Goal: Information Seeking & Learning: Find specific fact

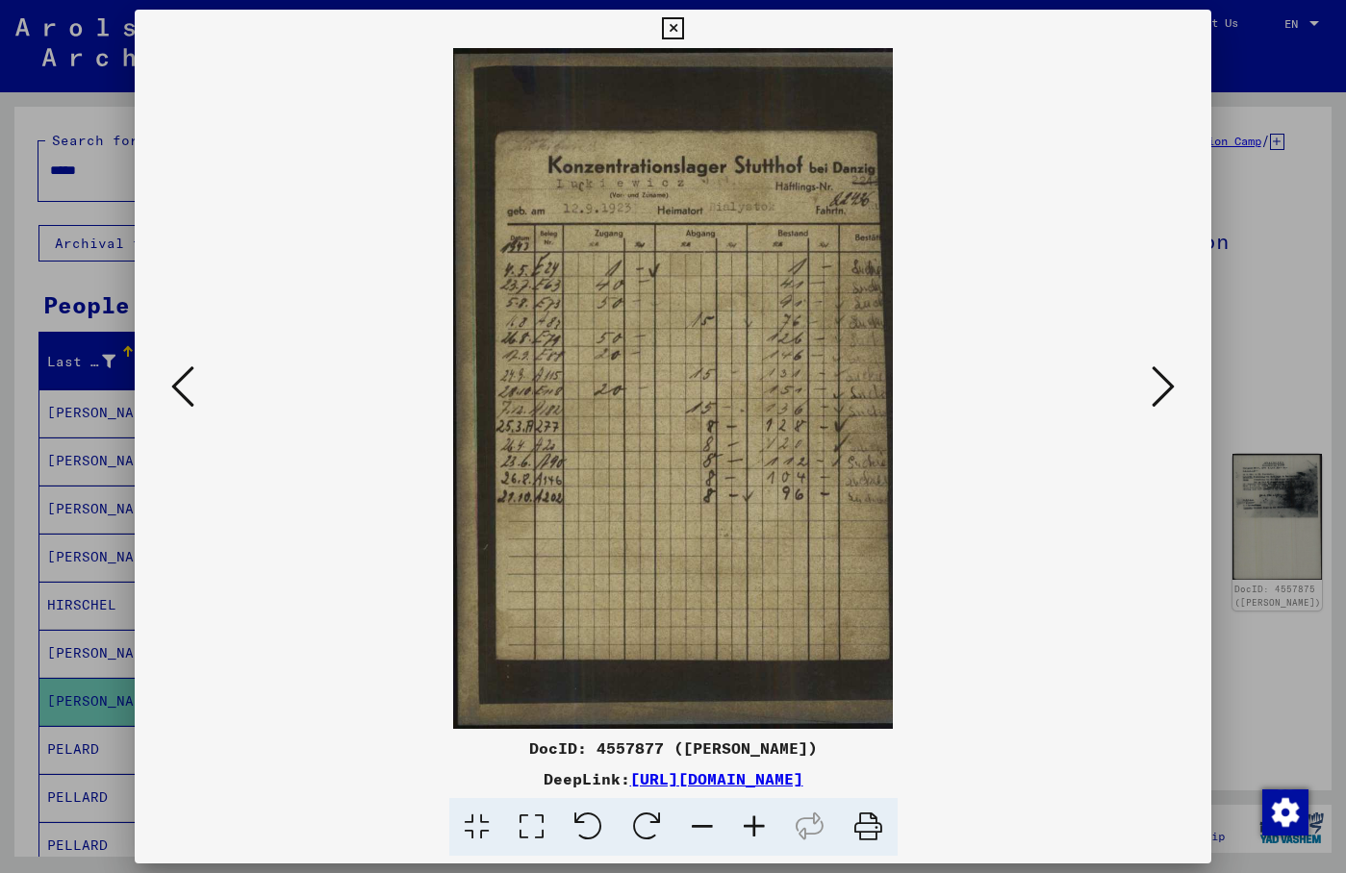
scroll to position [313, 0]
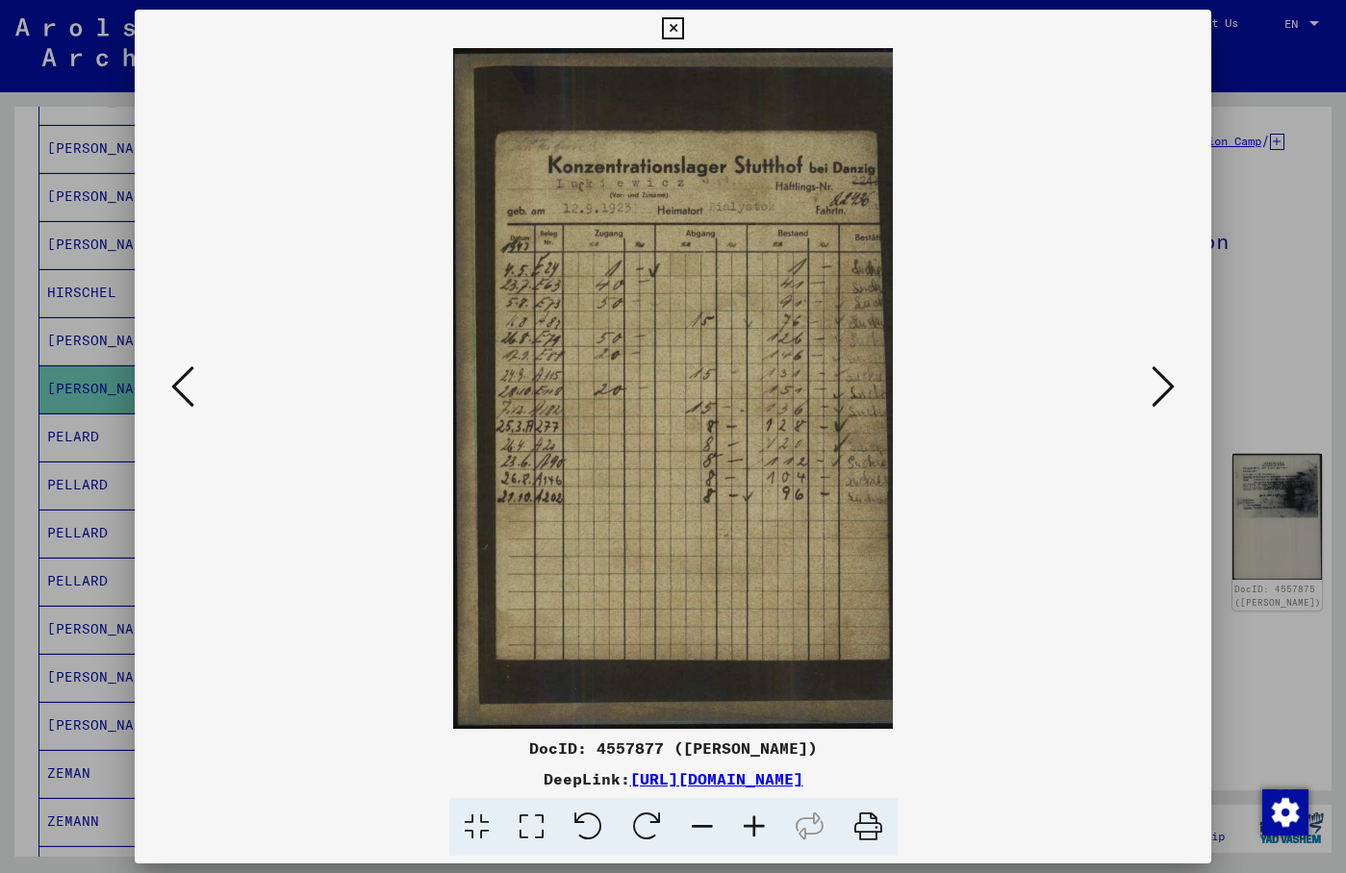
click at [684, 27] on icon at bounding box center [673, 28] width 22 height 23
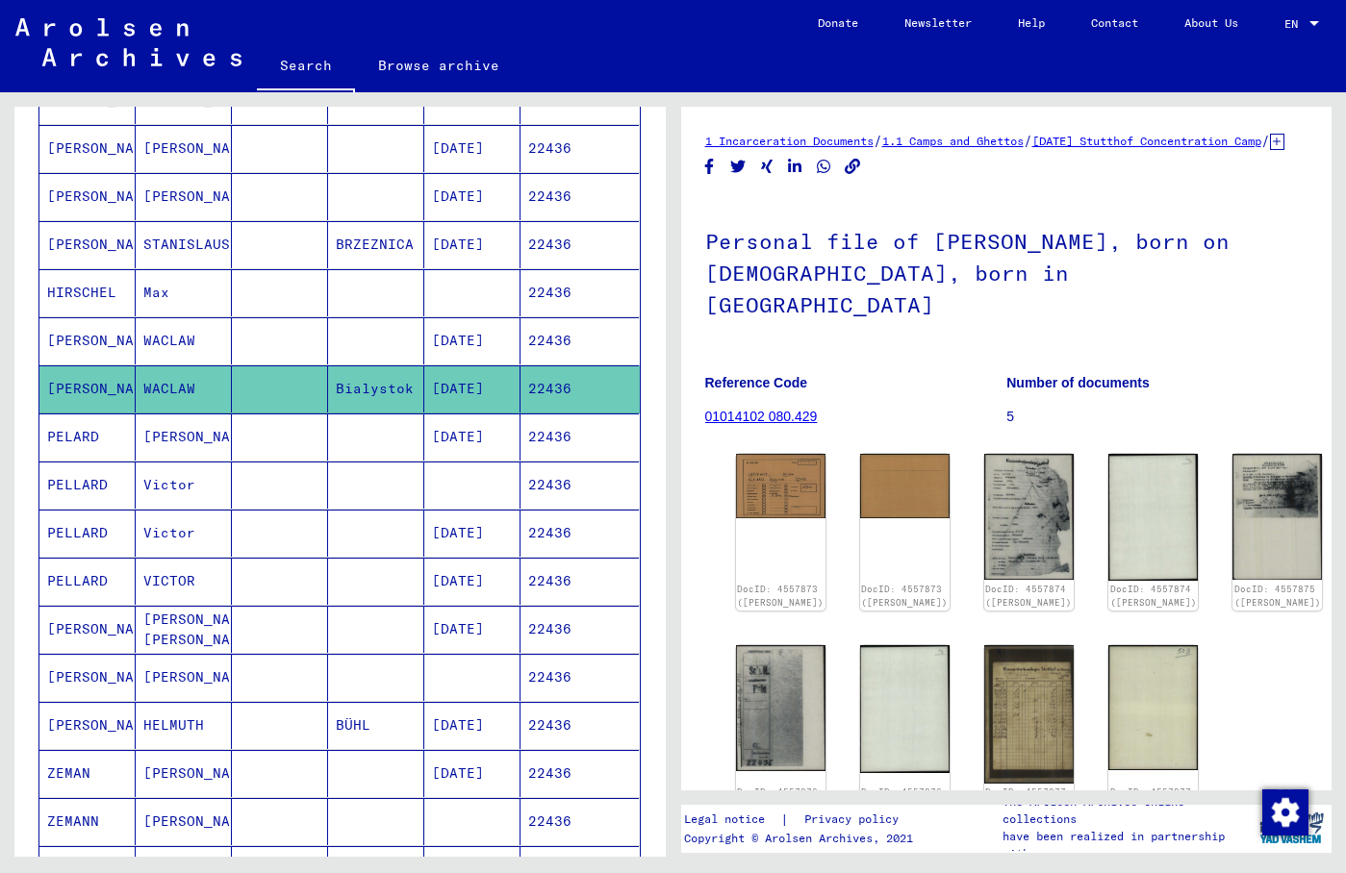
scroll to position [0, 0]
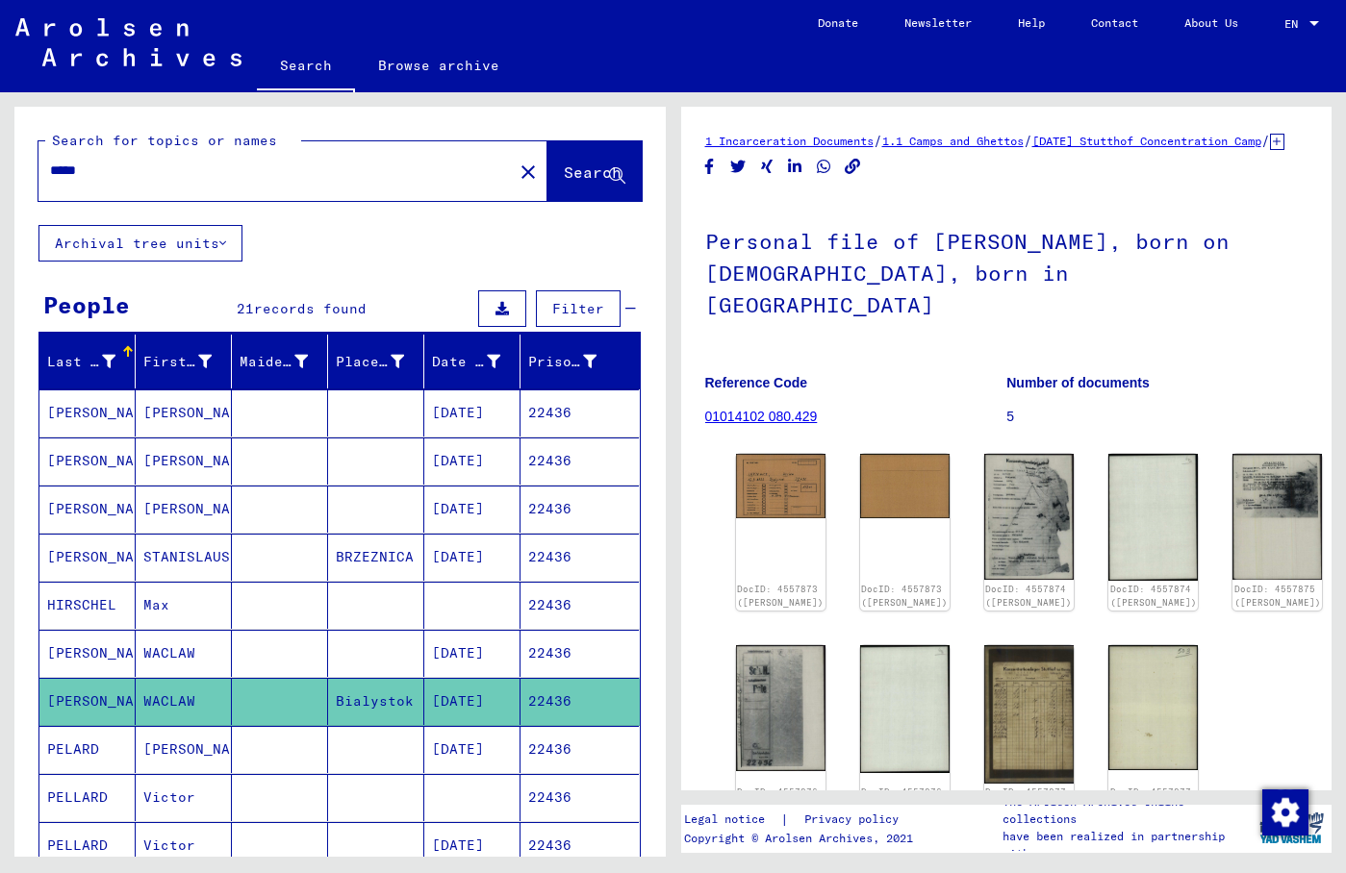
drag, startPoint x: 127, startPoint y: 175, endPoint x: -212, endPoint y: 153, distance: 339.3
click at [50, 161] on input "*****" at bounding box center [275, 171] width 451 height 20
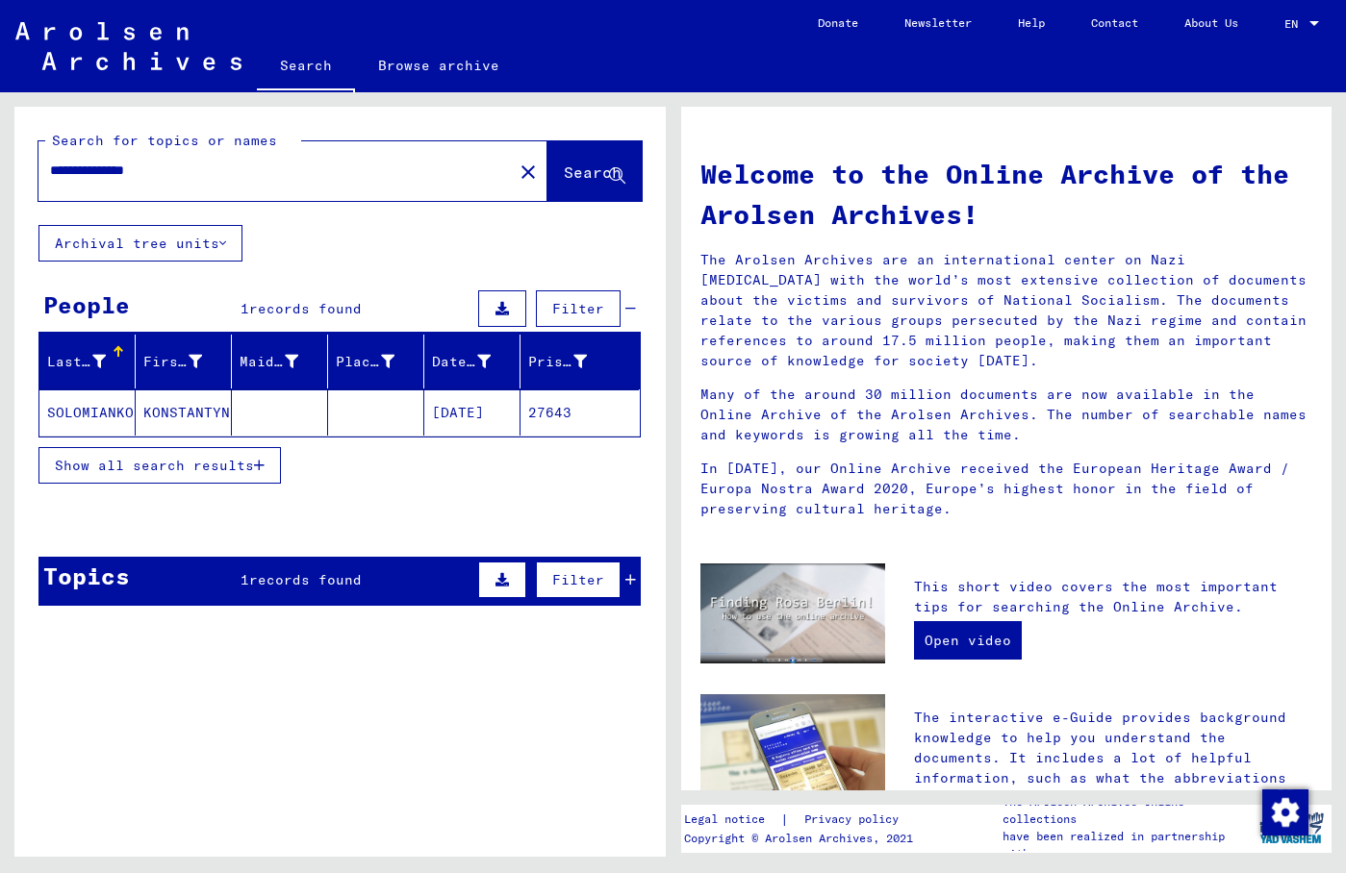
click at [181, 412] on mat-cell "KONSTANTYN" at bounding box center [184, 413] width 96 height 46
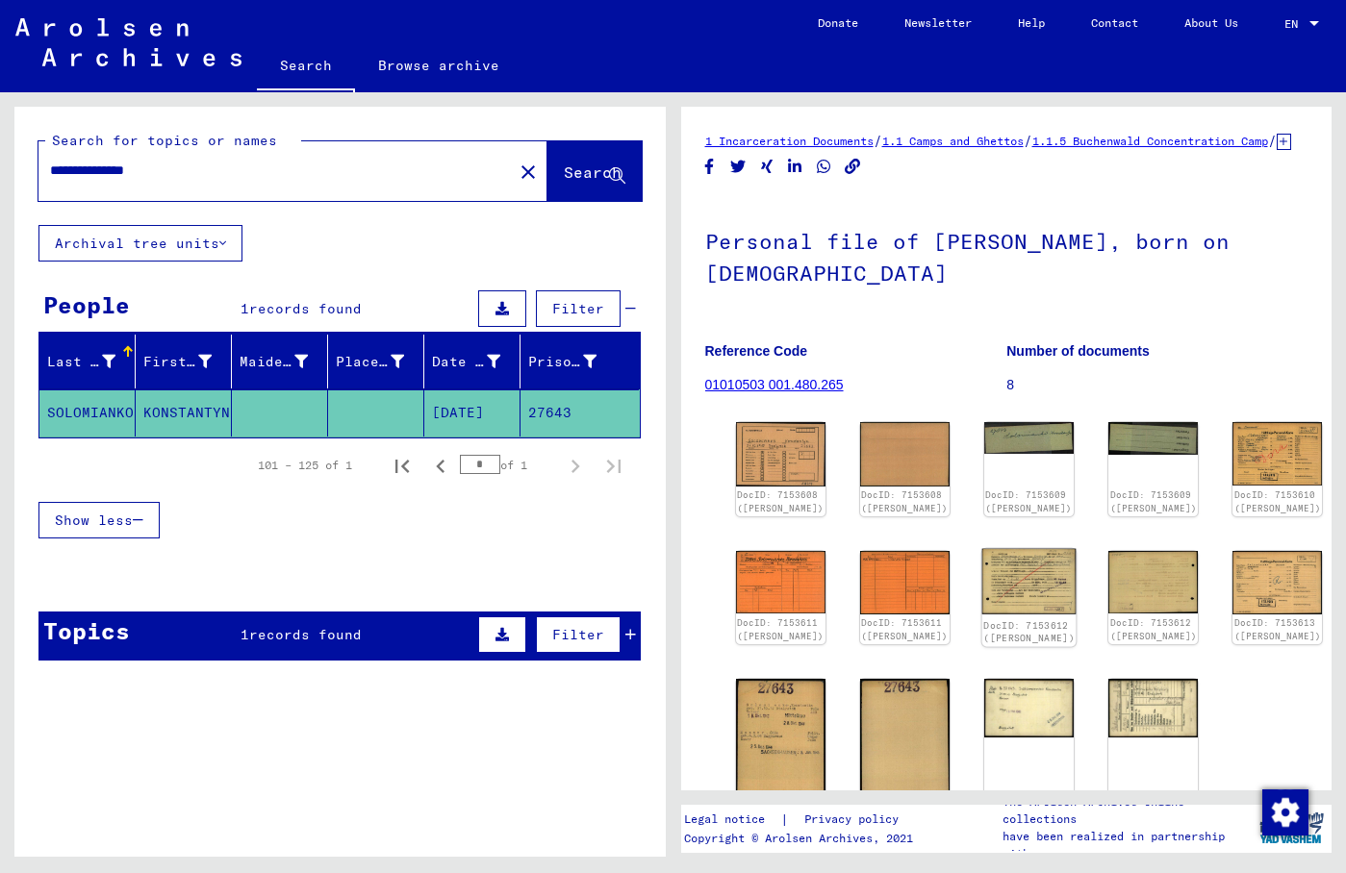
click at [982, 588] on img at bounding box center [1029, 581] width 94 height 66
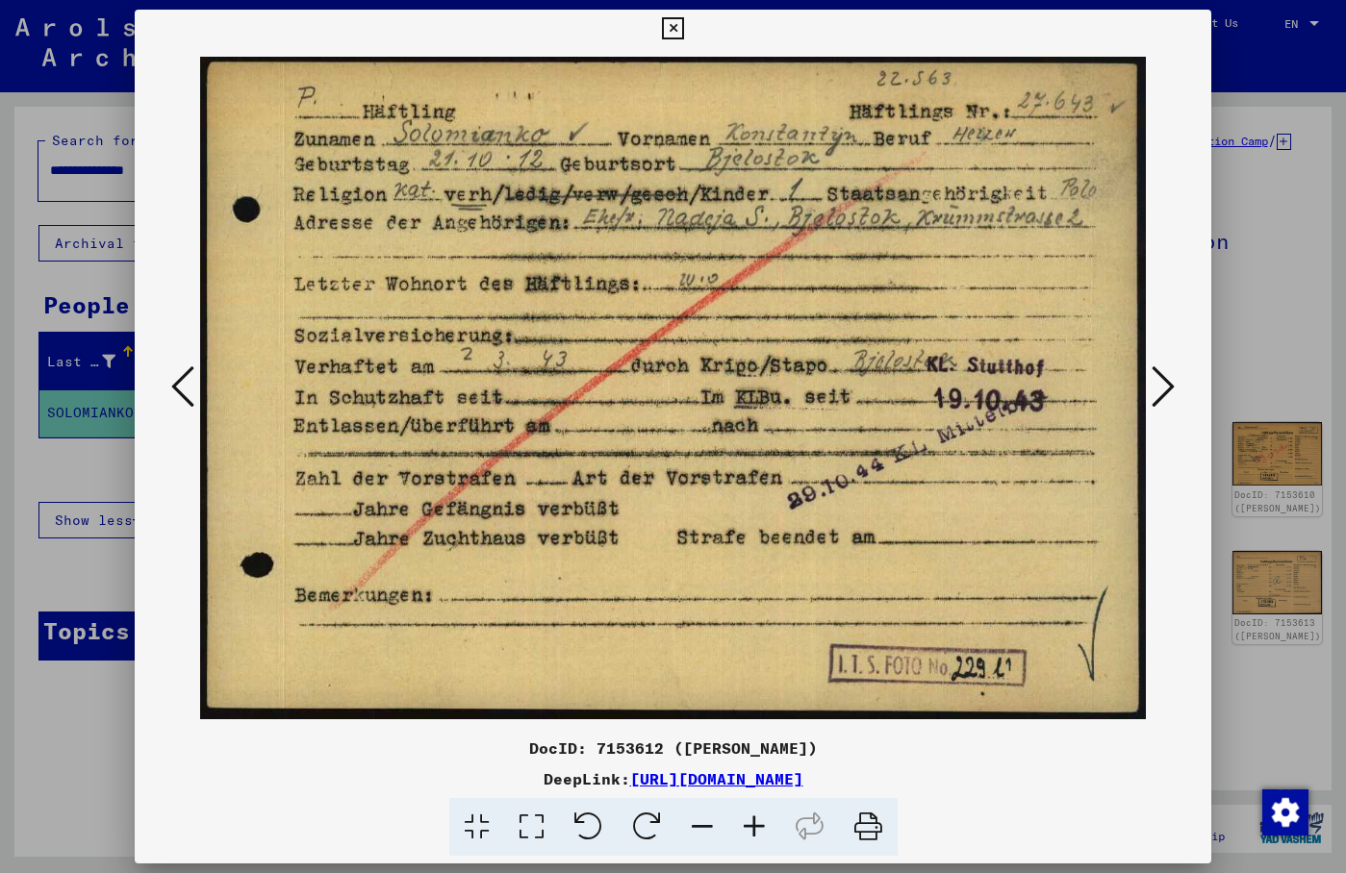
click at [884, 272] on img at bounding box center [673, 388] width 946 height 681
click at [1008, 339] on img at bounding box center [673, 388] width 946 height 681
click at [791, 285] on img at bounding box center [673, 388] width 946 height 681
click at [873, 63] on img at bounding box center [673, 388] width 946 height 681
click at [690, 24] on div at bounding box center [673, 29] width 34 height 38
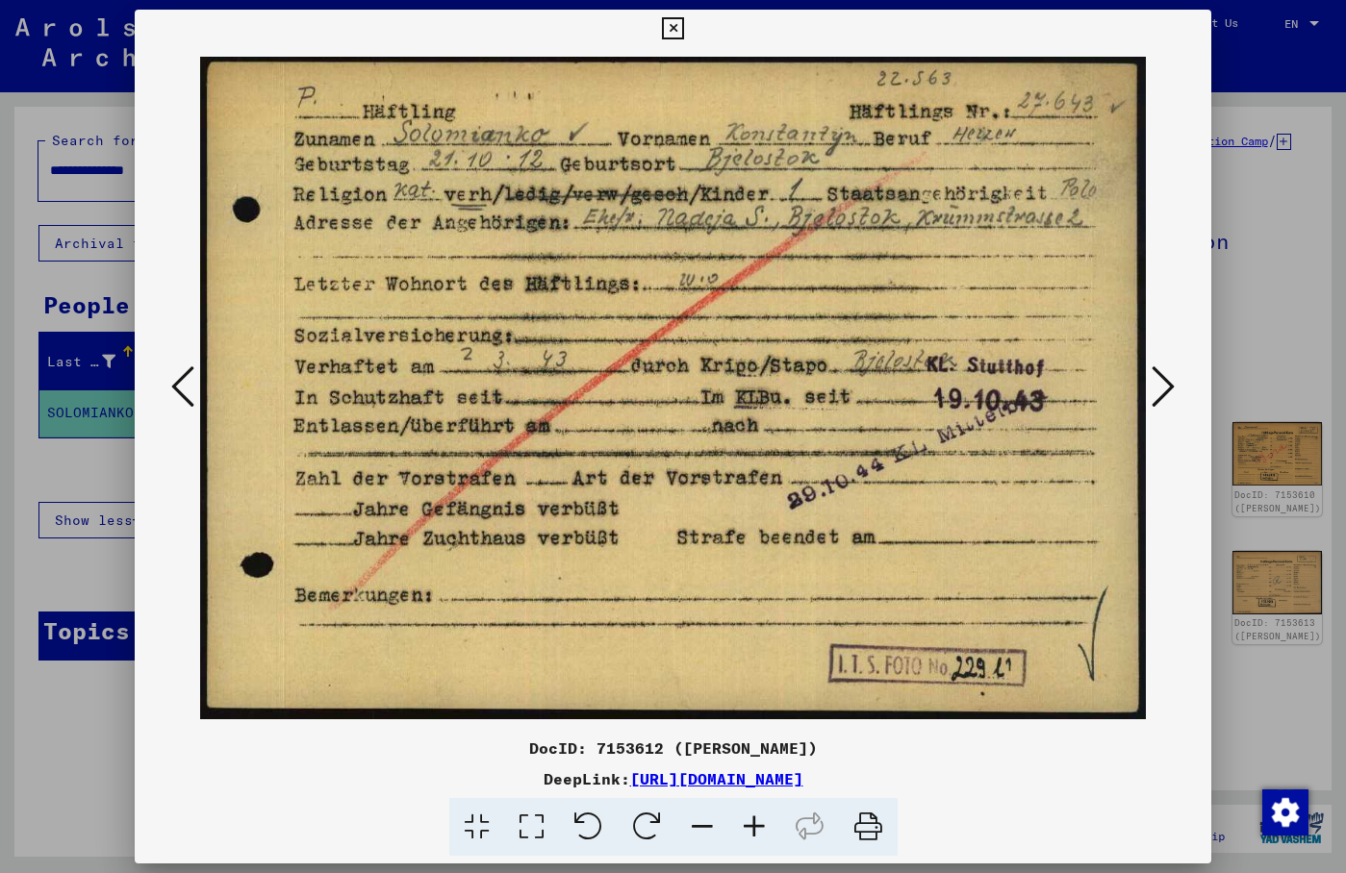
click at [1164, 245] on div at bounding box center [673, 388] width 1076 height 681
click at [1164, 303] on div at bounding box center [673, 388] width 1076 height 681
click at [200, 386] on img at bounding box center [673, 388] width 946 height 681
click at [191, 387] on icon at bounding box center [182, 387] width 23 height 46
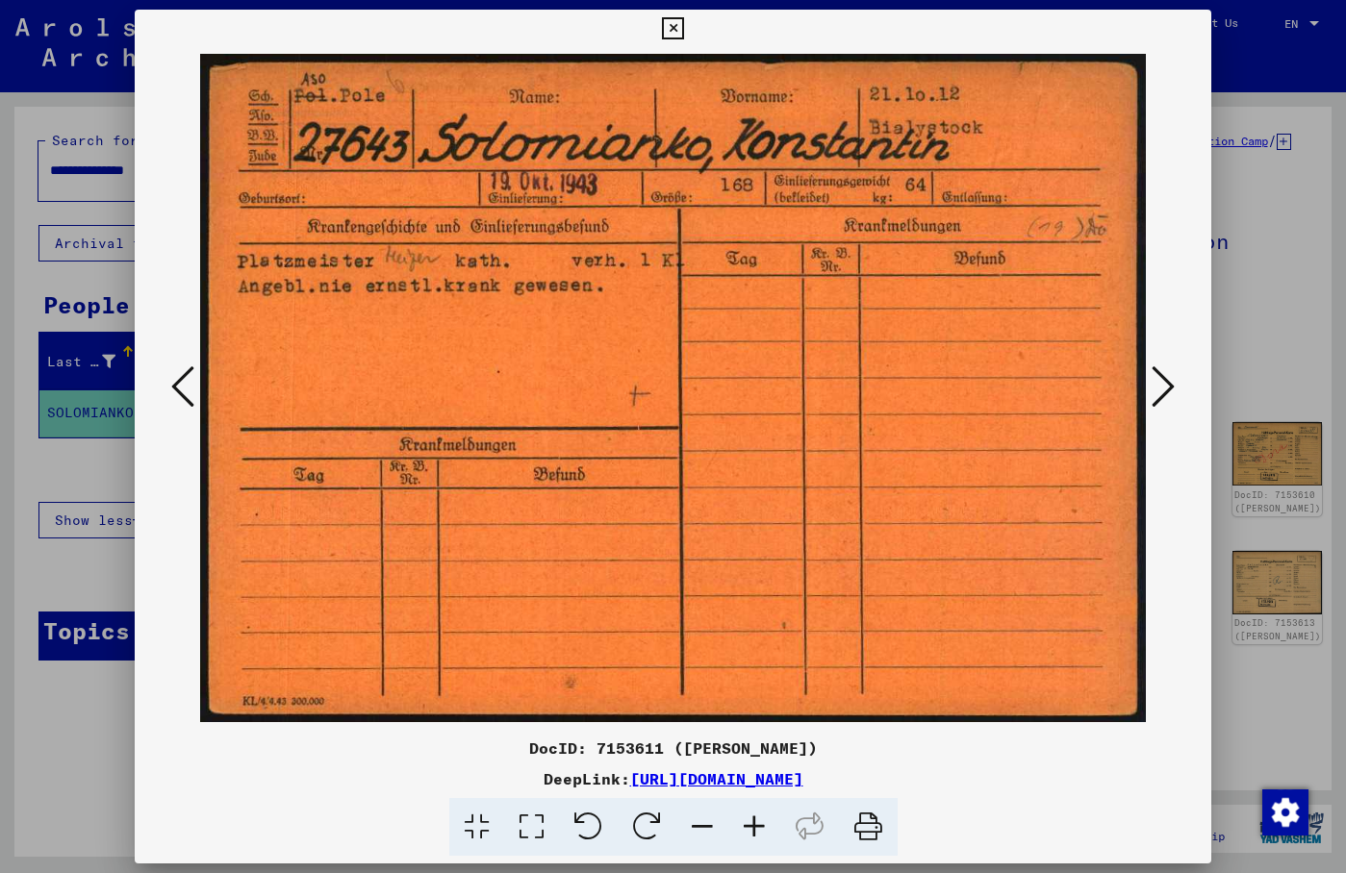
click at [191, 387] on icon at bounding box center [182, 387] width 23 height 46
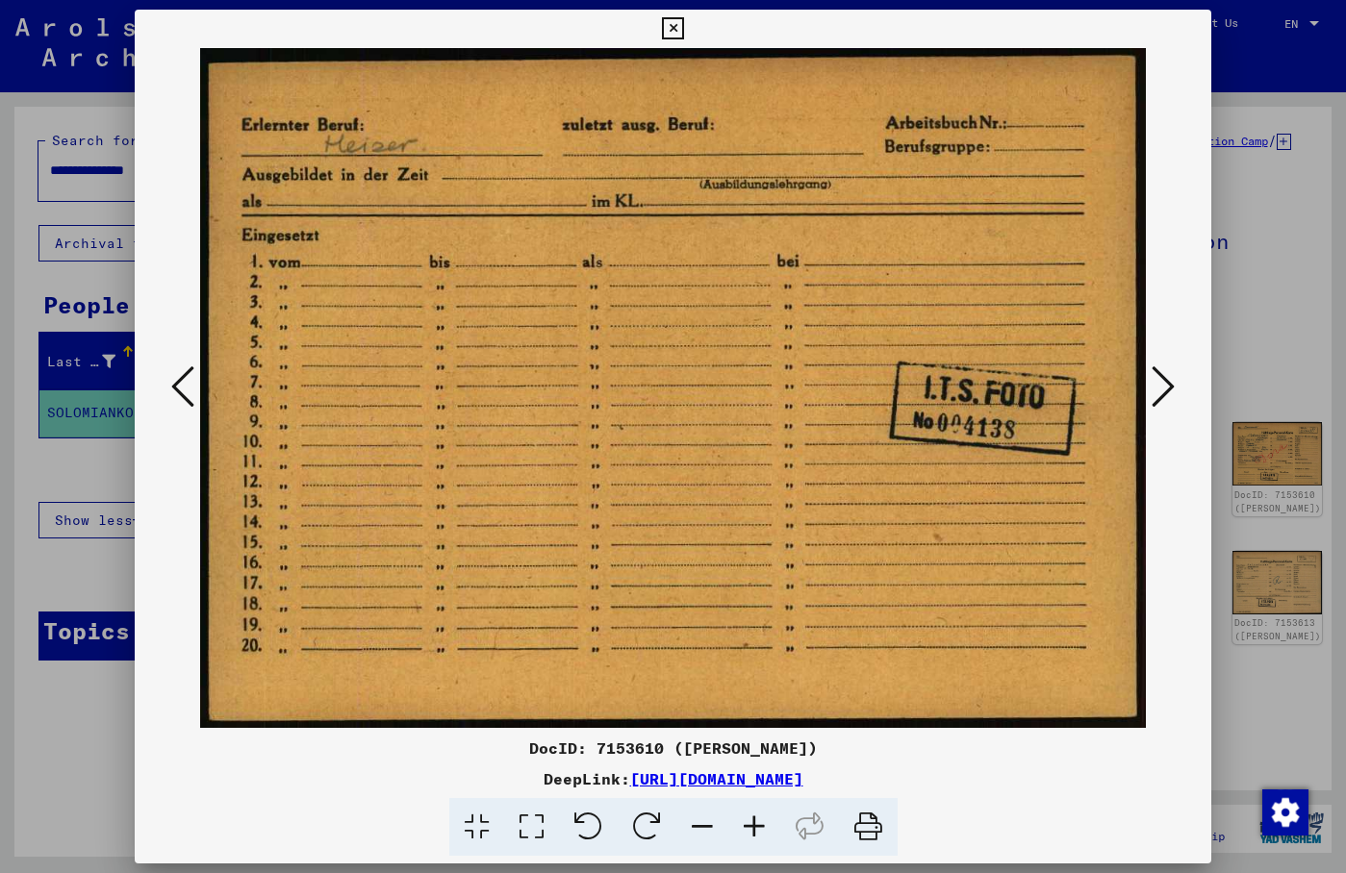
click at [191, 387] on icon at bounding box center [182, 387] width 23 height 46
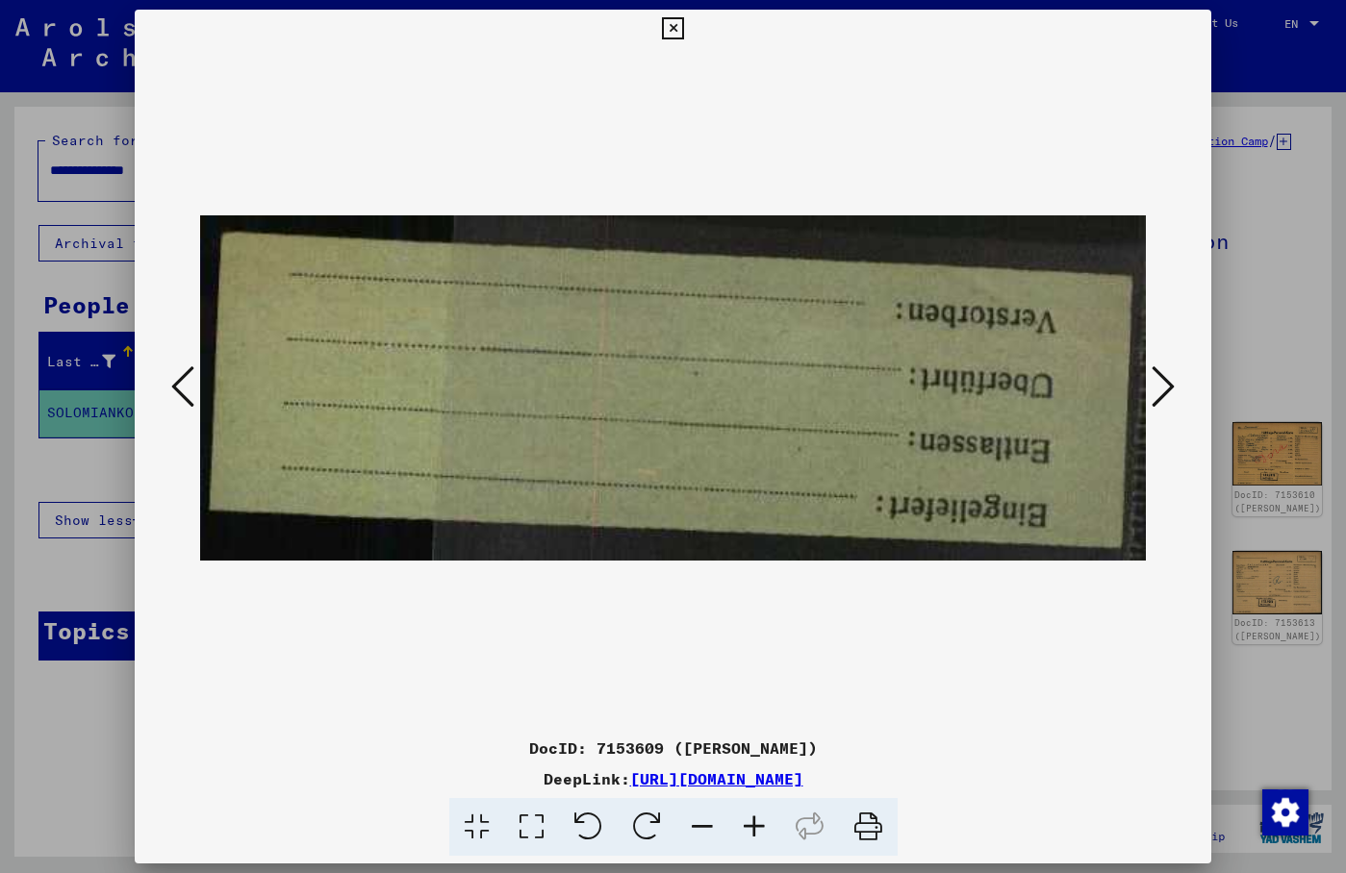
click at [191, 387] on icon at bounding box center [182, 387] width 23 height 46
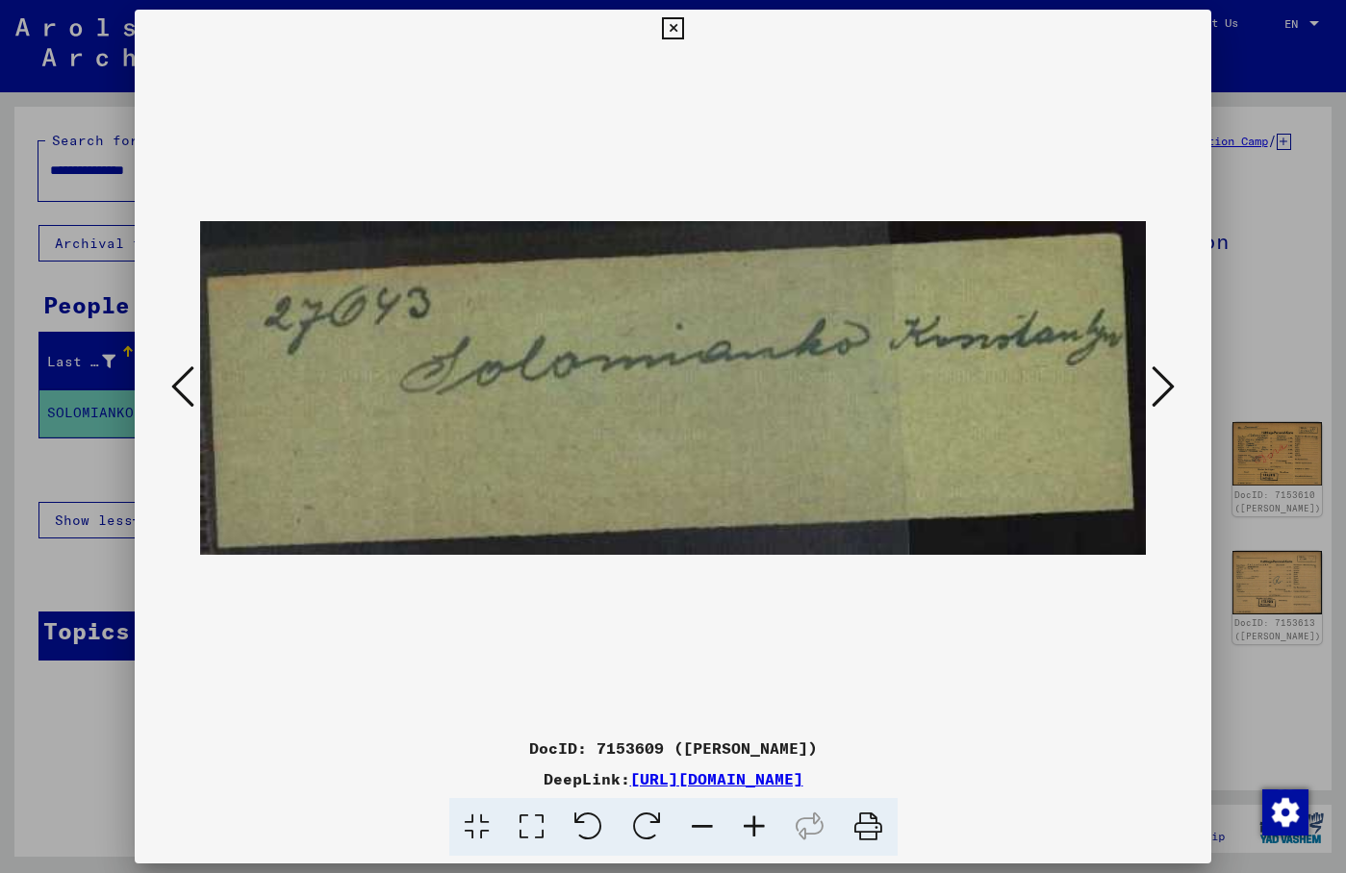
click at [191, 387] on icon at bounding box center [182, 387] width 23 height 46
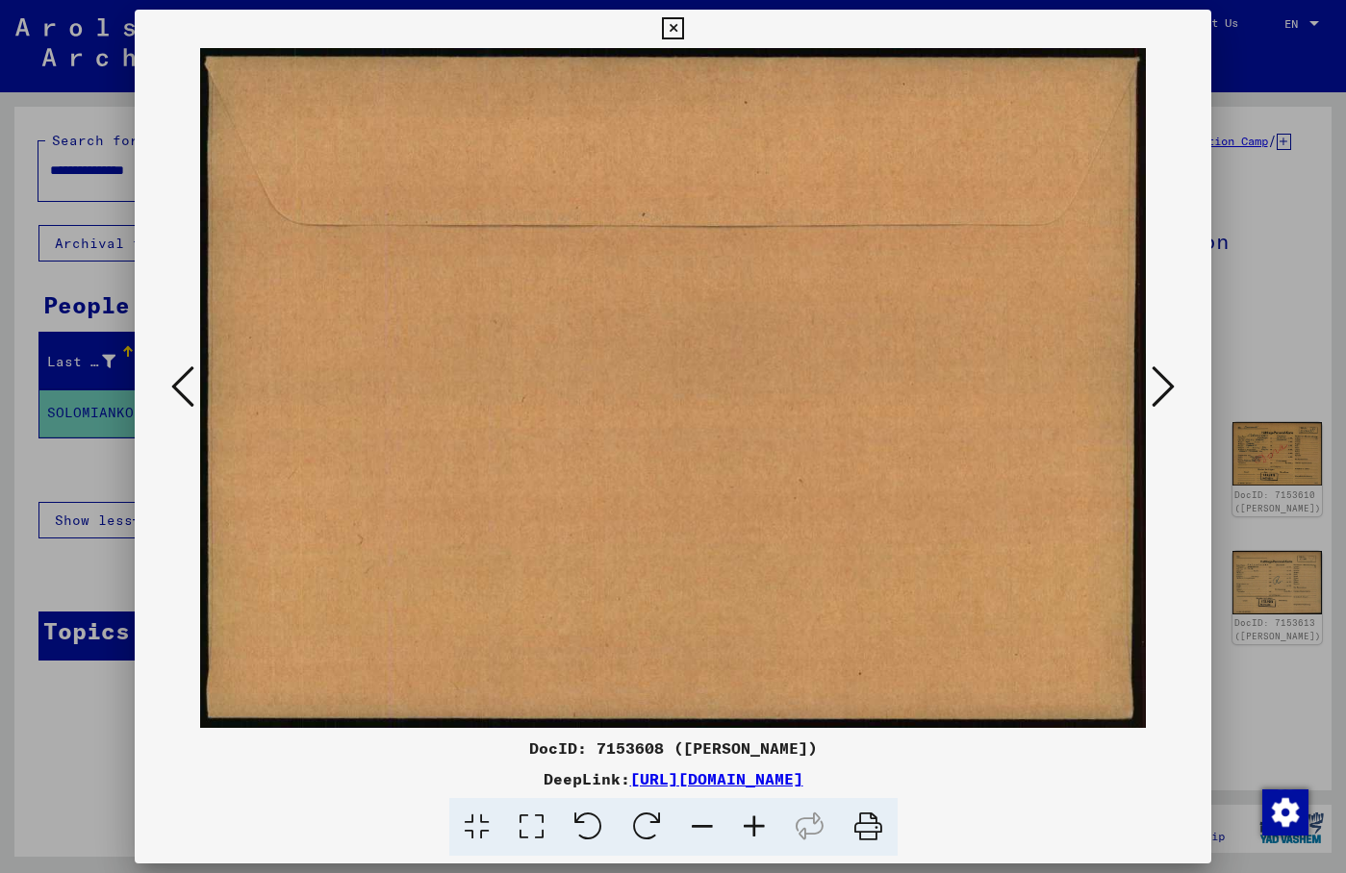
click at [191, 387] on icon at bounding box center [182, 387] width 23 height 46
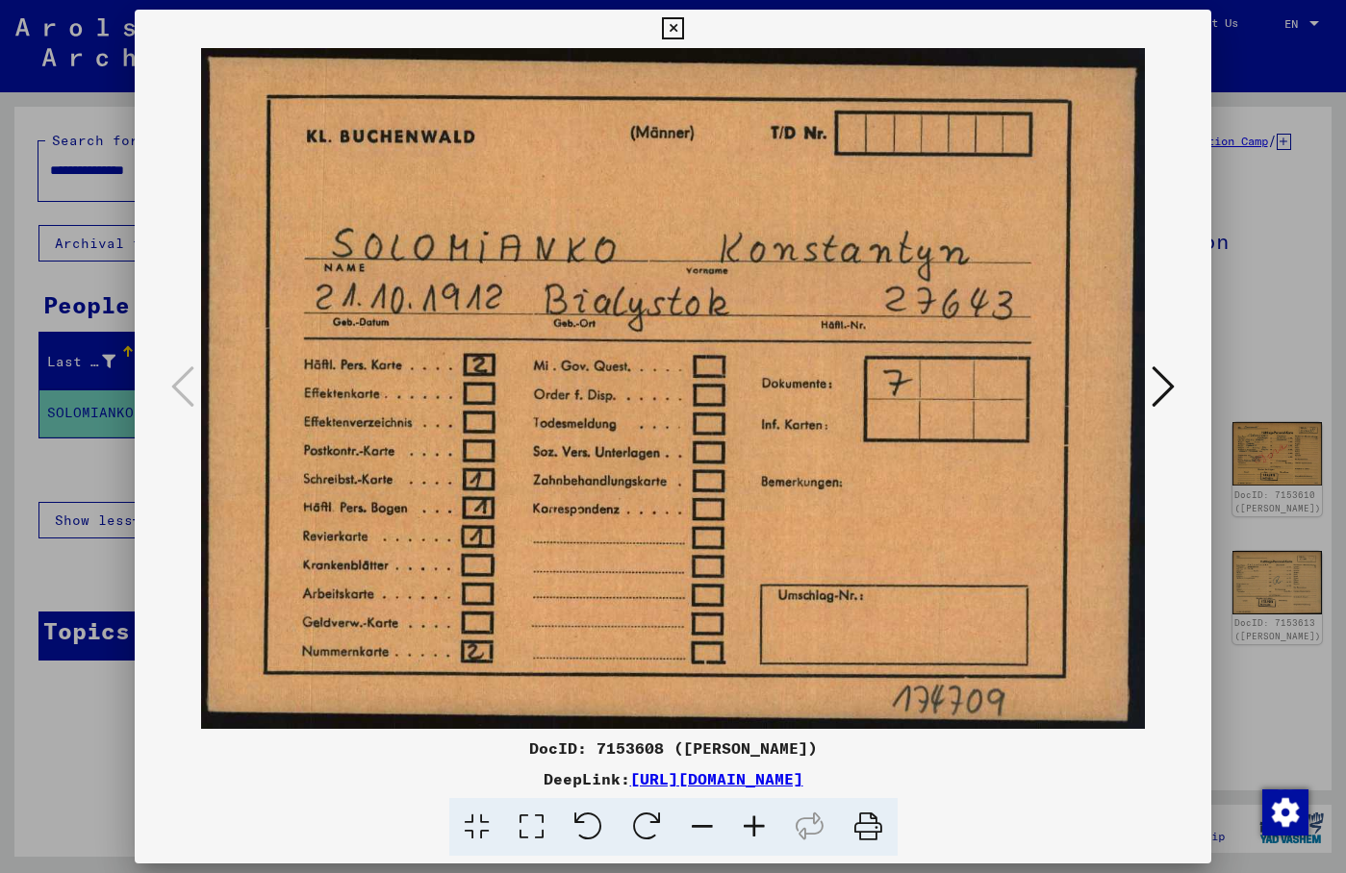
click at [1166, 386] on icon at bounding box center [1163, 387] width 23 height 46
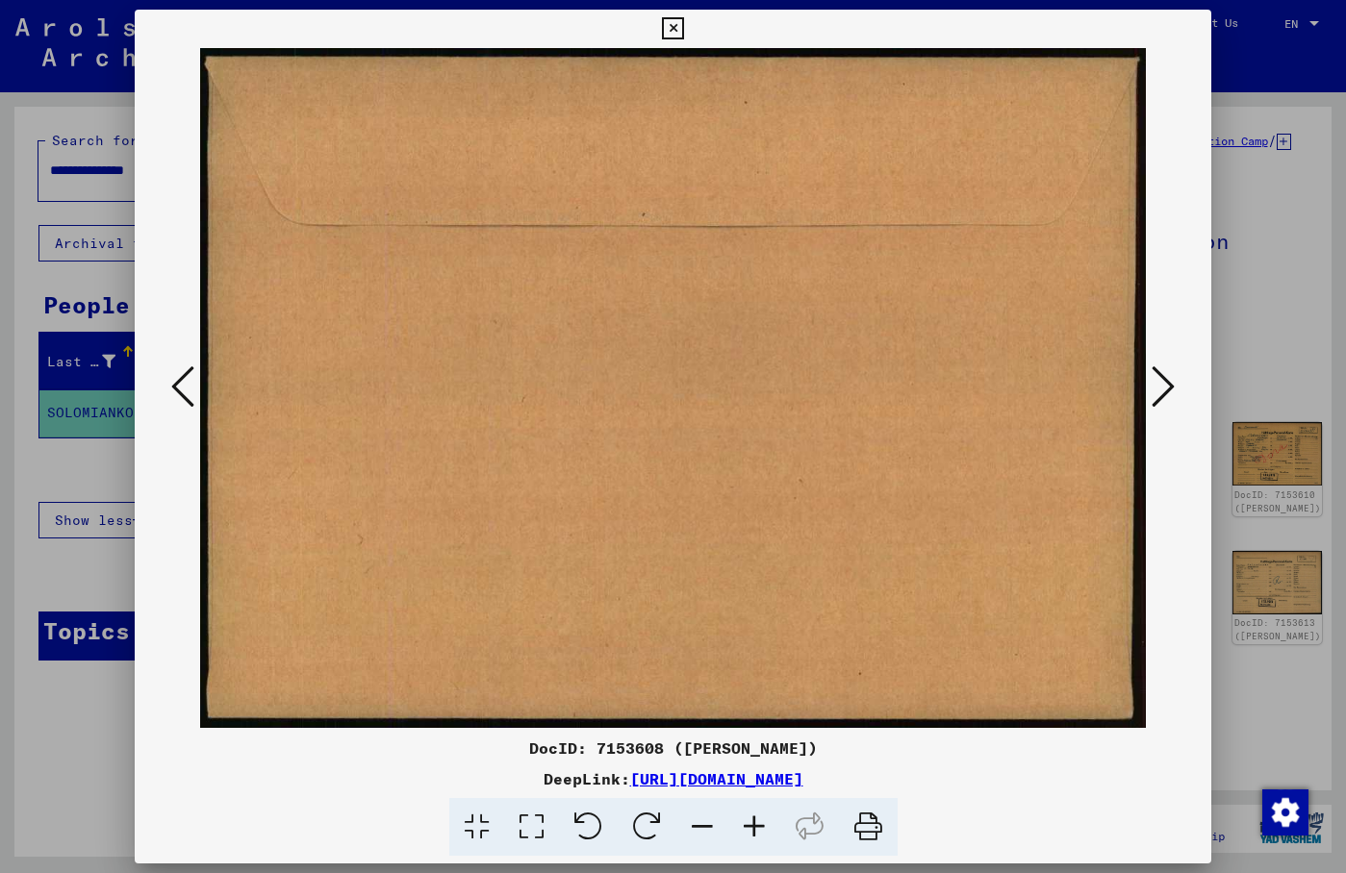
click at [1166, 386] on icon at bounding box center [1163, 387] width 23 height 46
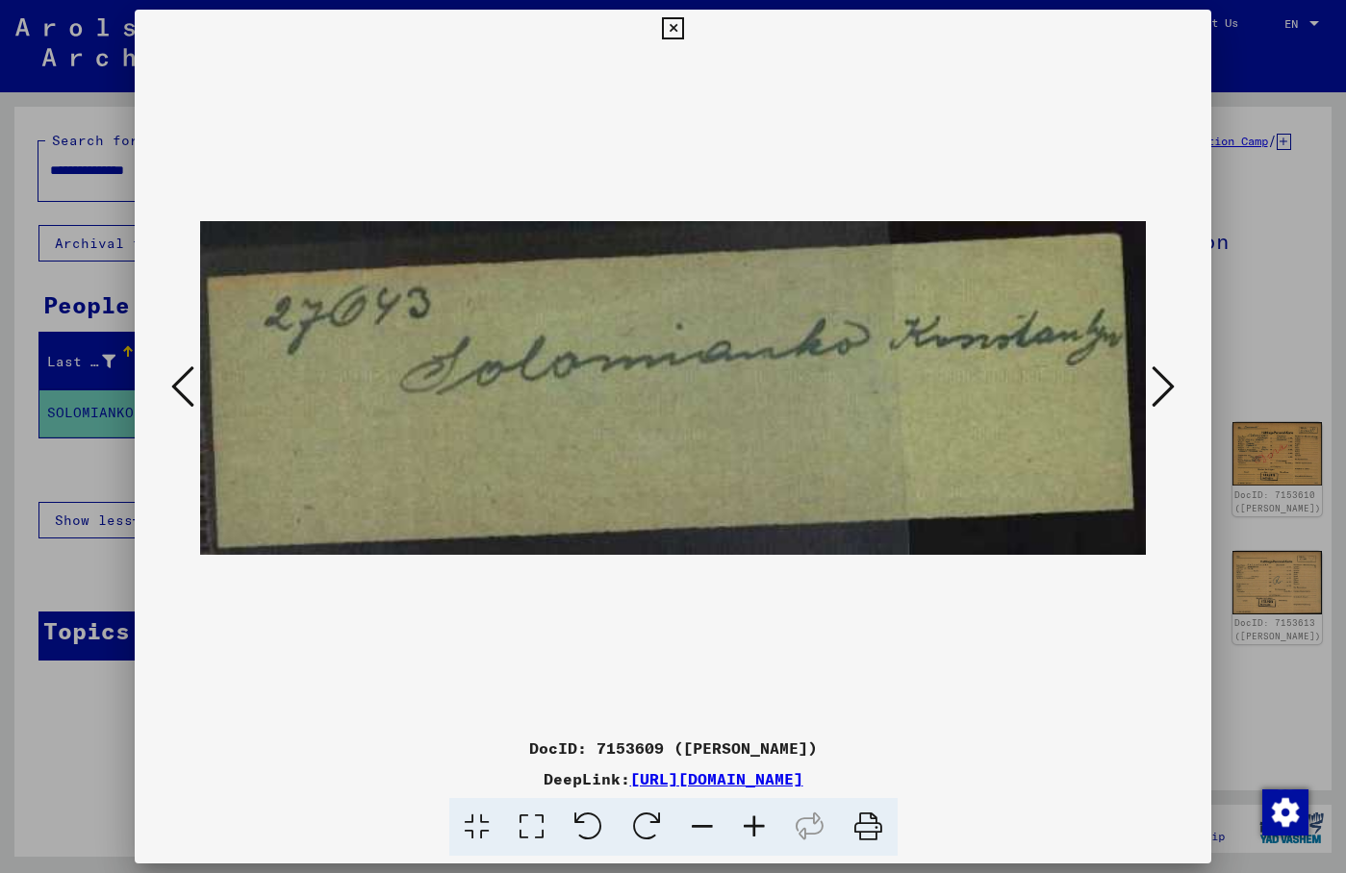
click at [1165, 387] on icon at bounding box center [1163, 387] width 23 height 46
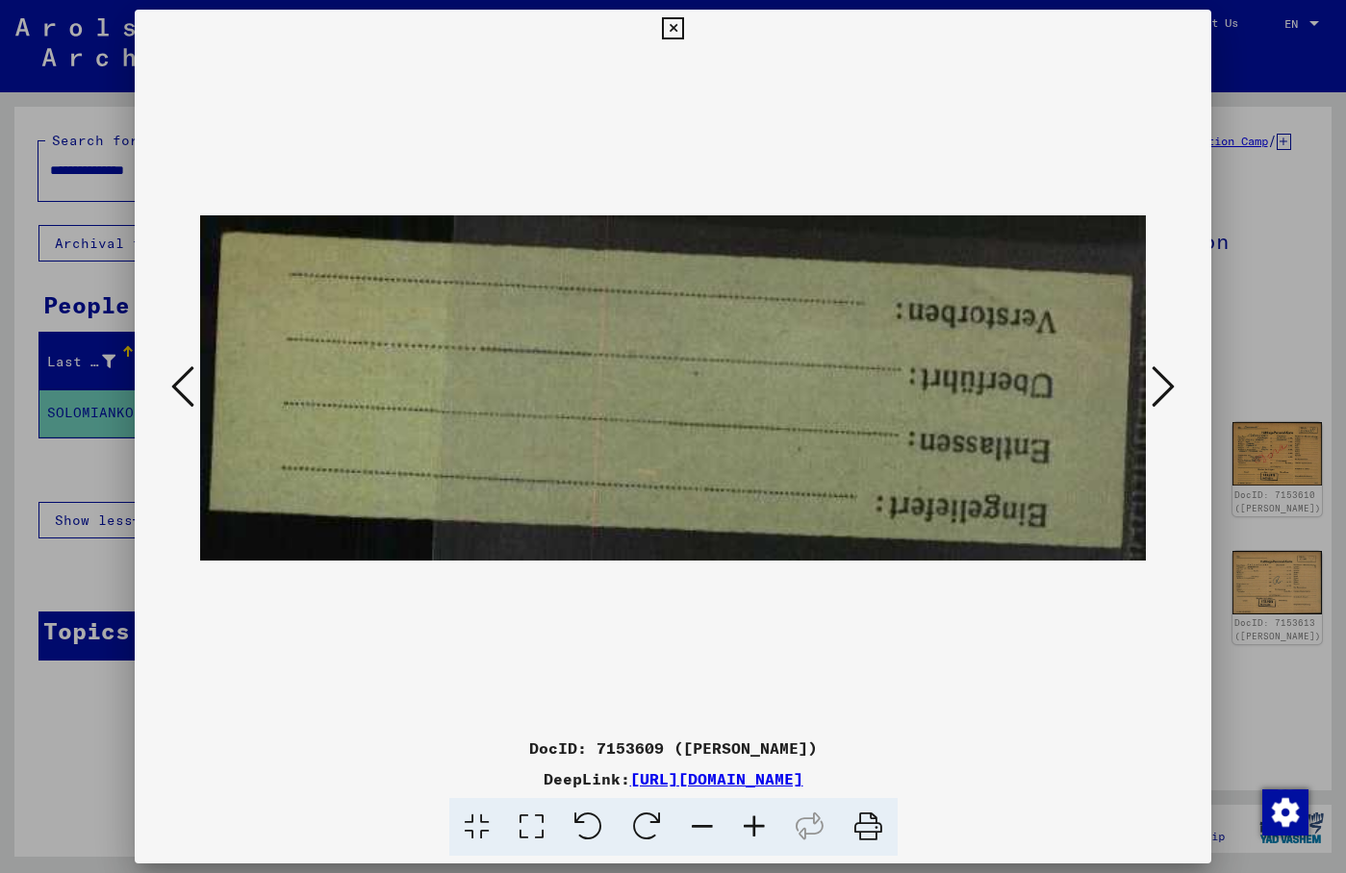
click at [1165, 387] on icon at bounding box center [1163, 387] width 23 height 46
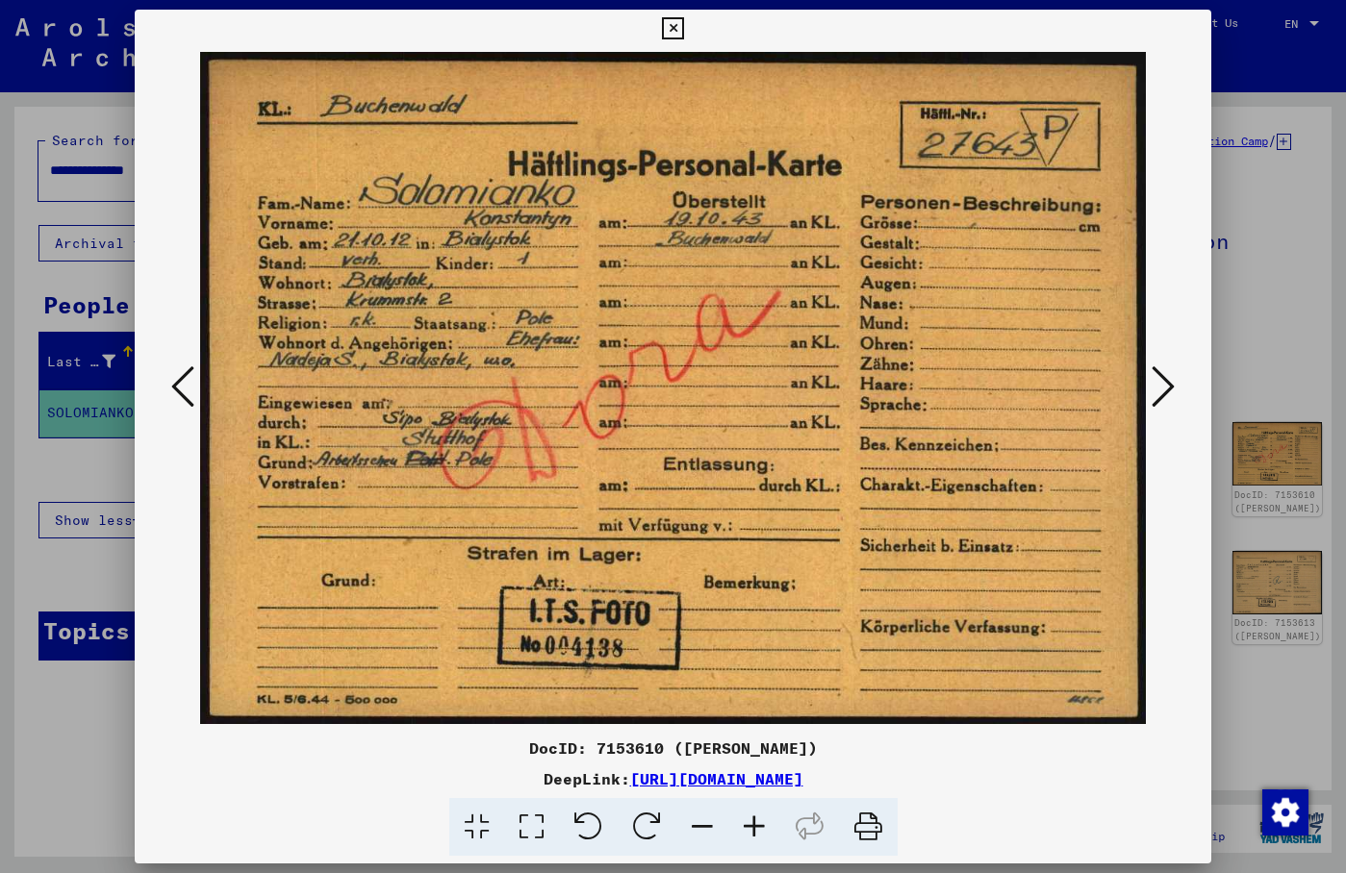
click at [690, 26] on div at bounding box center [673, 29] width 34 height 38
click at [1165, 385] on icon at bounding box center [1163, 387] width 23 height 46
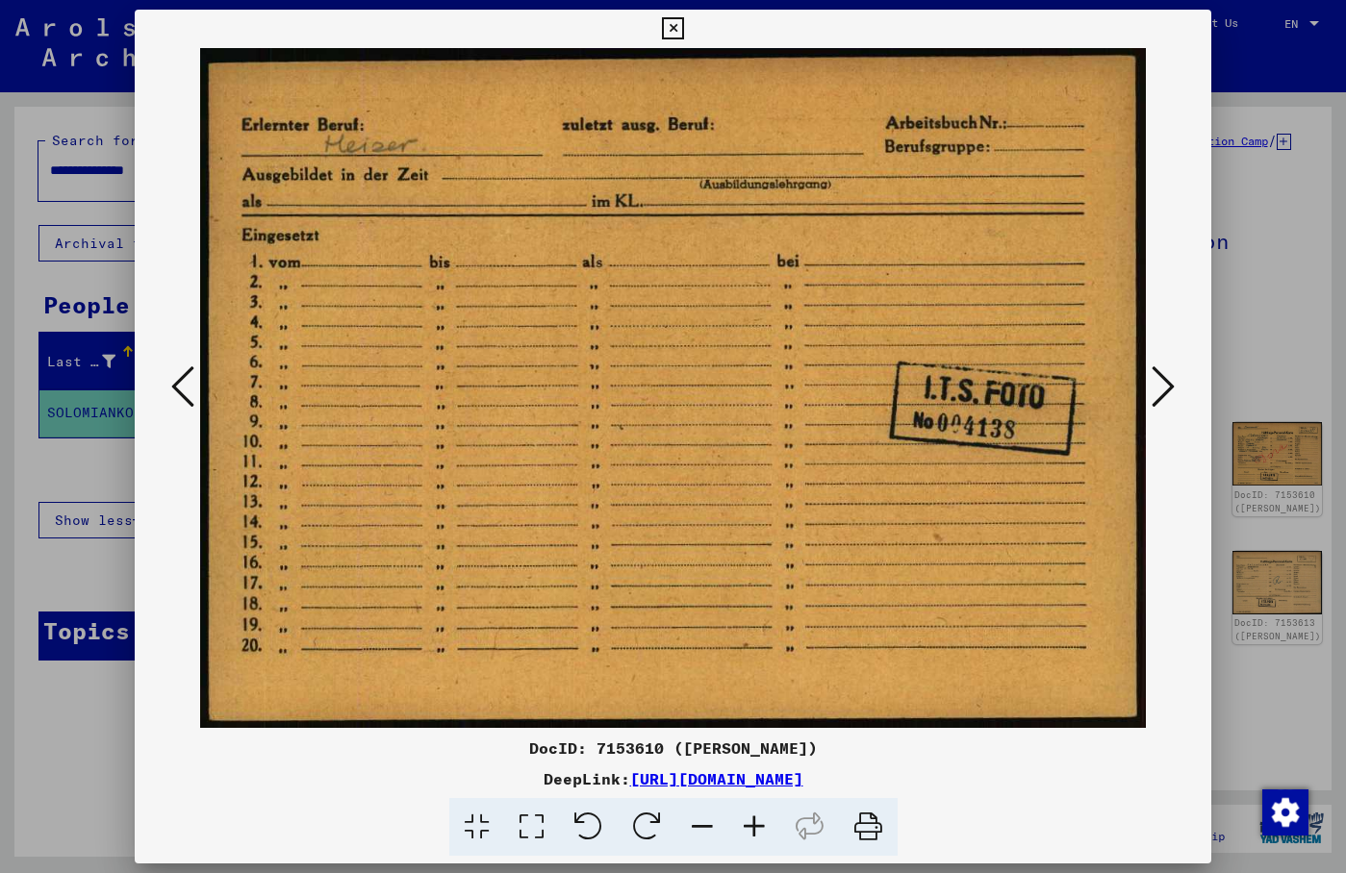
click at [1165, 385] on icon at bounding box center [1163, 387] width 23 height 46
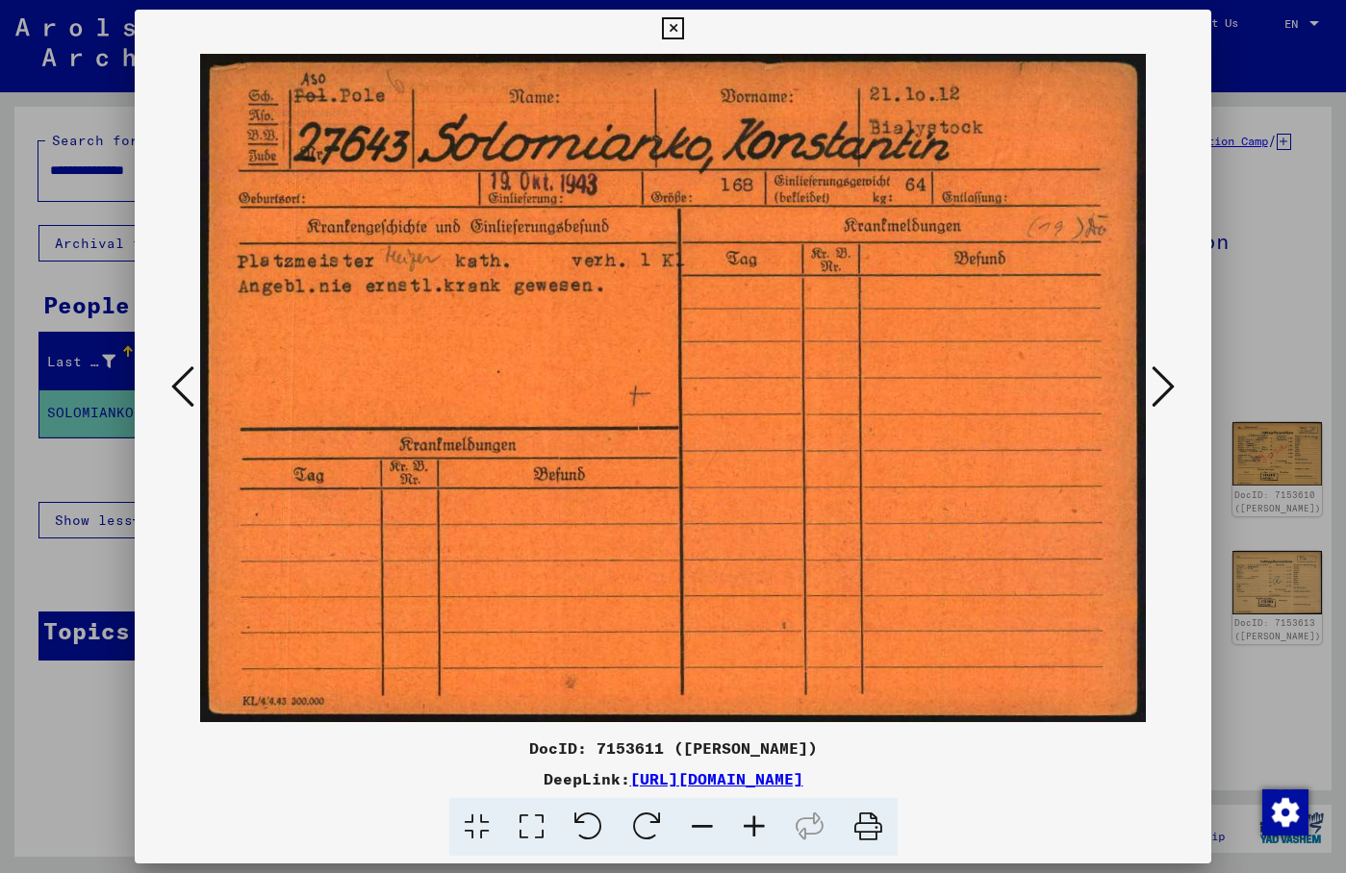
click at [1154, 250] on div at bounding box center [673, 388] width 1076 height 681
click at [1170, 386] on icon at bounding box center [1163, 387] width 23 height 46
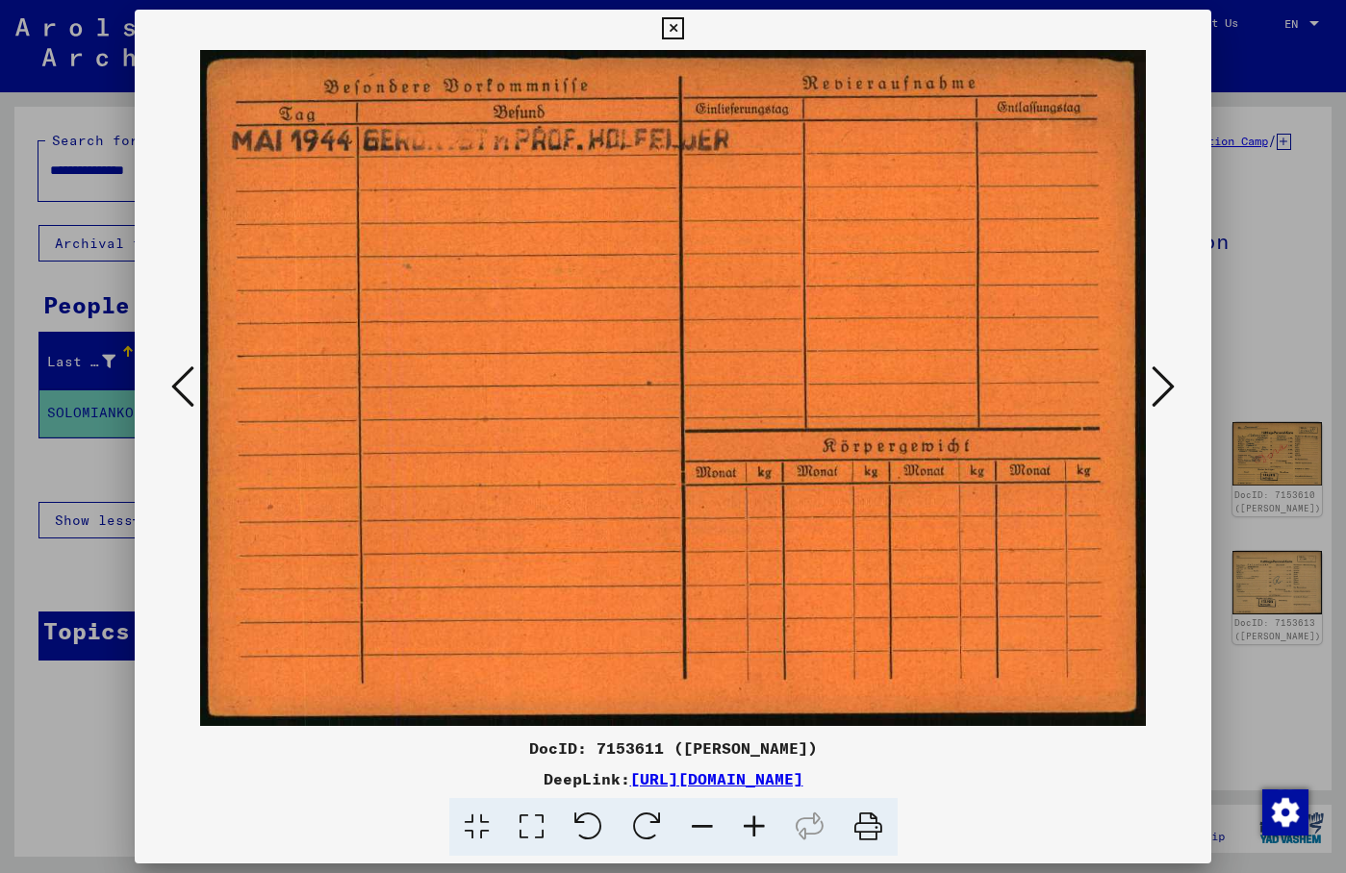
click at [1170, 386] on icon at bounding box center [1163, 387] width 23 height 46
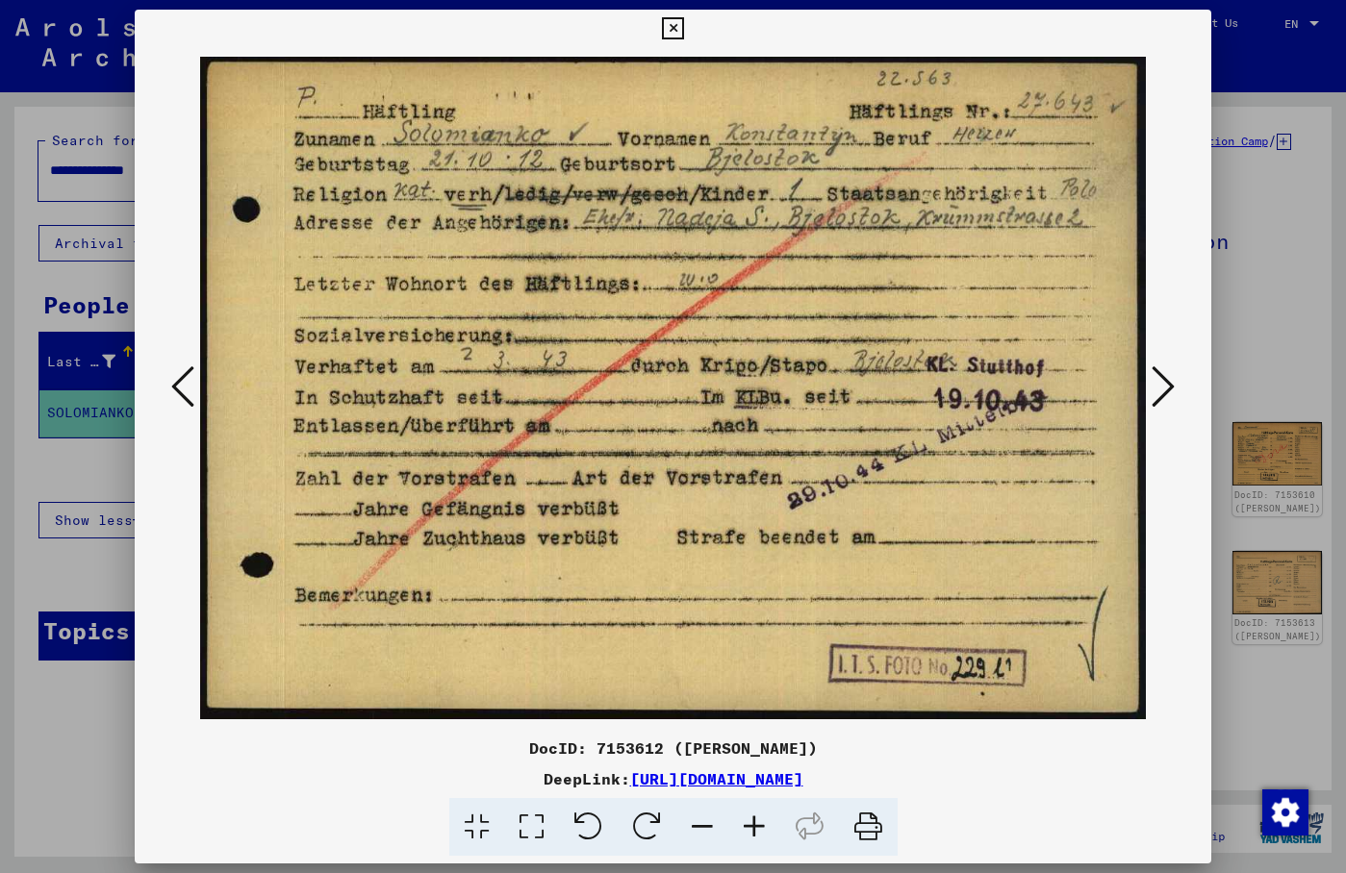
click at [1169, 386] on icon at bounding box center [1163, 387] width 23 height 46
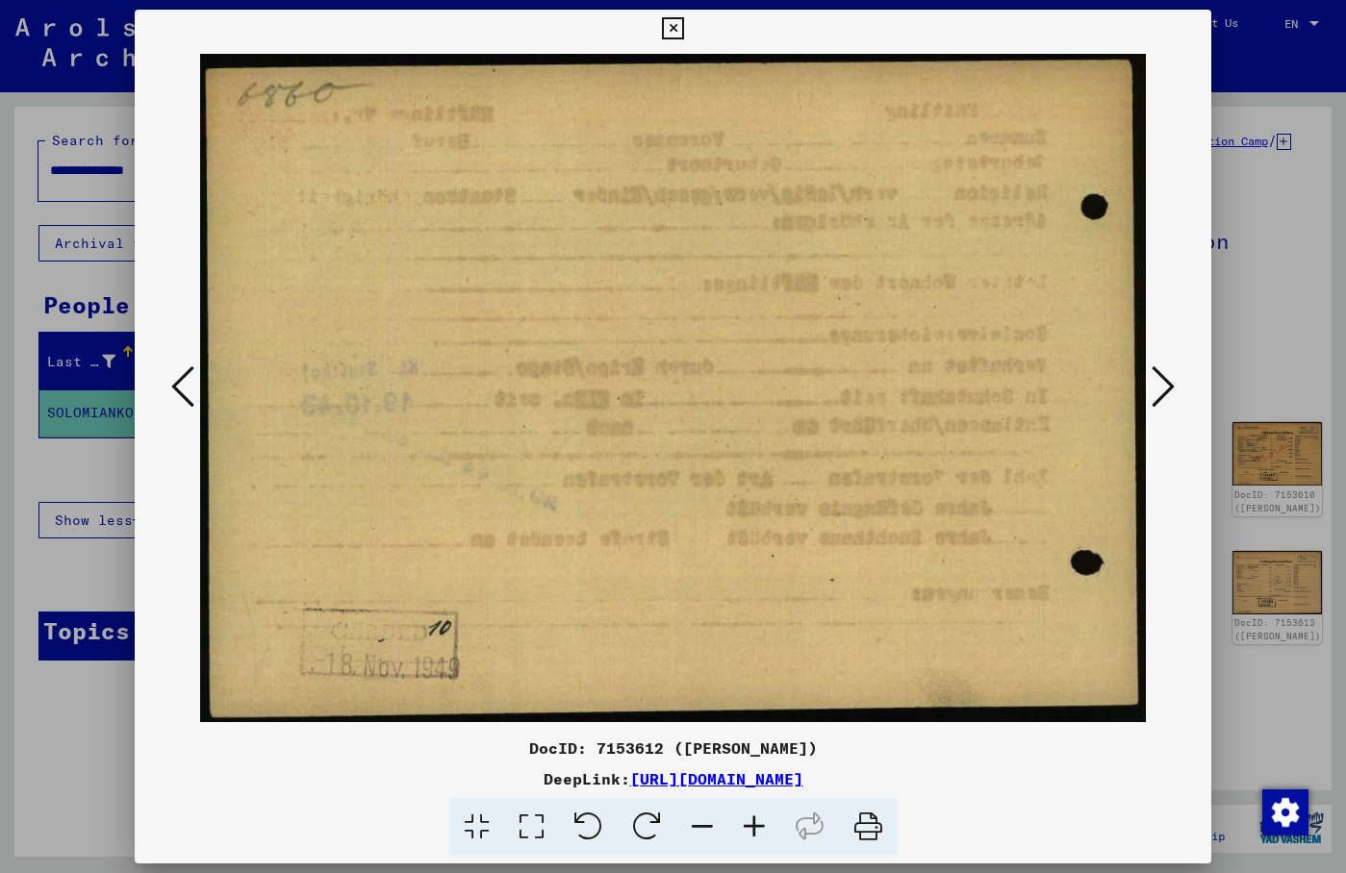
click at [1167, 386] on icon at bounding box center [1163, 387] width 23 height 46
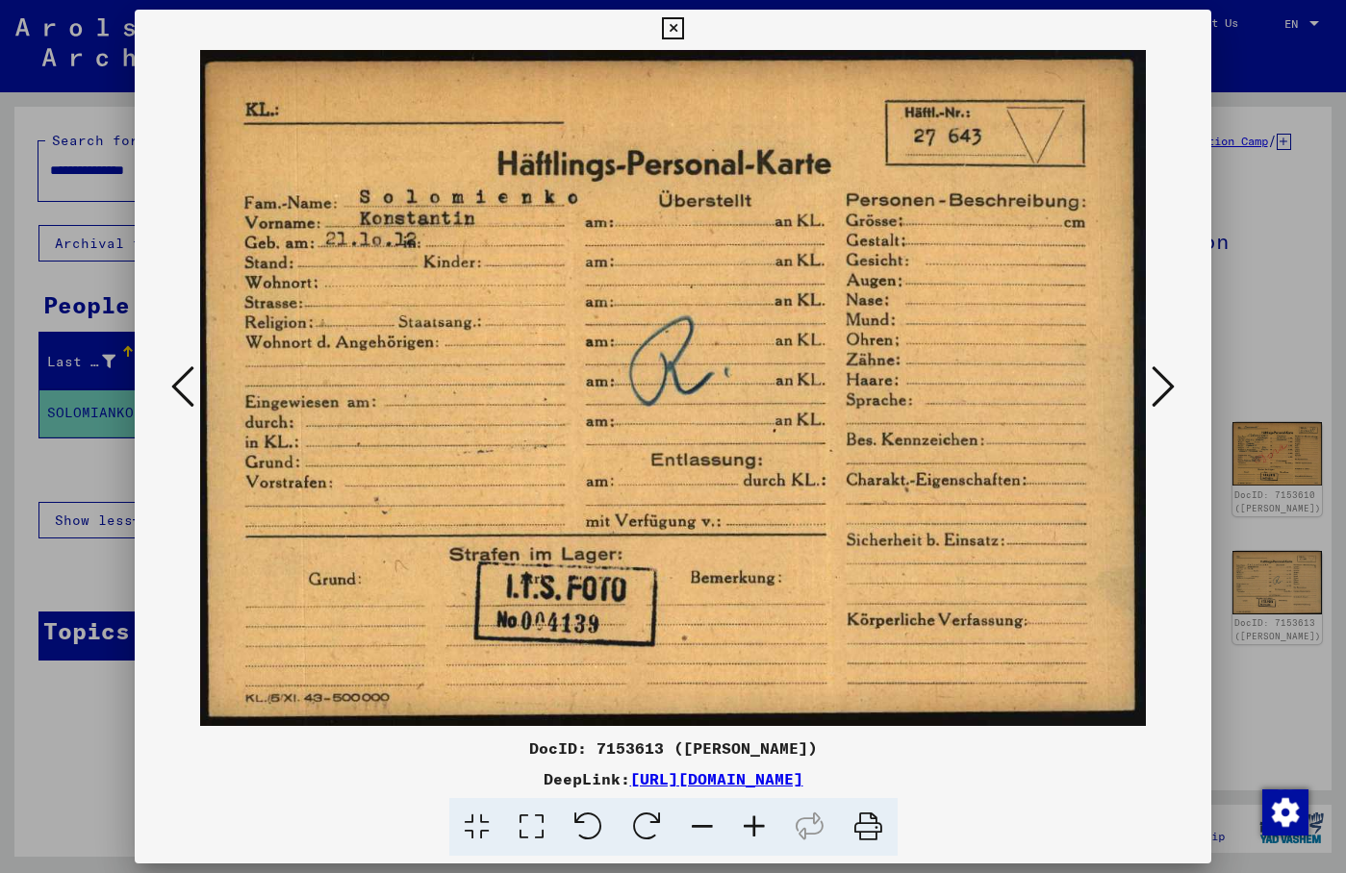
click at [1167, 386] on icon at bounding box center [1163, 387] width 23 height 46
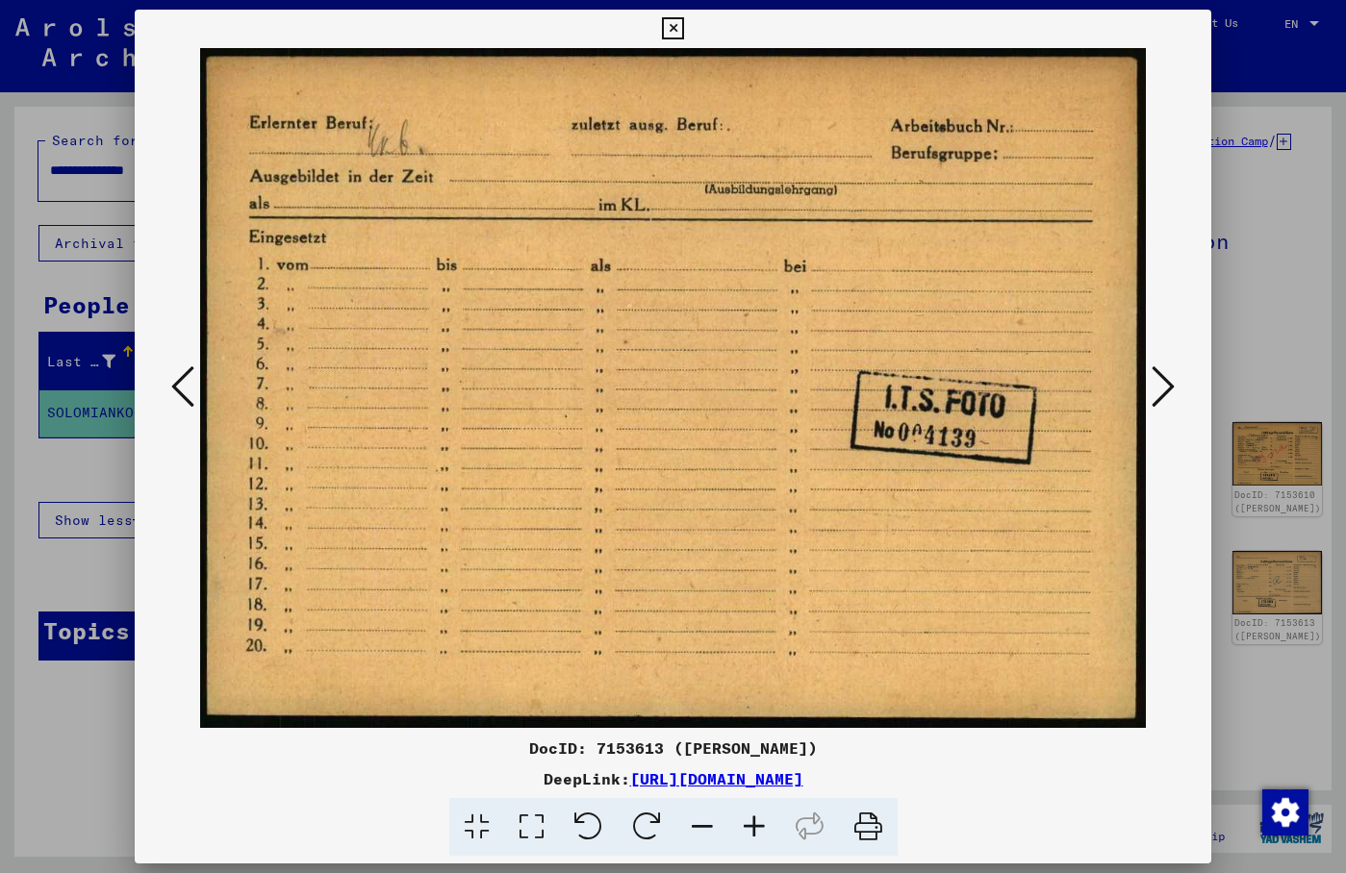
click at [1165, 386] on icon at bounding box center [1163, 387] width 23 height 46
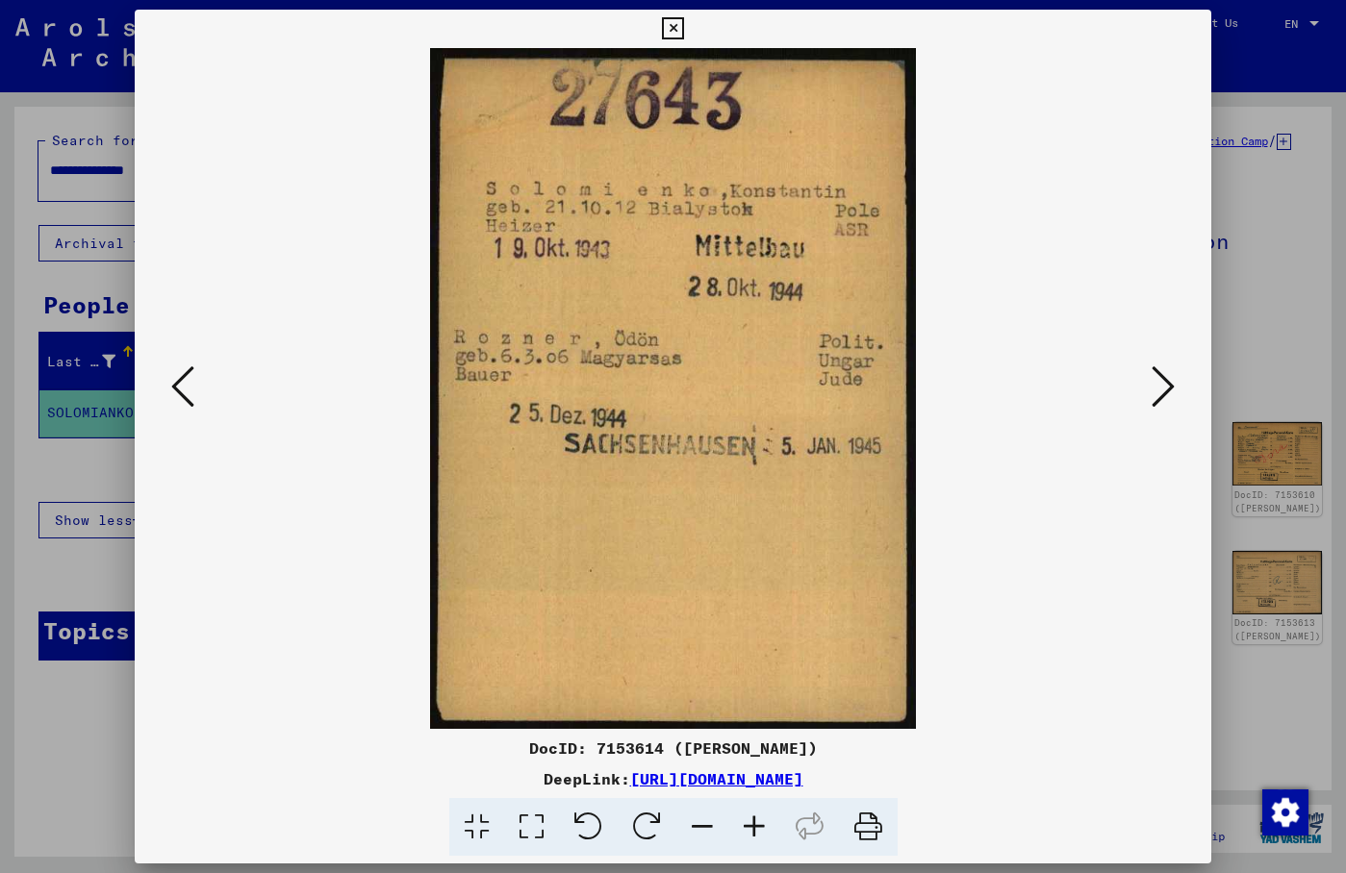
click at [1165, 386] on icon at bounding box center [1163, 387] width 23 height 46
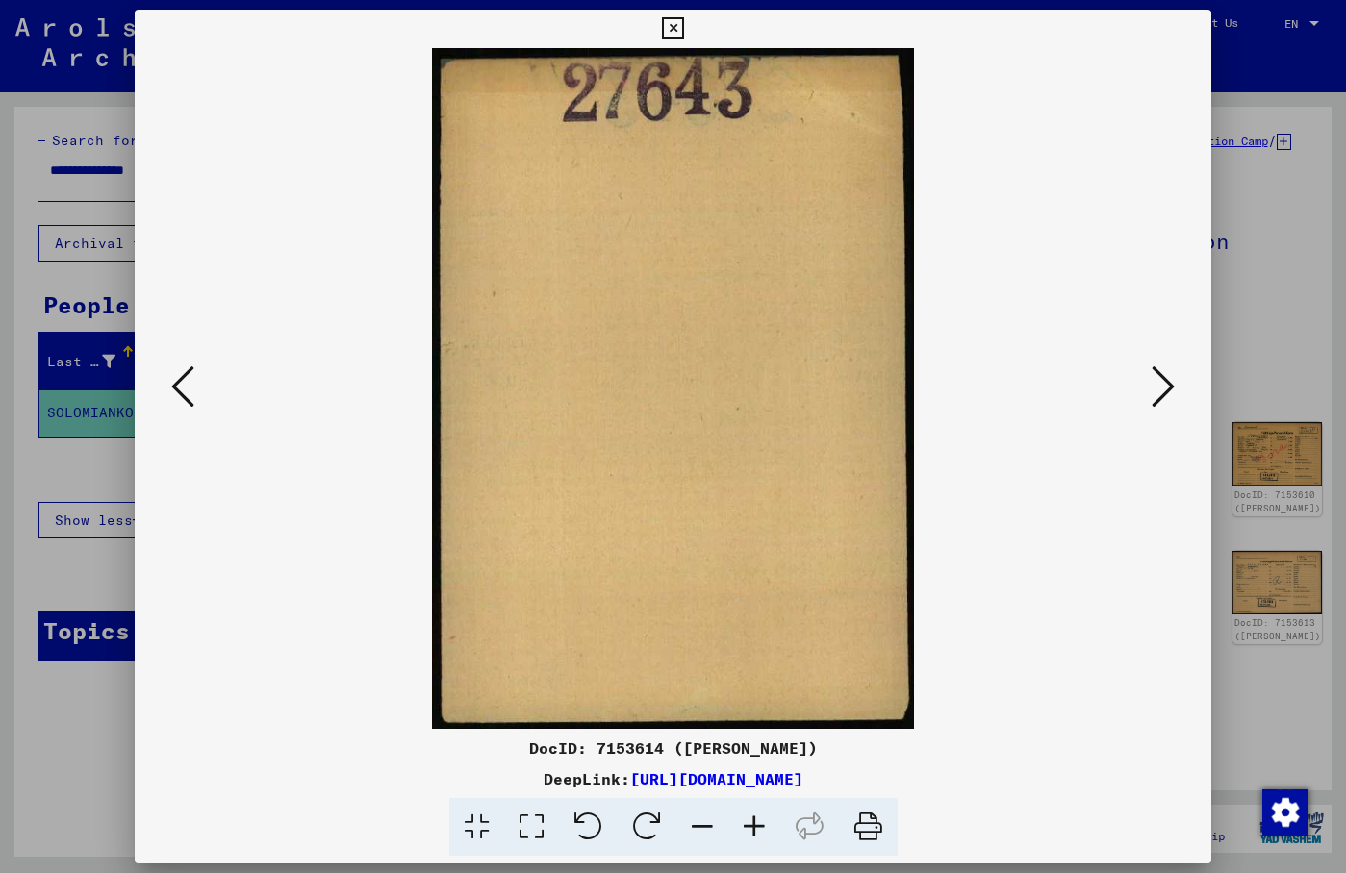
click at [1165, 386] on icon at bounding box center [1163, 387] width 23 height 46
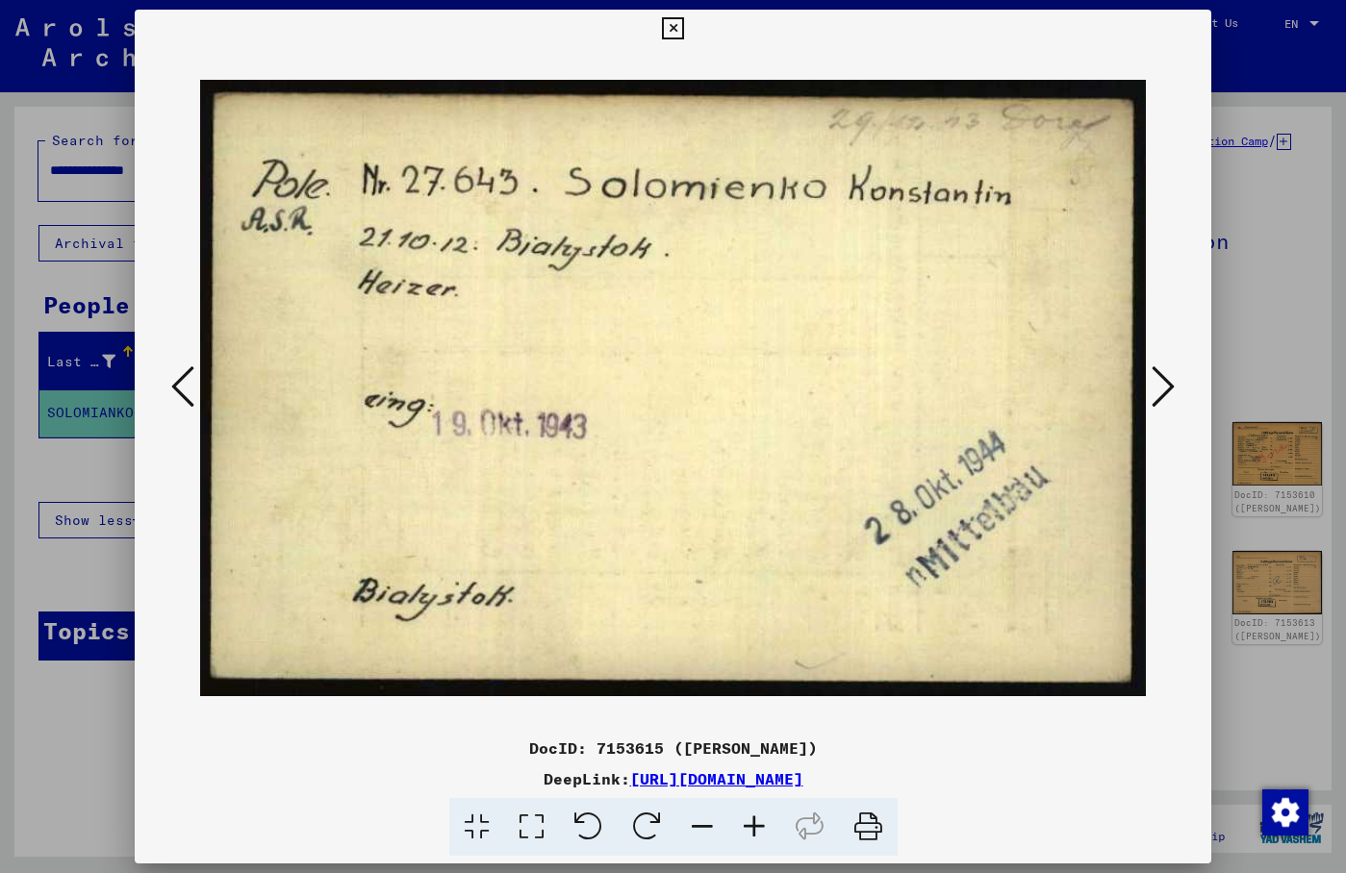
click at [1146, 264] on img at bounding box center [673, 388] width 946 height 681
click at [954, 337] on img at bounding box center [673, 388] width 946 height 681
click at [1163, 410] on icon at bounding box center [1163, 387] width 23 height 46
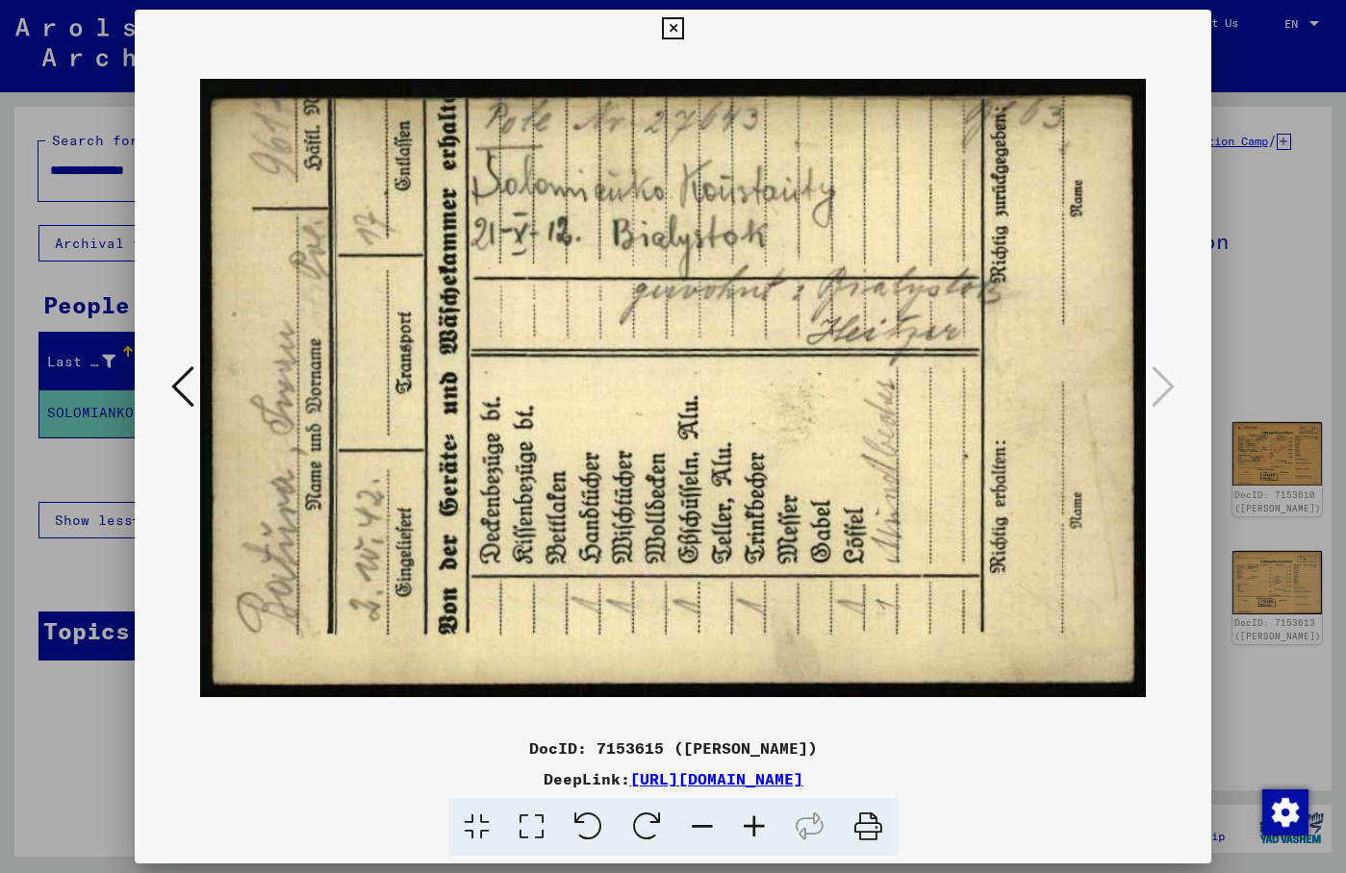
click at [684, 33] on icon at bounding box center [673, 28] width 22 height 23
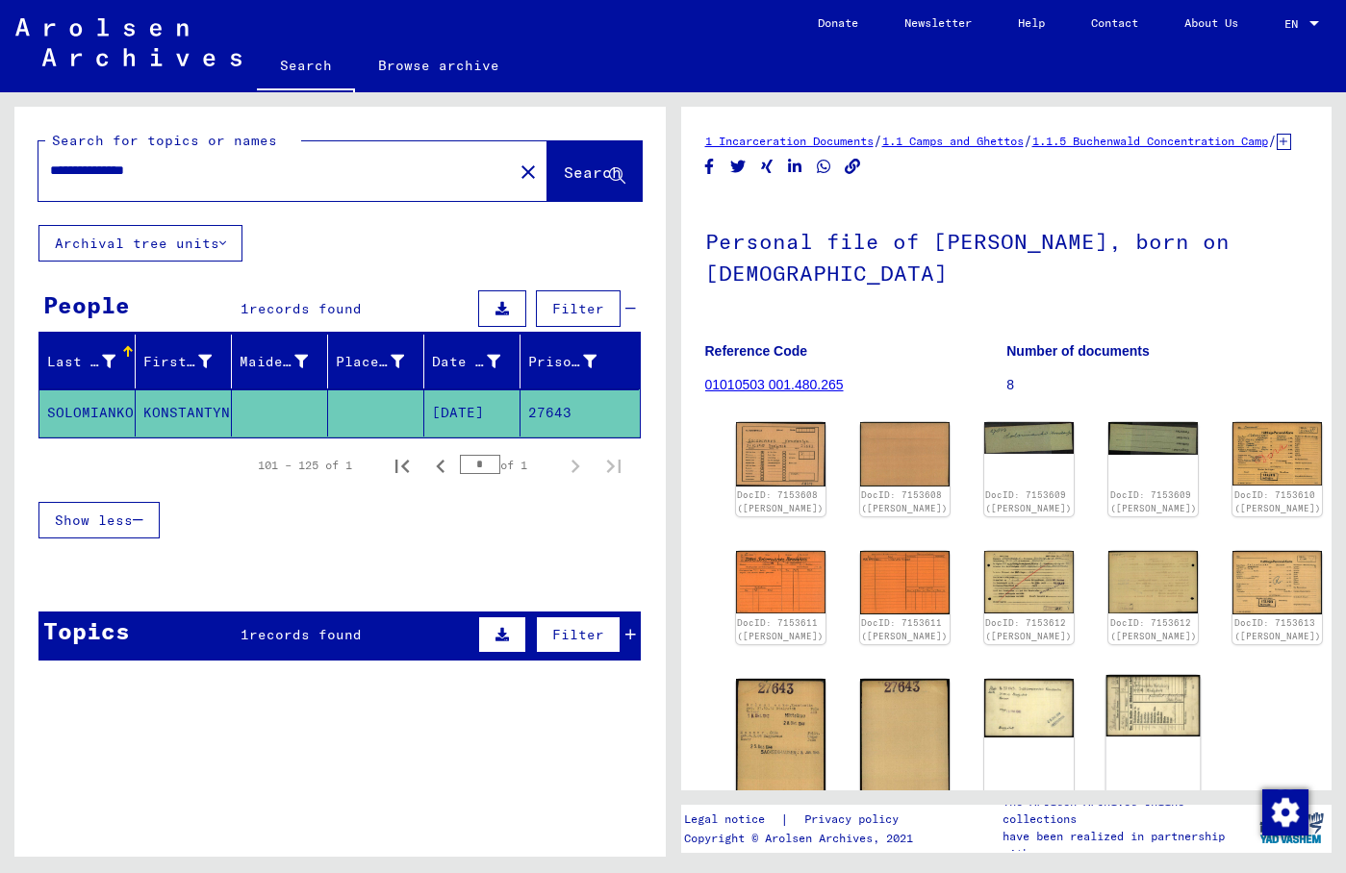
click at [1106, 727] on img at bounding box center [1153, 706] width 94 height 62
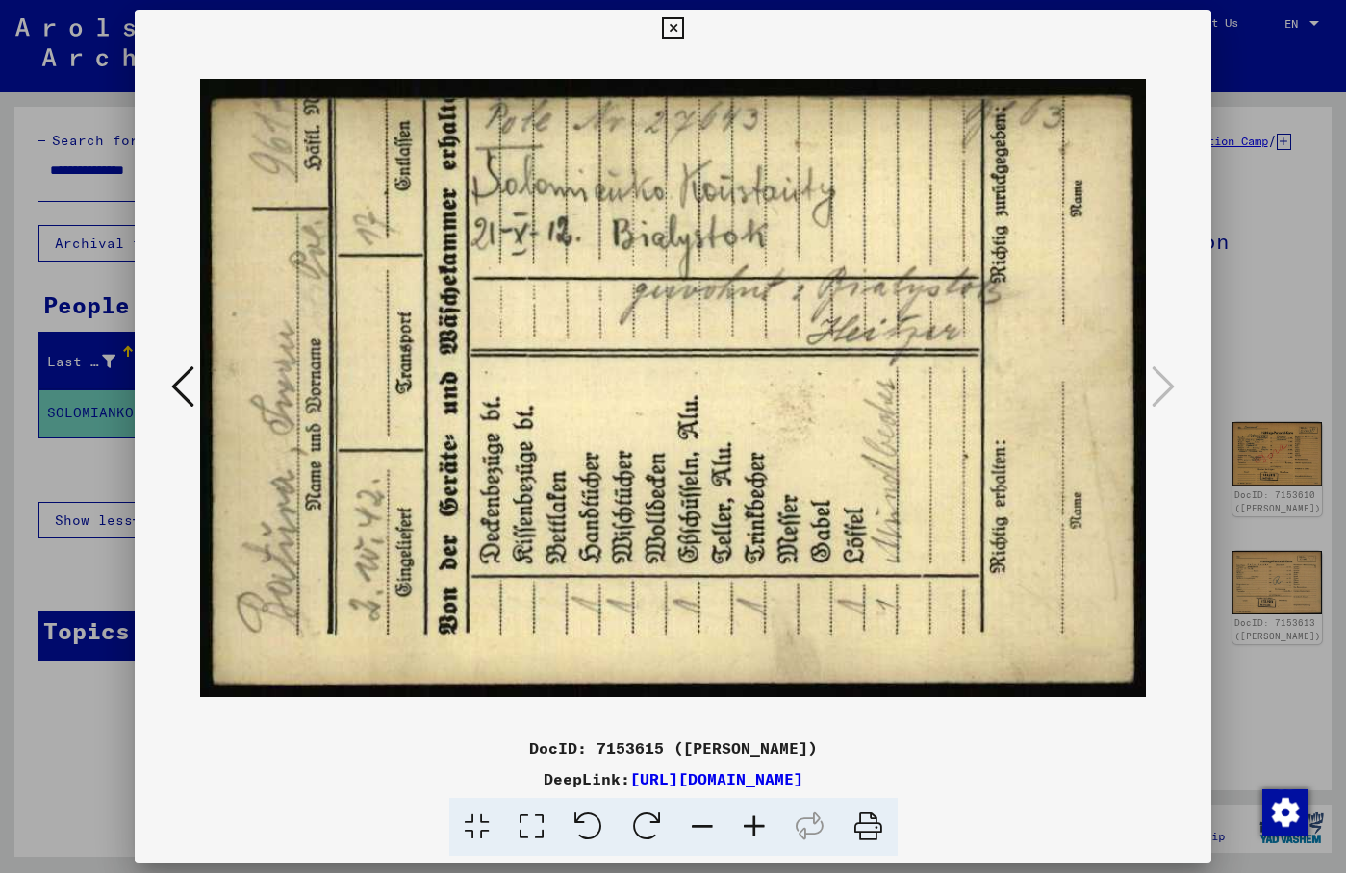
click at [684, 31] on icon at bounding box center [673, 28] width 22 height 23
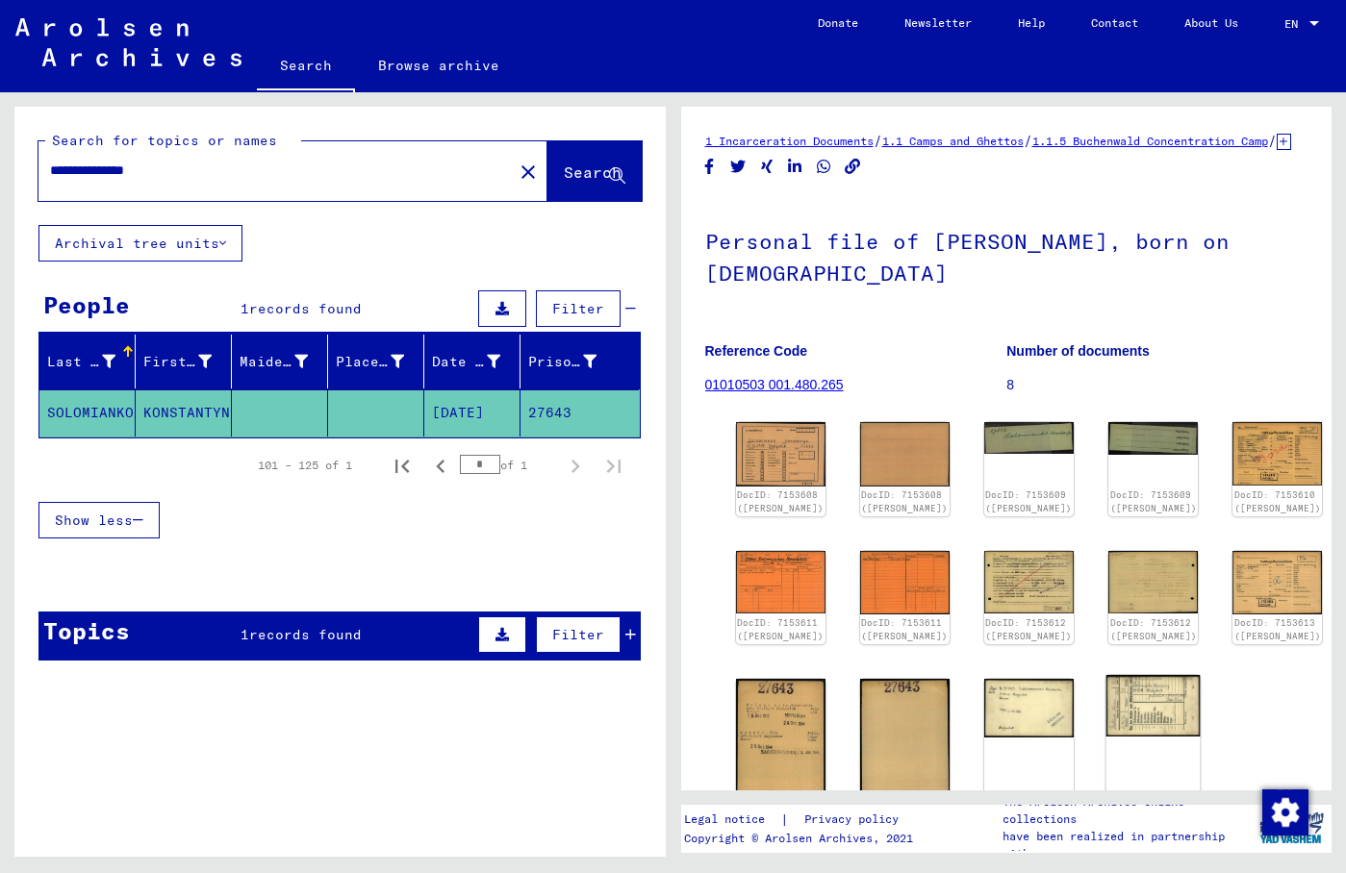
click at [1106, 727] on img at bounding box center [1153, 706] width 94 height 62
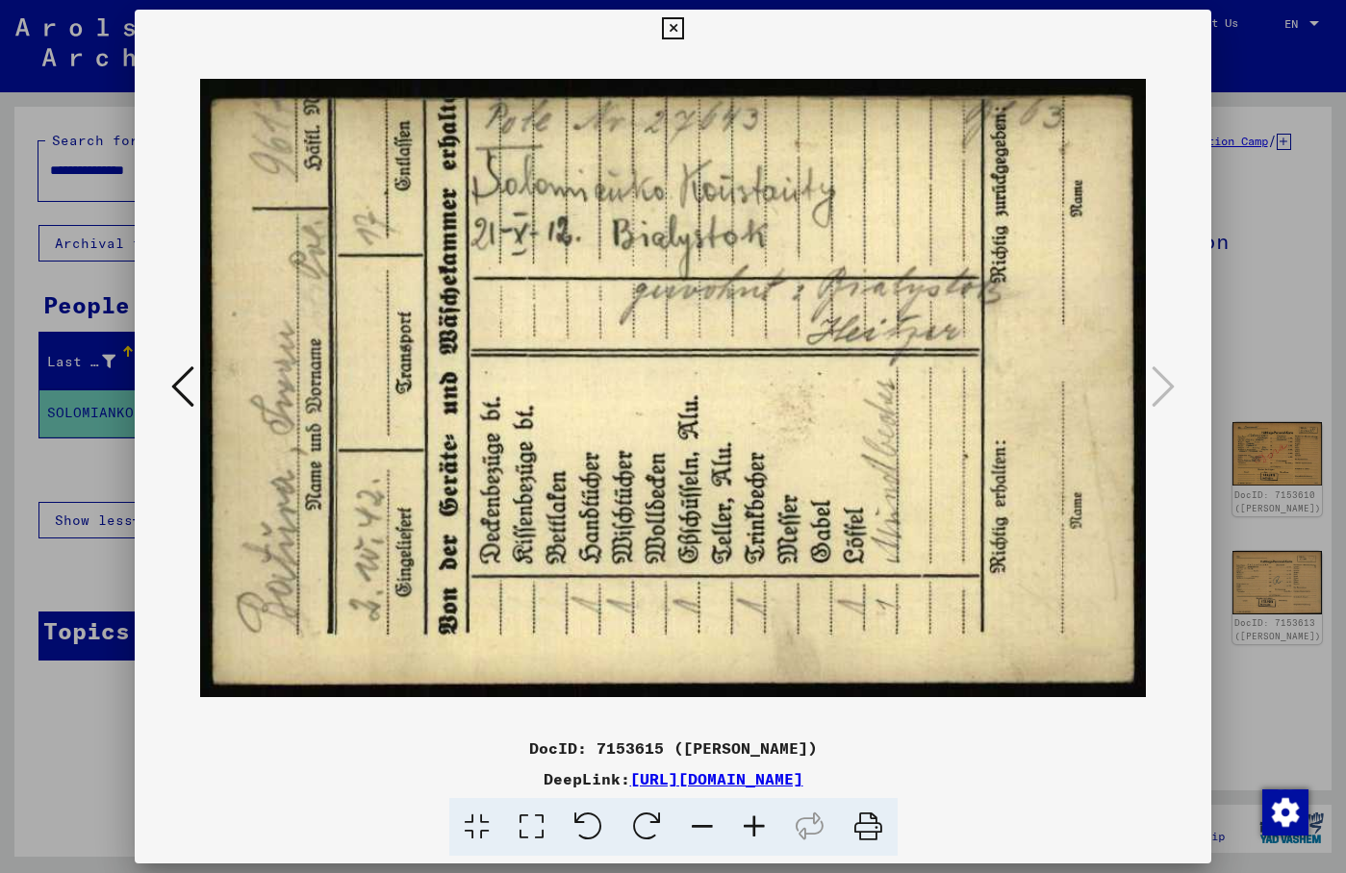
click at [684, 26] on icon at bounding box center [673, 28] width 22 height 23
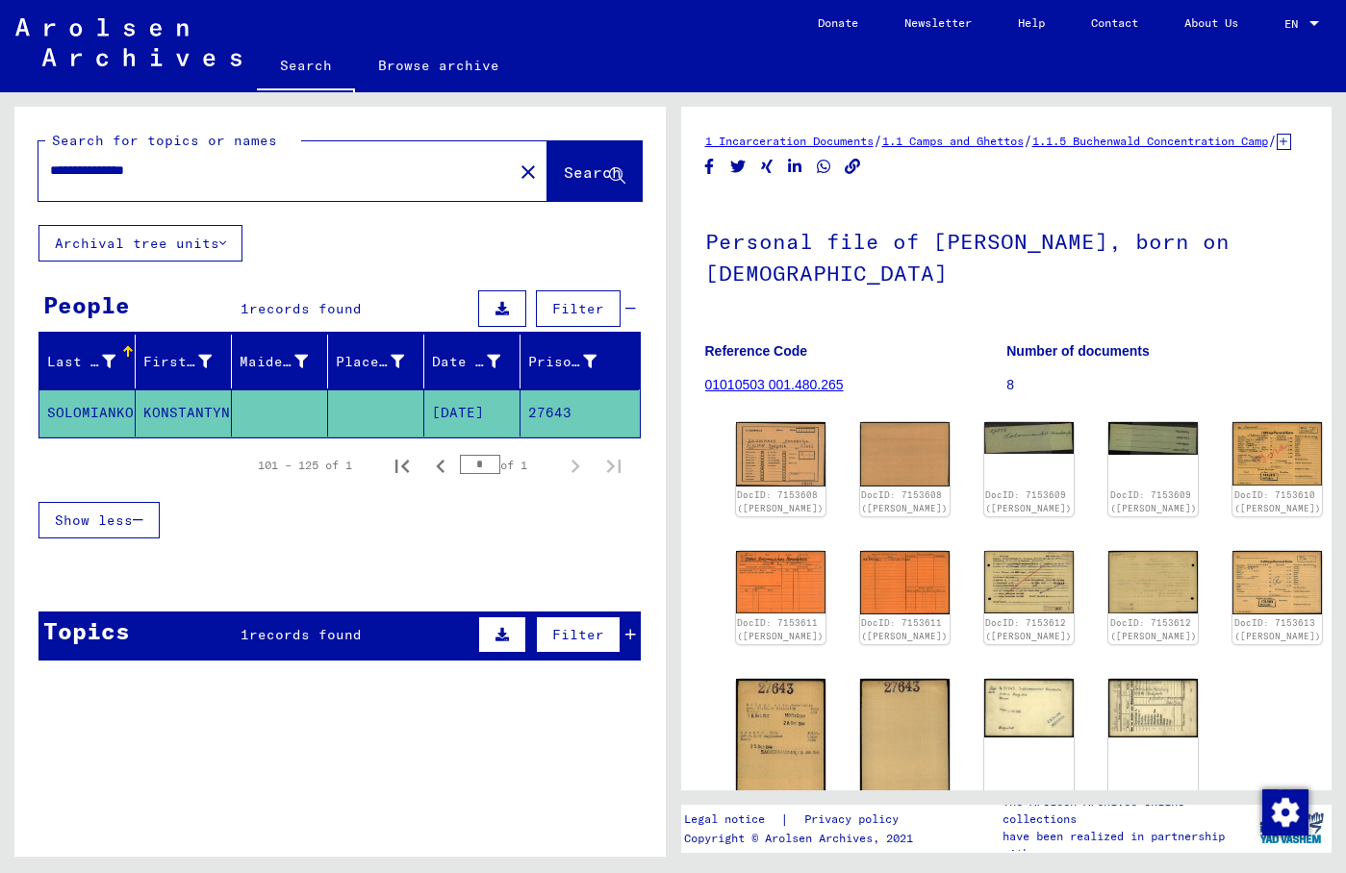
drag, startPoint x: 180, startPoint y: 178, endPoint x: -186, endPoint y: 178, distance: 365.6
click at [50, 178] on input "**********" at bounding box center [275, 171] width 451 height 20
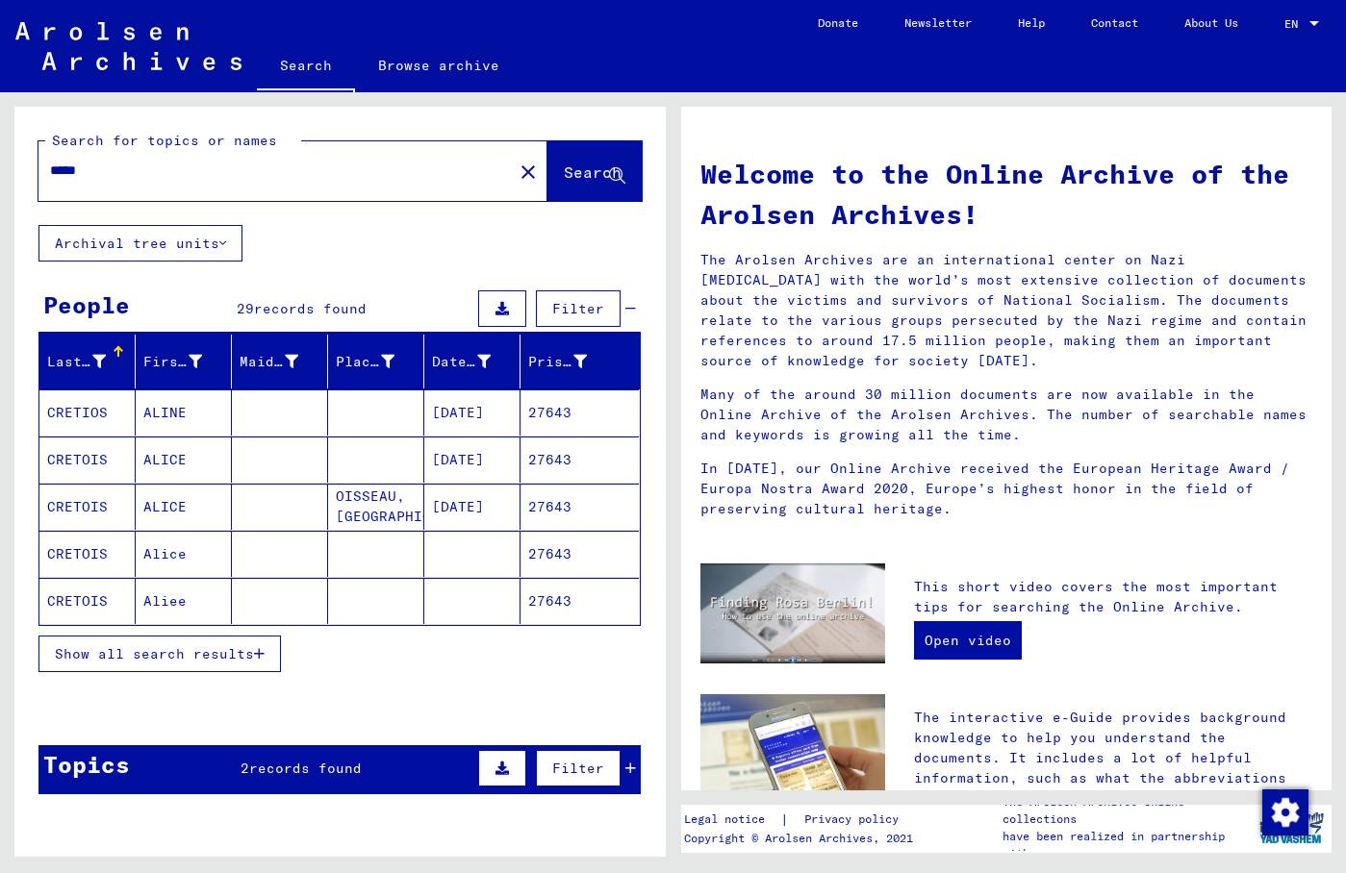
click at [207, 643] on button "Show all search results" at bounding box center [159, 654] width 242 height 37
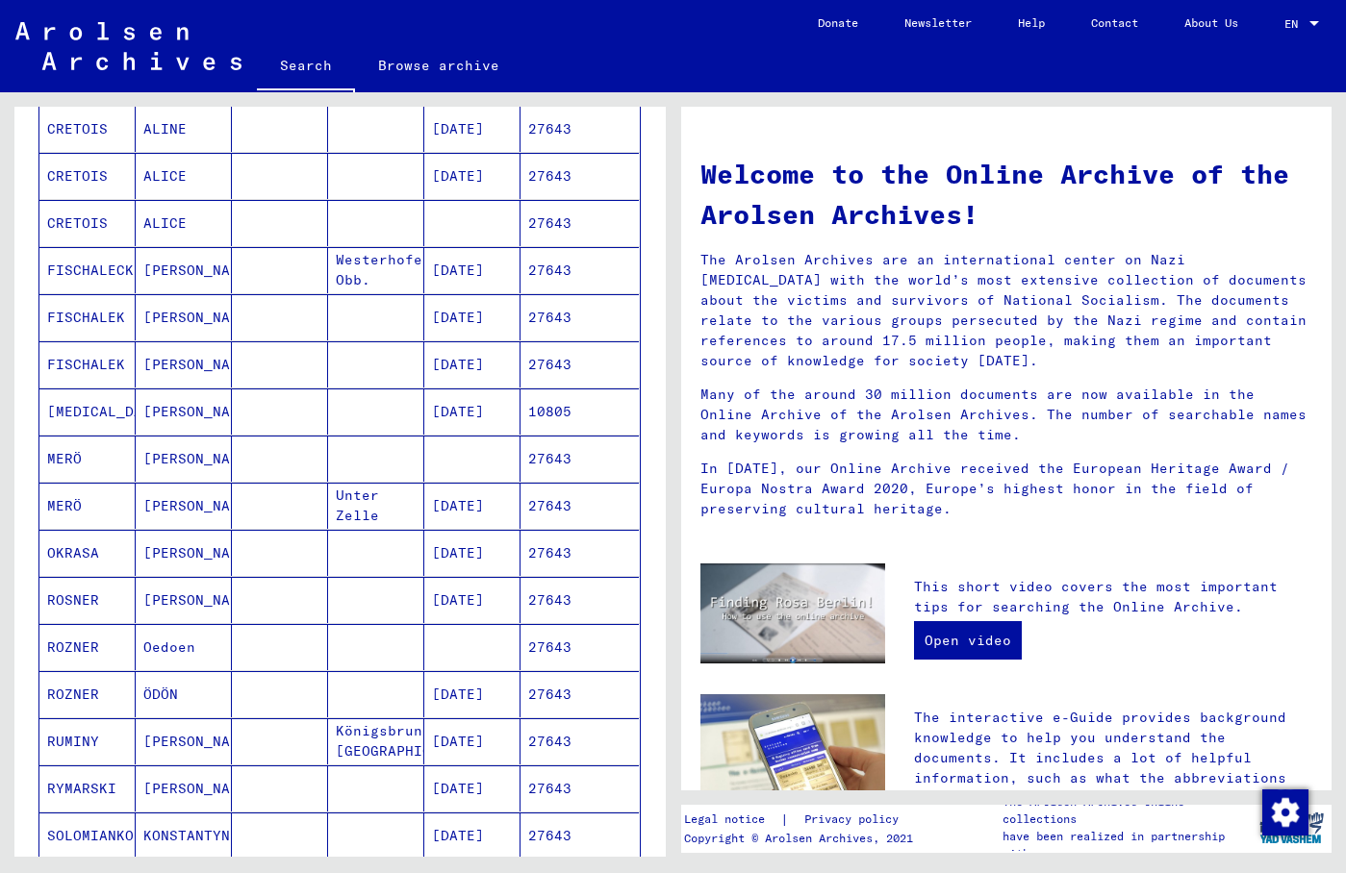
scroll to position [1039, 0]
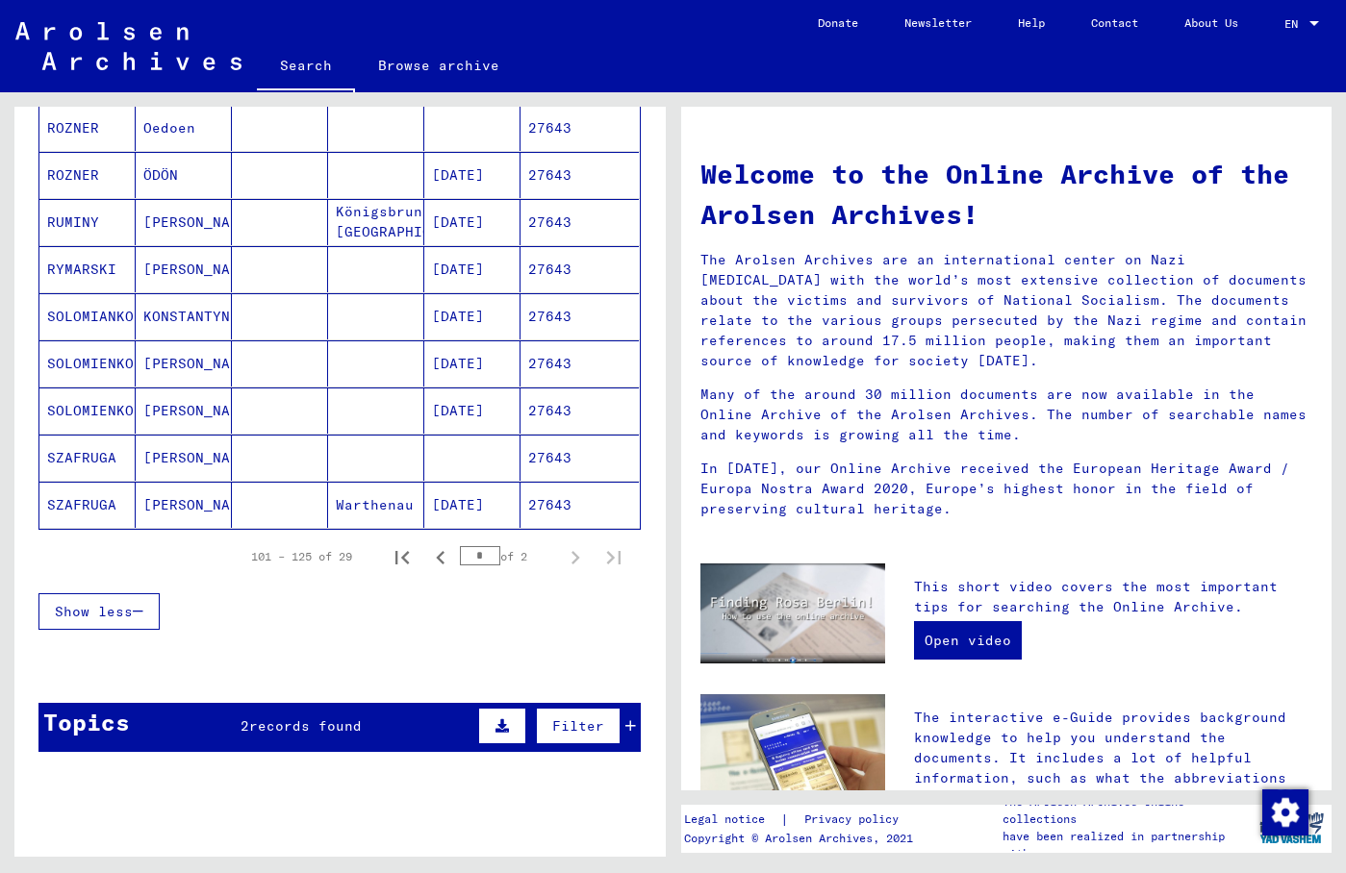
click at [121, 406] on mat-cell "SOLOMIENKO" at bounding box center [87, 411] width 96 height 46
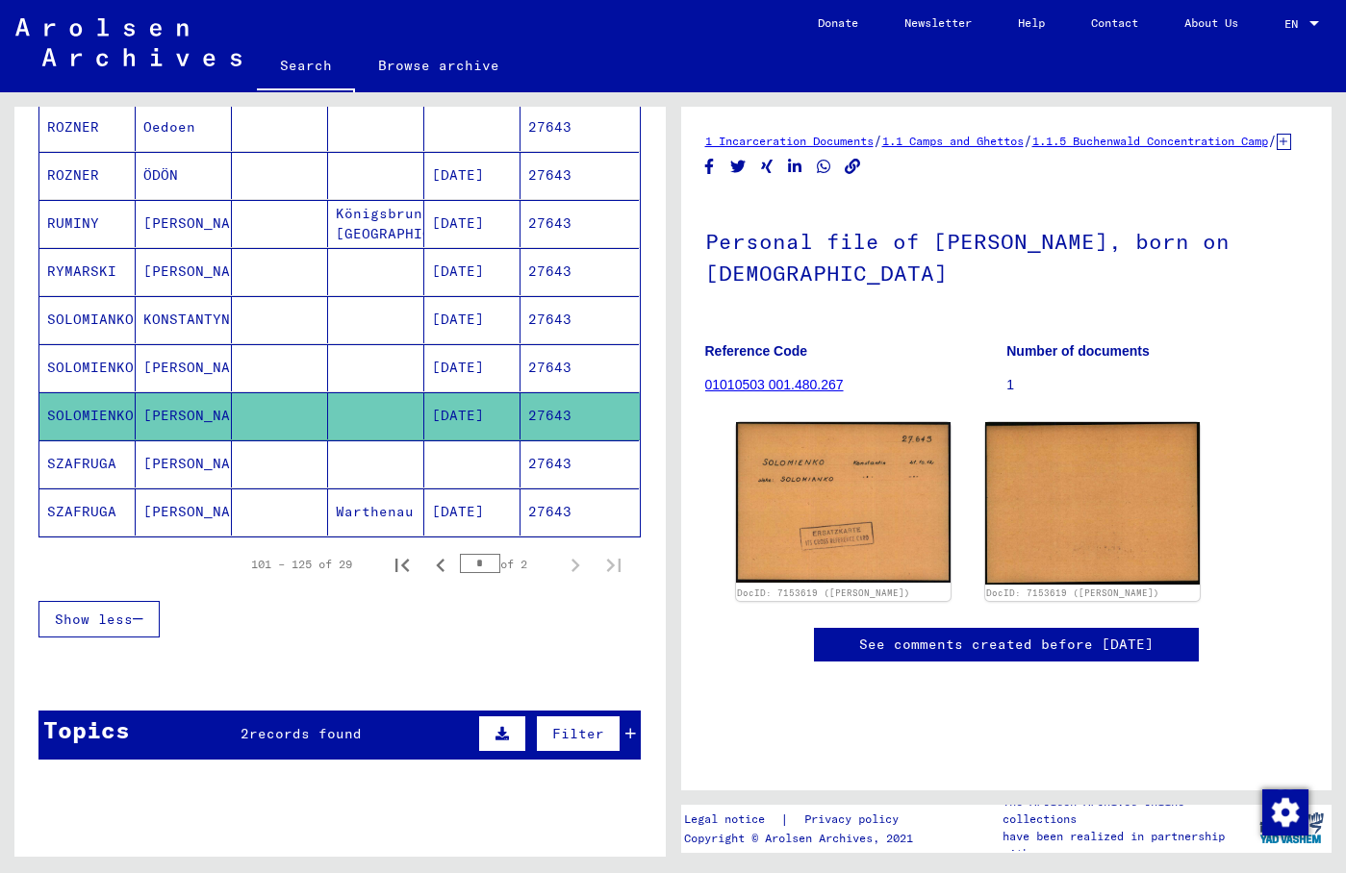
click at [123, 379] on mat-cell "SOLOMIENKO" at bounding box center [87, 367] width 96 height 47
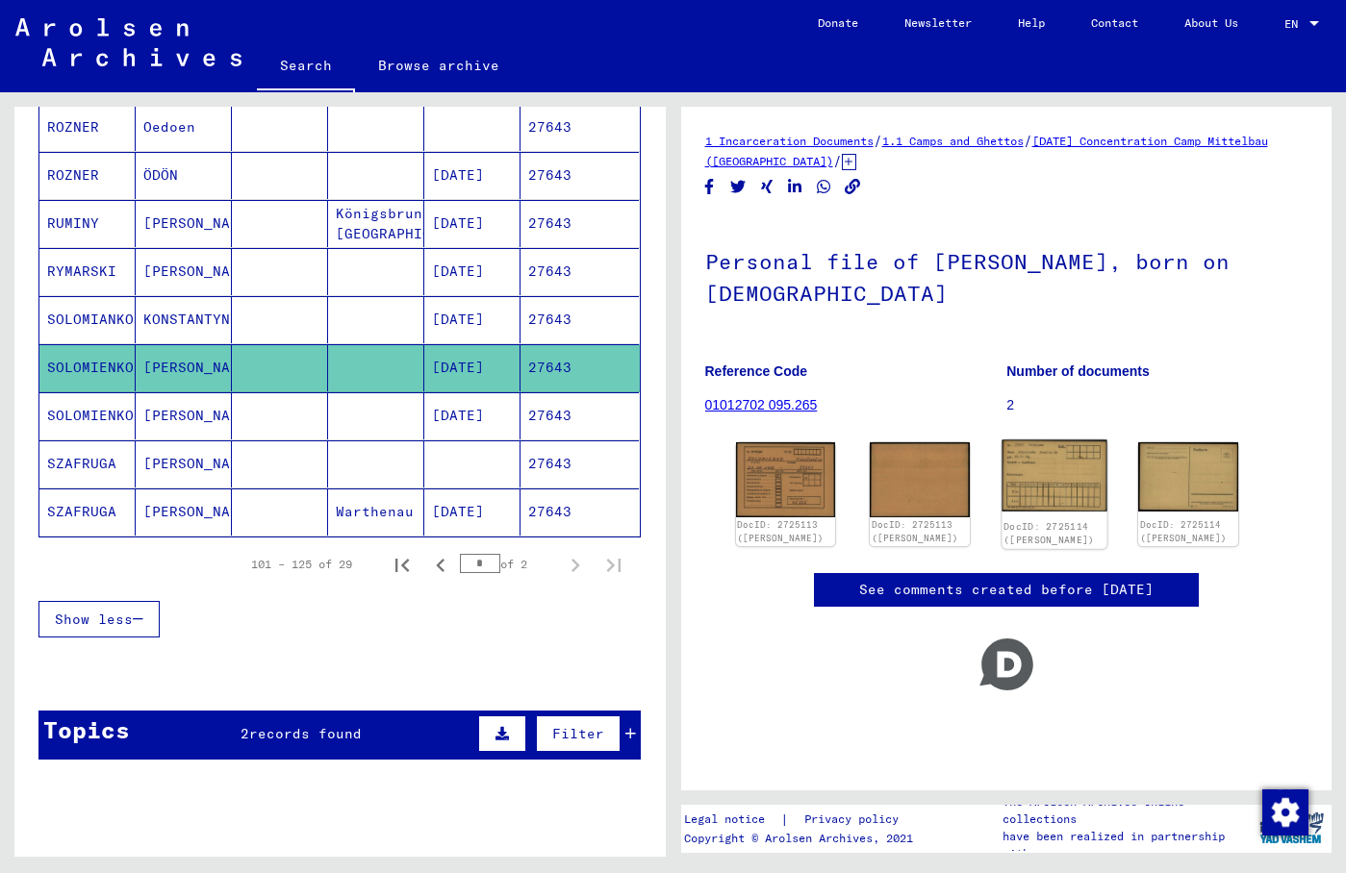
click at [1028, 477] on img at bounding box center [1053, 477] width 105 height 72
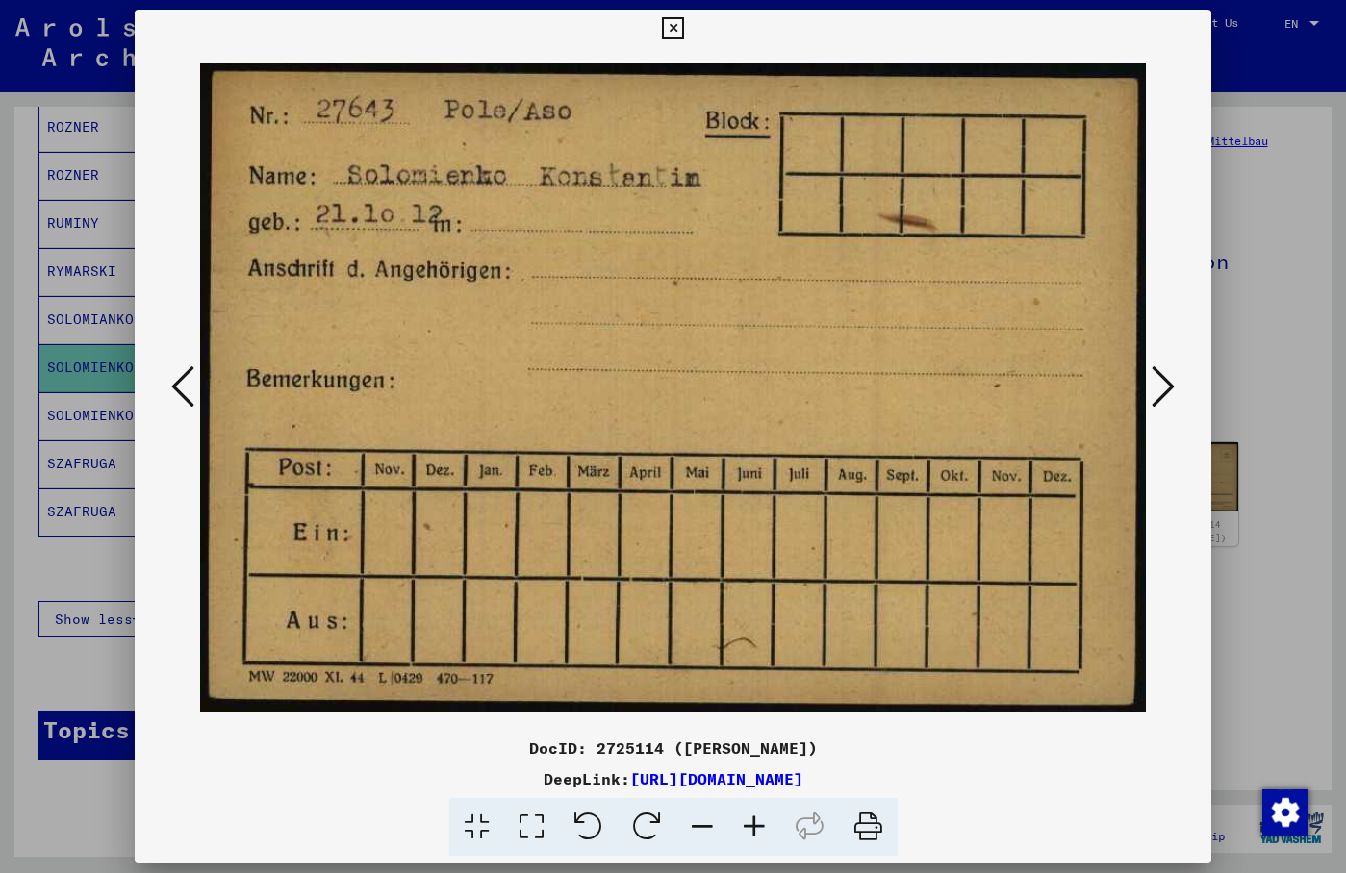
click at [1160, 391] on icon at bounding box center [1163, 387] width 23 height 46
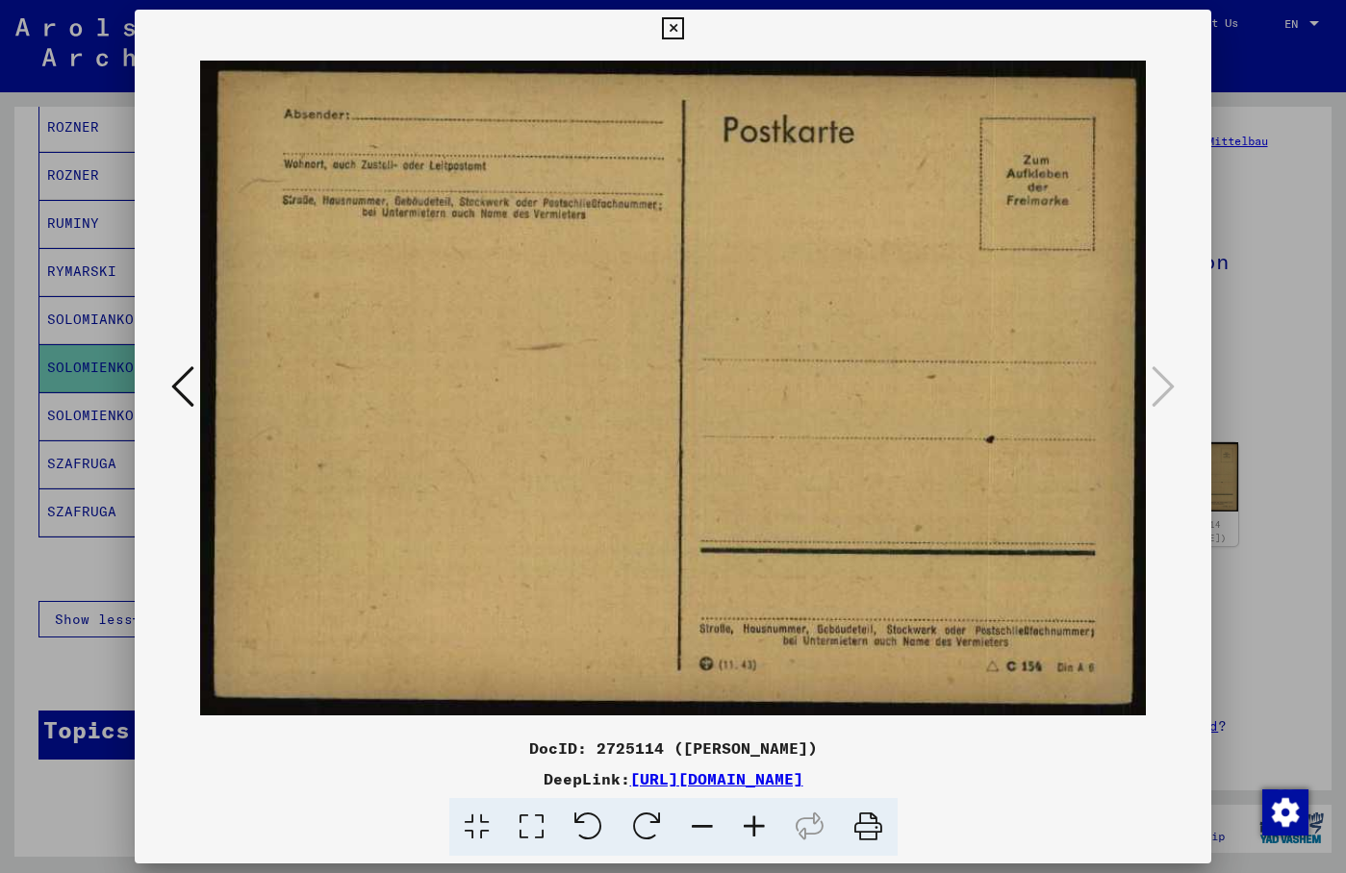
click at [684, 36] on icon at bounding box center [673, 28] width 22 height 23
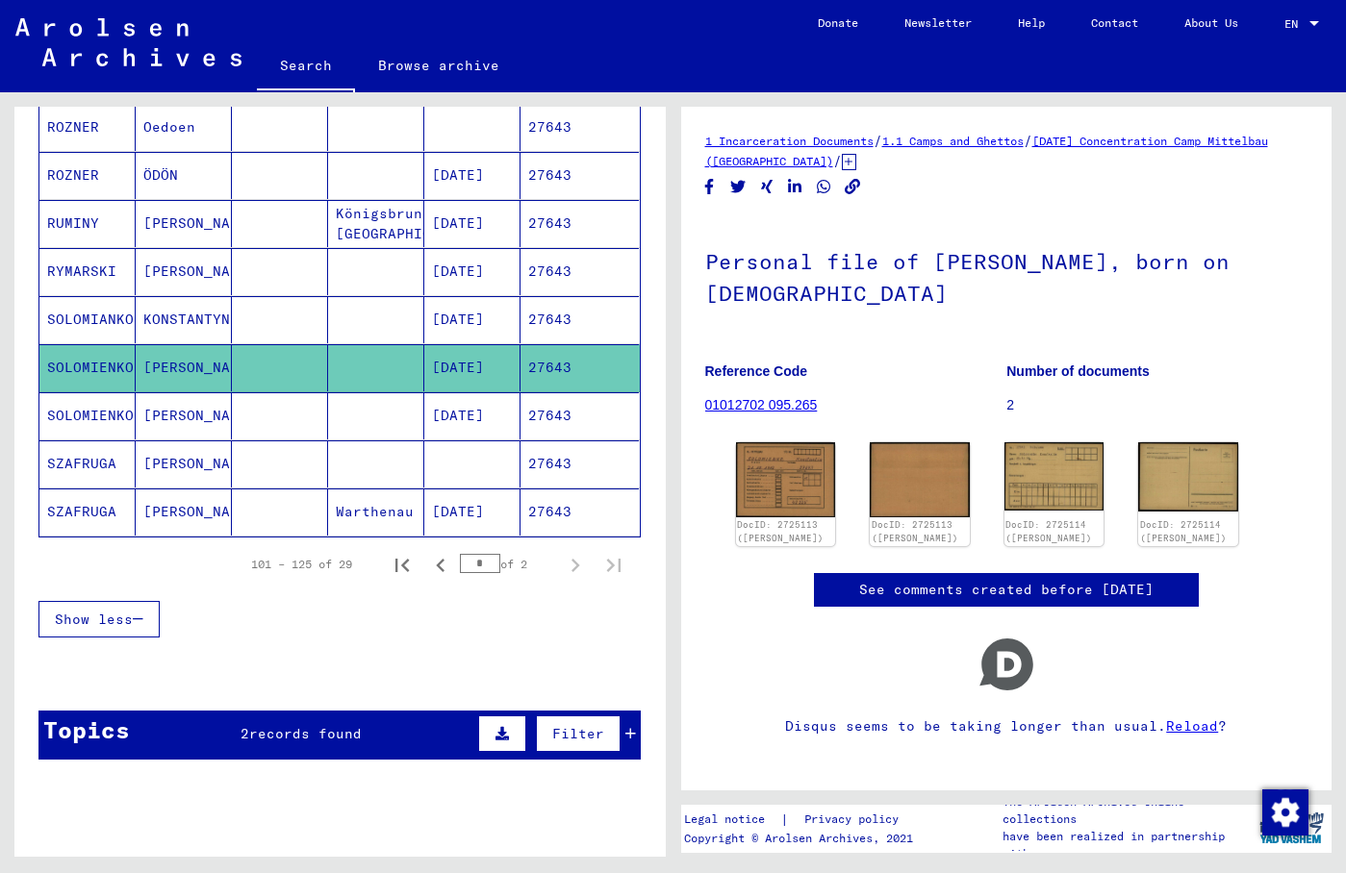
click at [1005, 298] on h1 "Personal file of [PERSON_NAME], born on [DEMOGRAPHIC_DATA]" at bounding box center [1006, 275] width 603 height 116
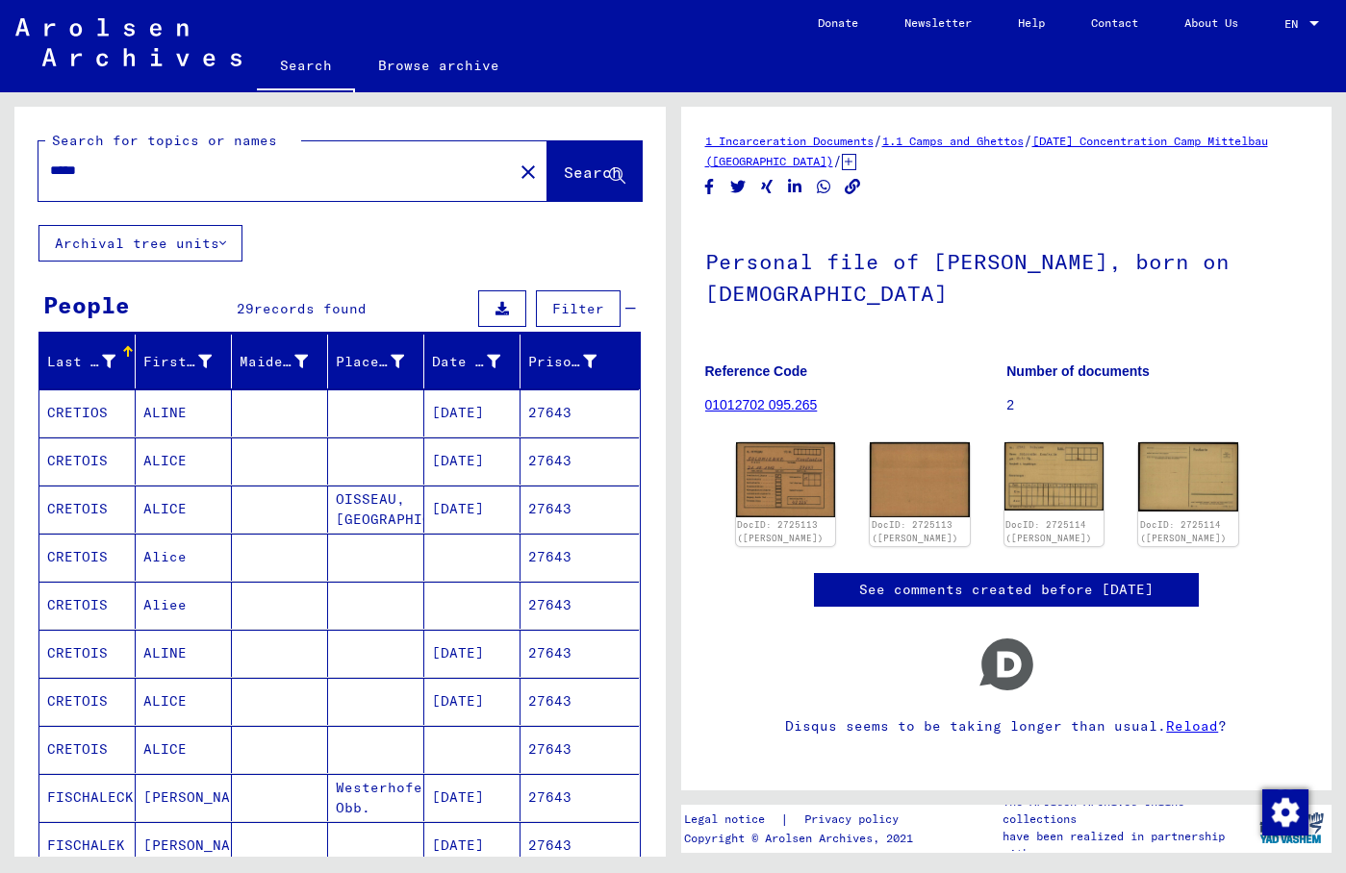
drag, startPoint x: 107, startPoint y: 174, endPoint x: 14, endPoint y: 164, distance: 93.0
click at [50, 164] on input "*****" at bounding box center [275, 171] width 451 height 20
paste input "text"
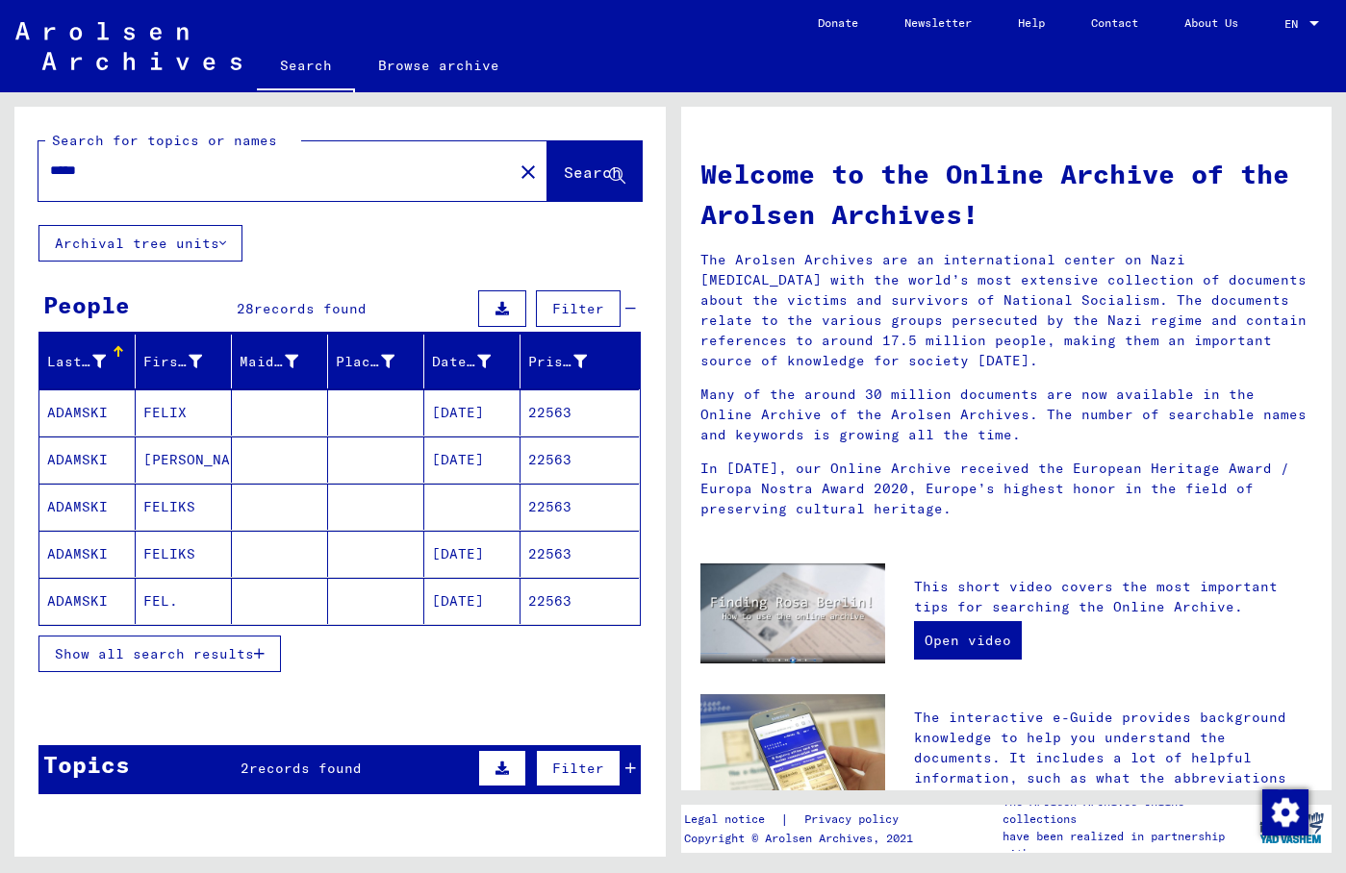
click at [134, 650] on span "Show all search results" at bounding box center [154, 654] width 199 height 17
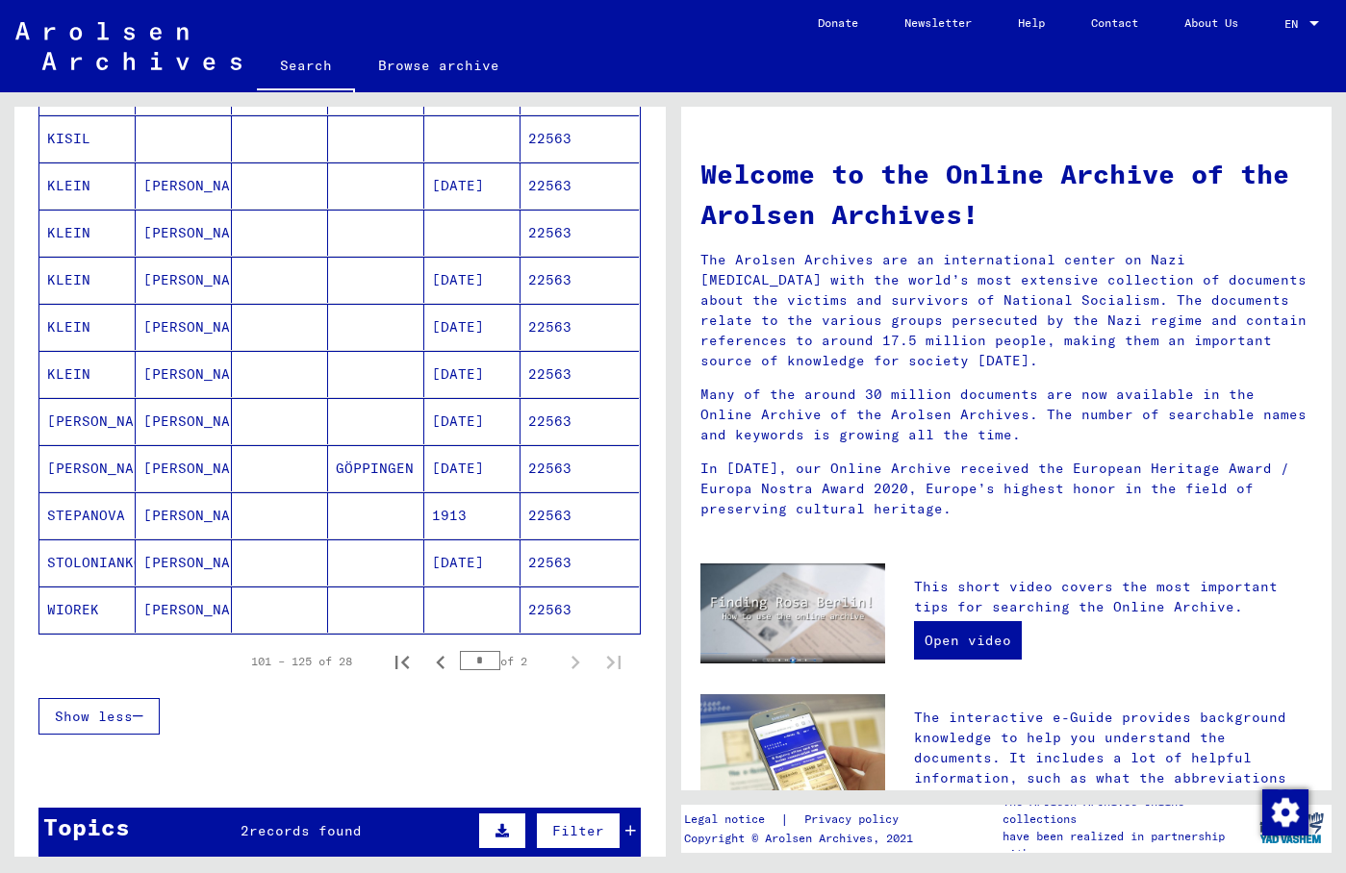
scroll to position [935, 0]
click at [147, 561] on mat-cell "[PERSON_NAME]" at bounding box center [184, 562] width 96 height 46
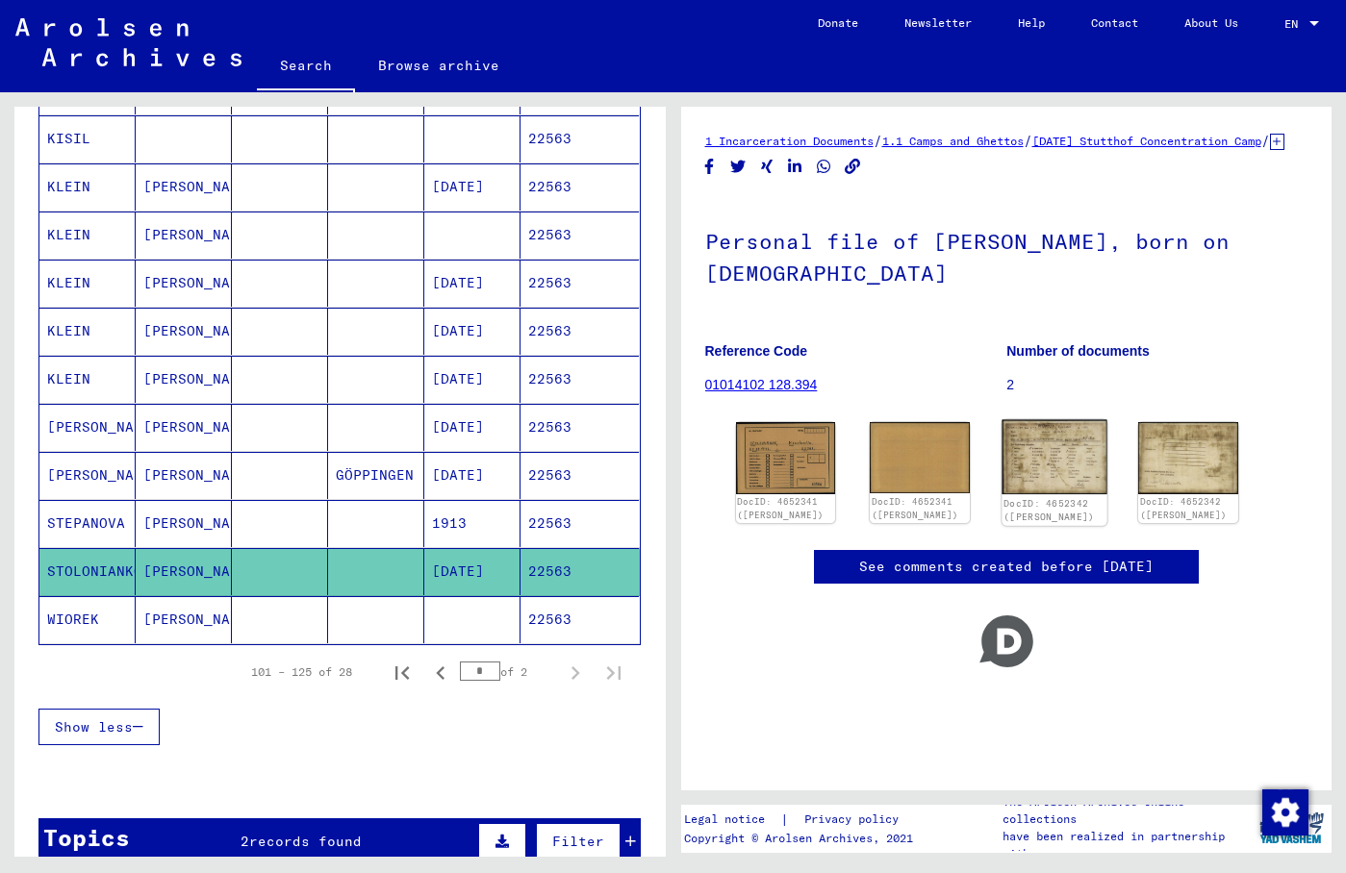
click at [1027, 491] on img at bounding box center [1053, 457] width 105 height 74
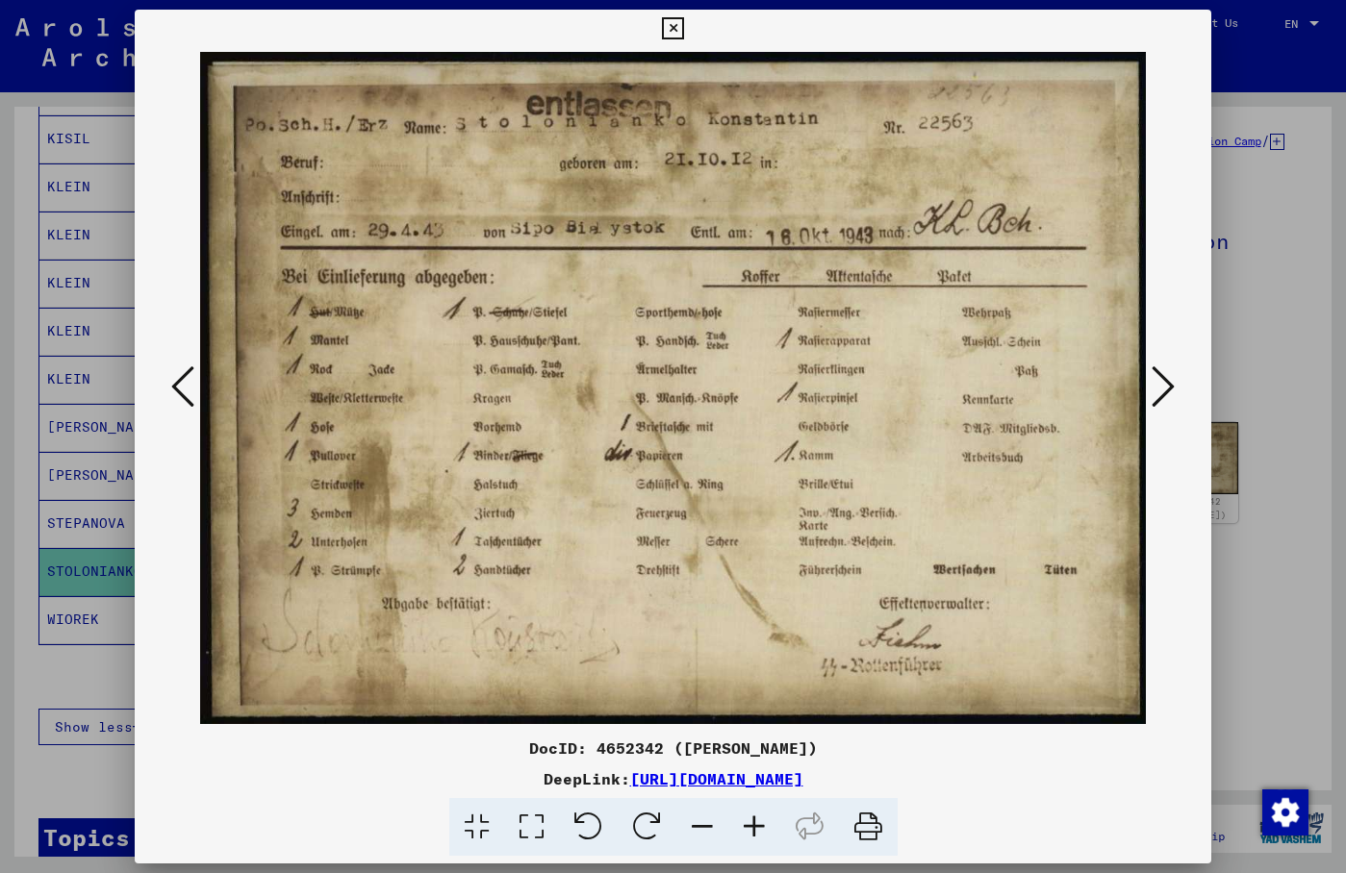
click at [1083, 171] on img at bounding box center [673, 388] width 946 height 681
click at [1170, 386] on icon at bounding box center [1163, 387] width 23 height 46
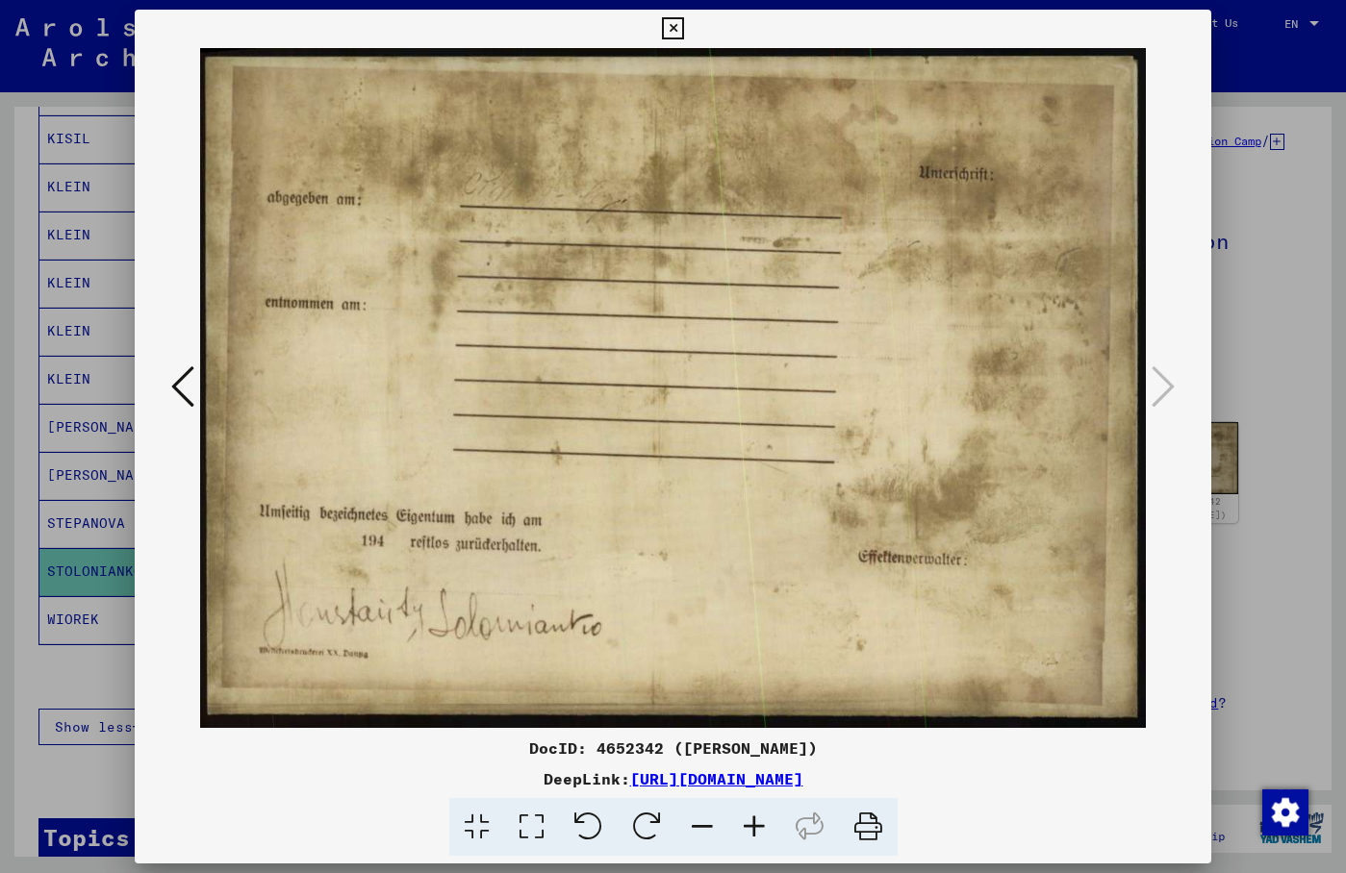
click at [182, 379] on icon at bounding box center [182, 387] width 23 height 46
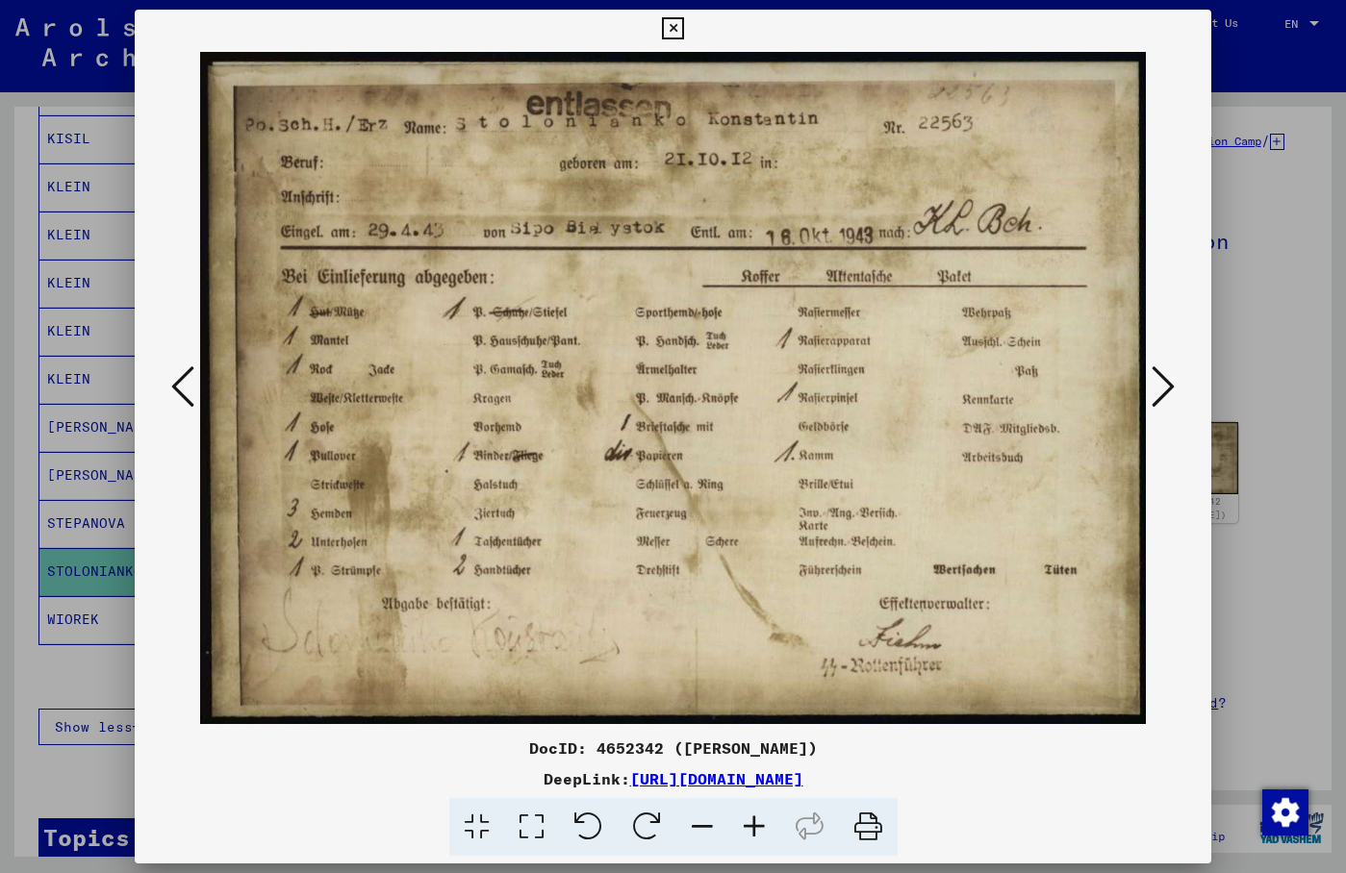
click at [182, 379] on icon at bounding box center [182, 387] width 23 height 46
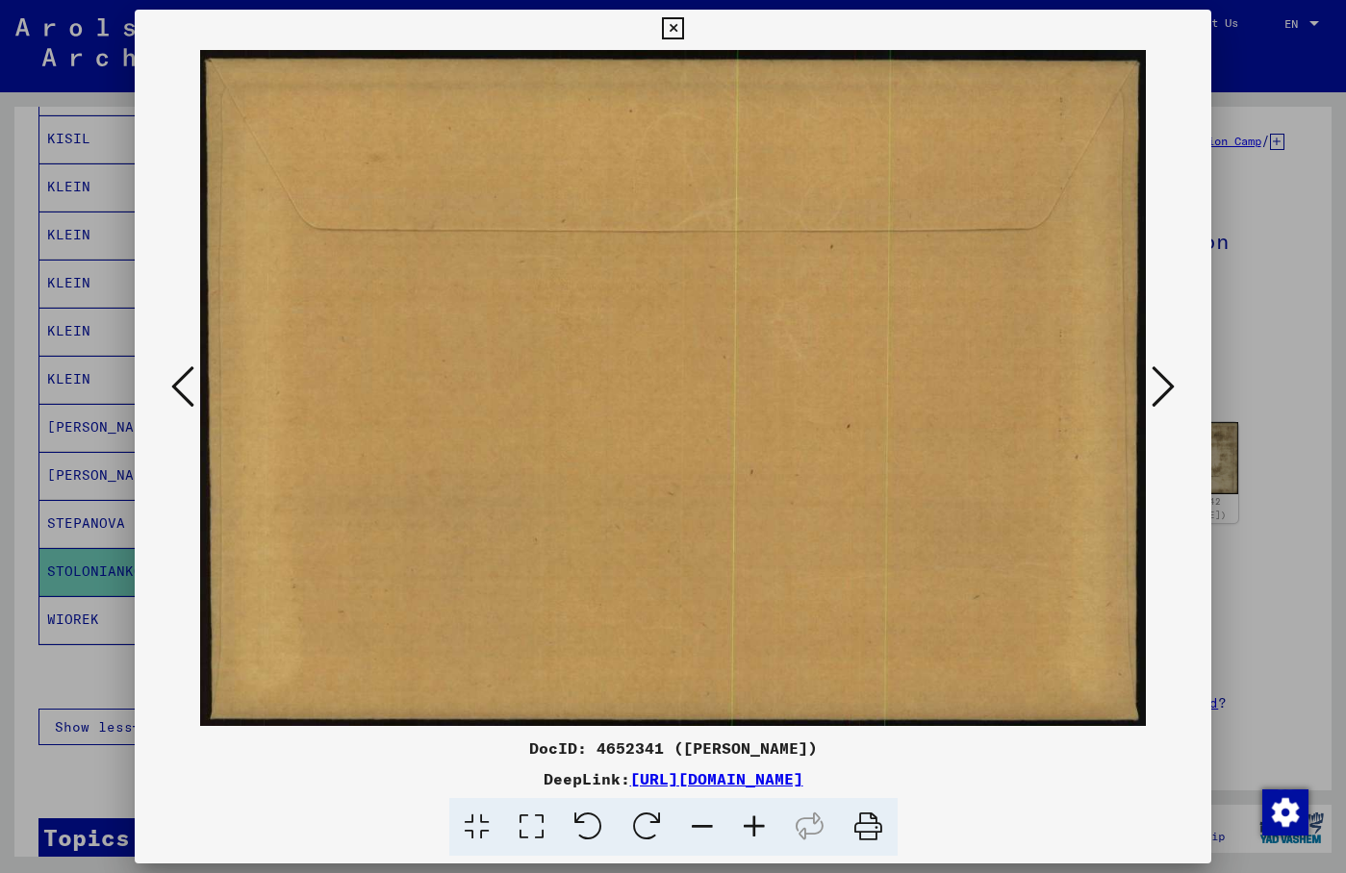
click at [181, 378] on icon at bounding box center [182, 387] width 23 height 46
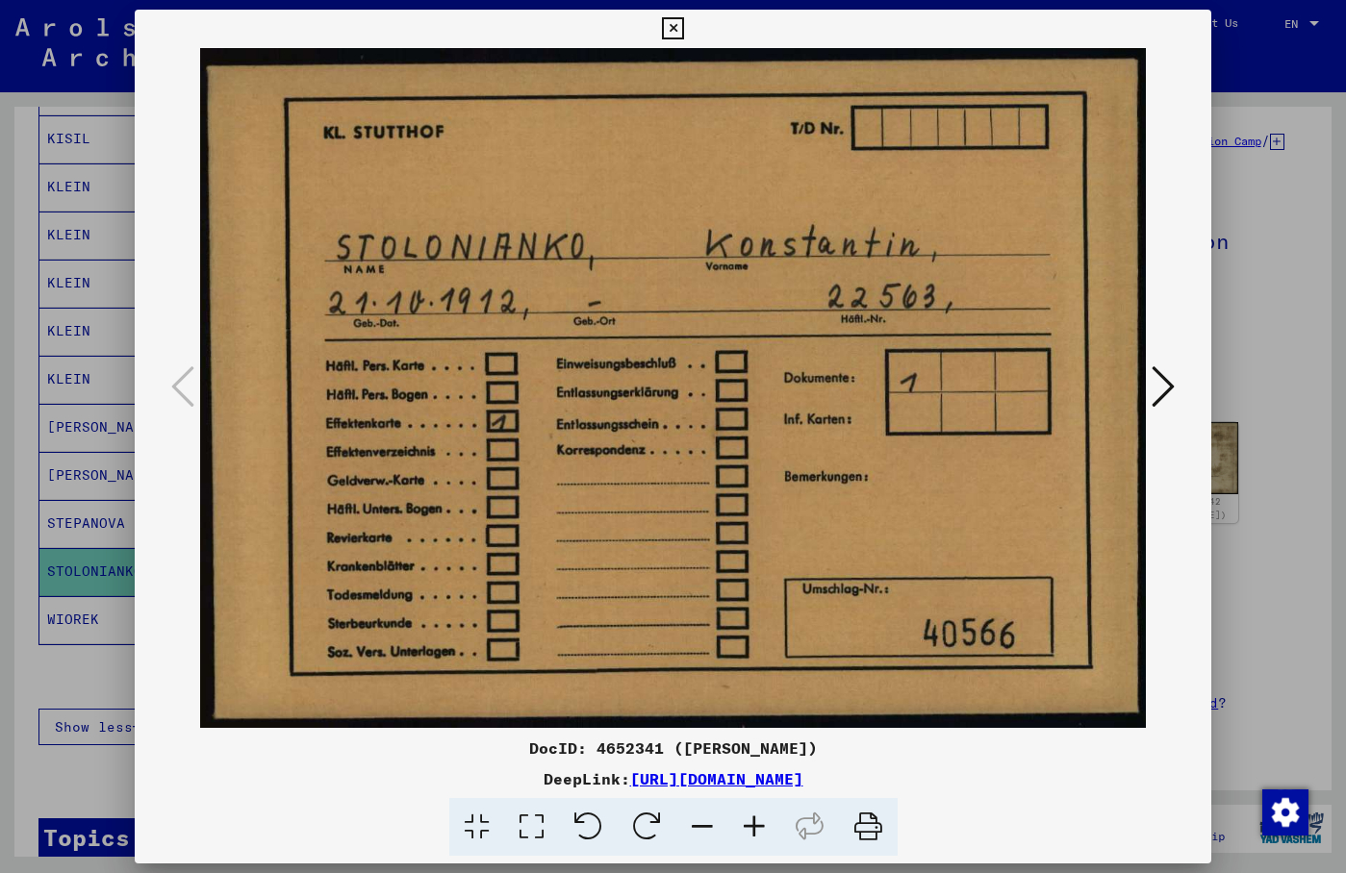
click at [1156, 377] on icon at bounding box center [1163, 387] width 23 height 46
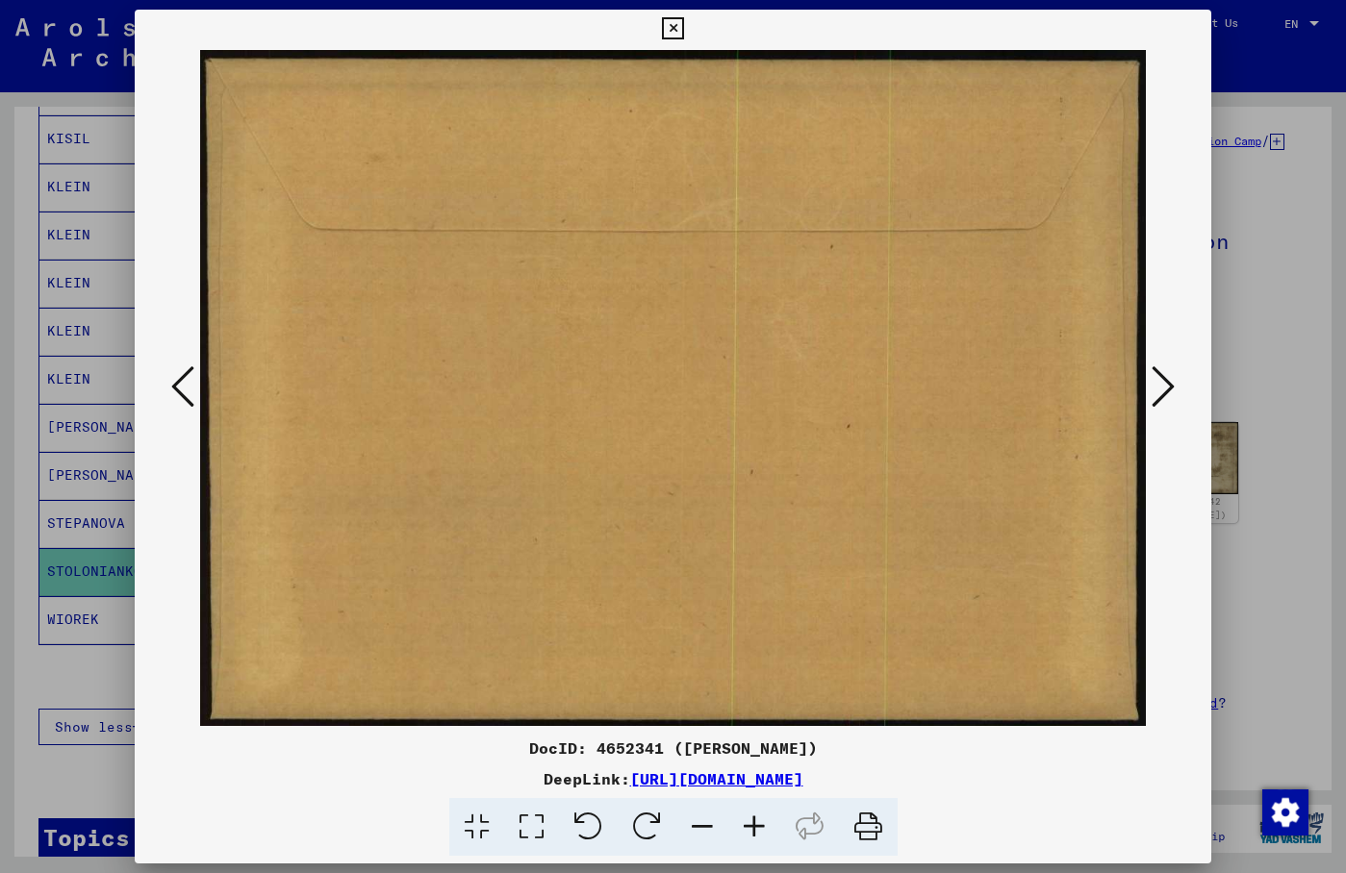
click at [1156, 377] on icon at bounding box center [1163, 387] width 23 height 46
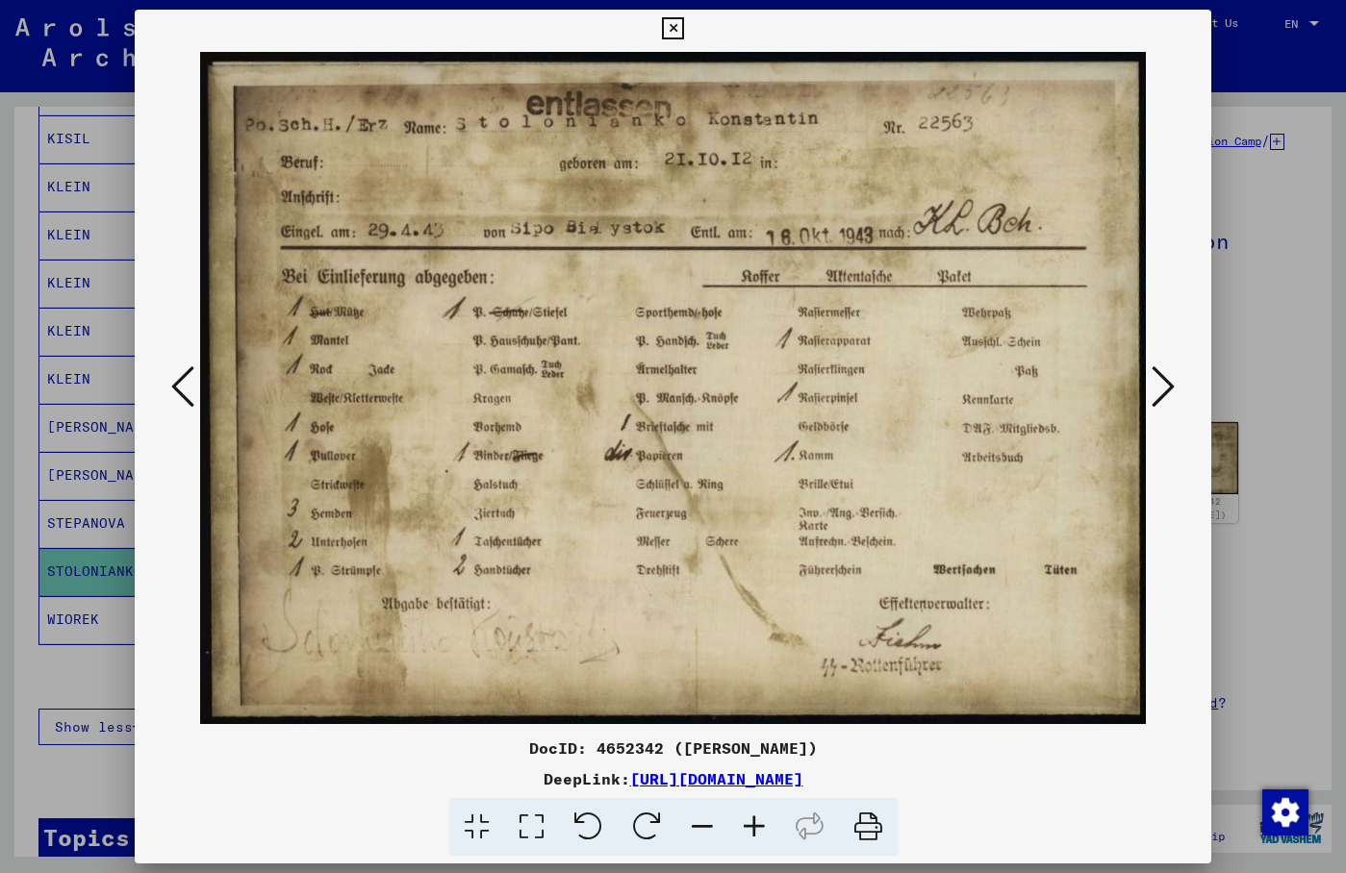
click at [1169, 388] on icon at bounding box center [1163, 387] width 23 height 46
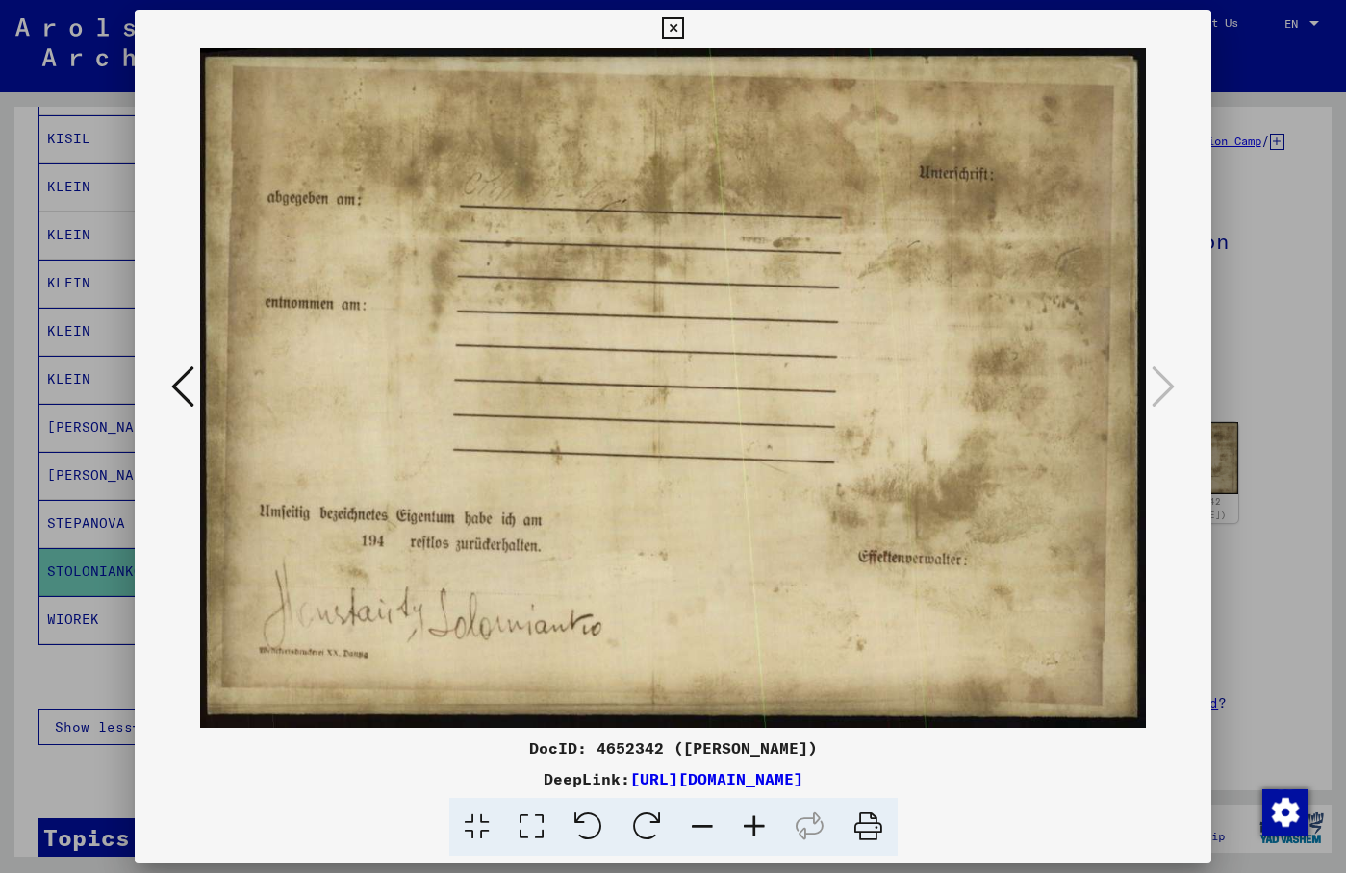
click at [889, 123] on img at bounding box center [673, 388] width 946 height 681
click at [185, 392] on icon at bounding box center [182, 387] width 23 height 46
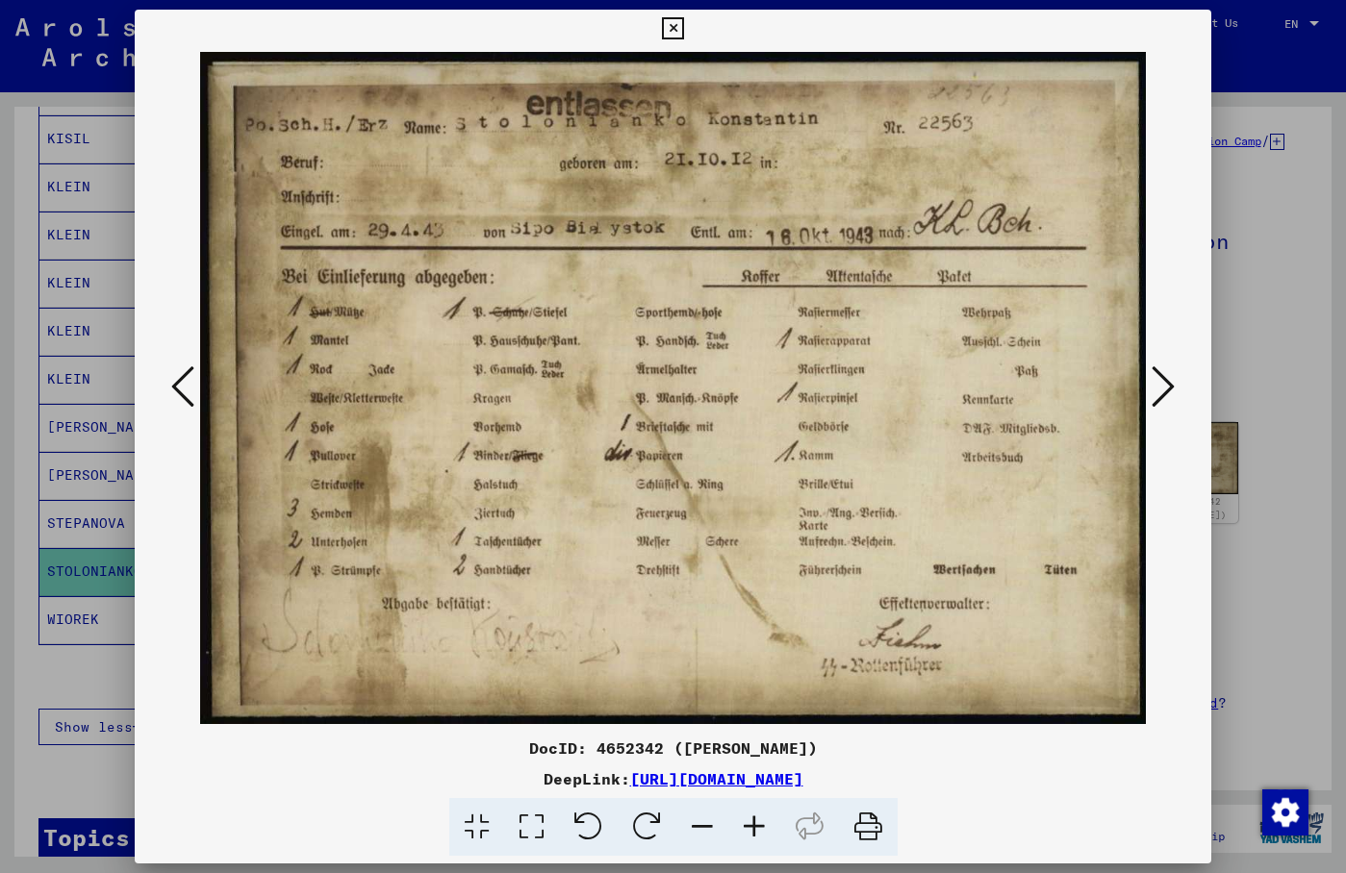
click at [1044, 161] on img at bounding box center [673, 388] width 946 height 681
click at [887, 183] on img at bounding box center [673, 388] width 946 height 681
click at [1009, 155] on img at bounding box center [673, 388] width 946 height 681
click at [684, 27] on icon at bounding box center [673, 28] width 22 height 23
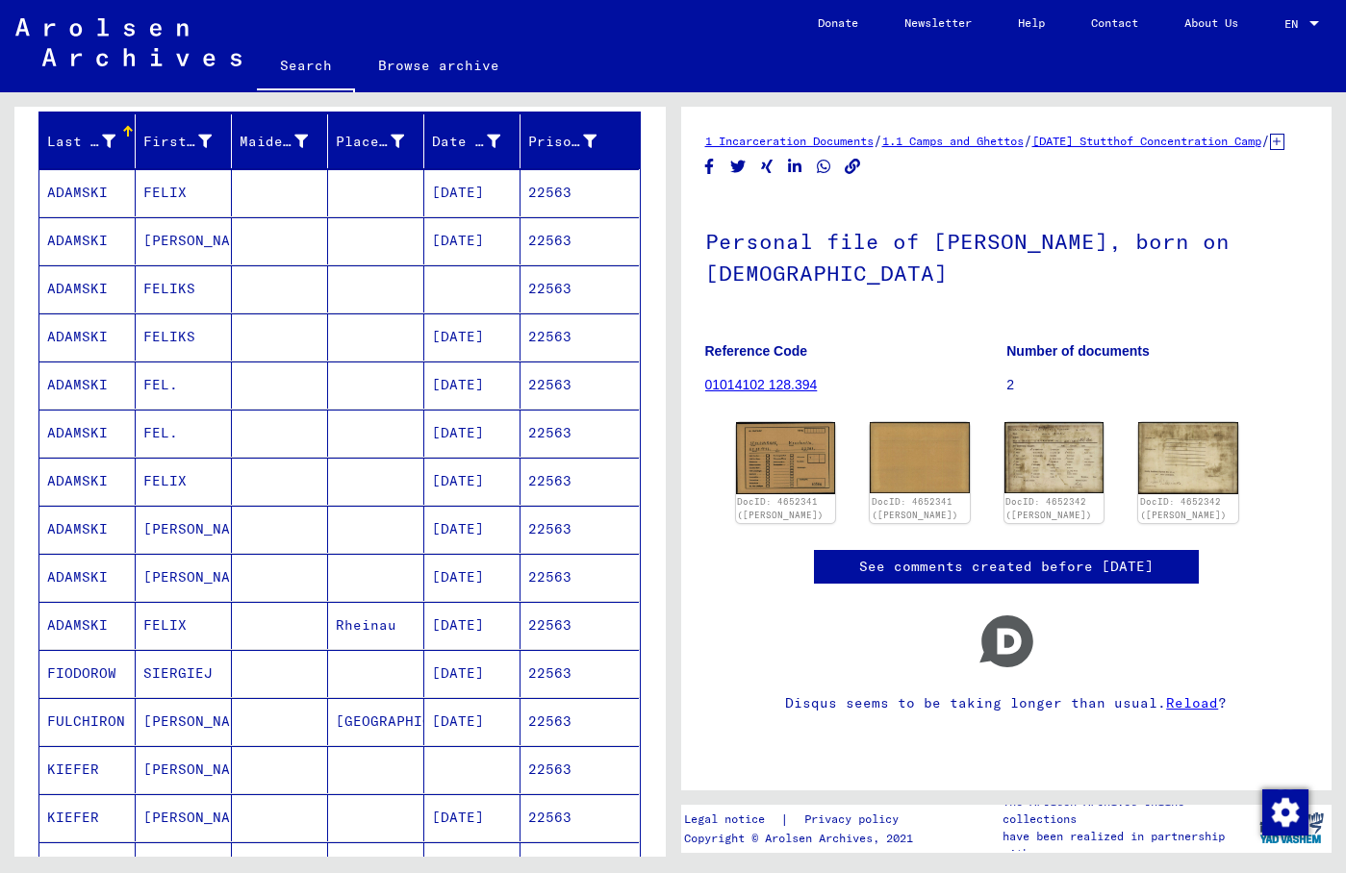
scroll to position [0, 0]
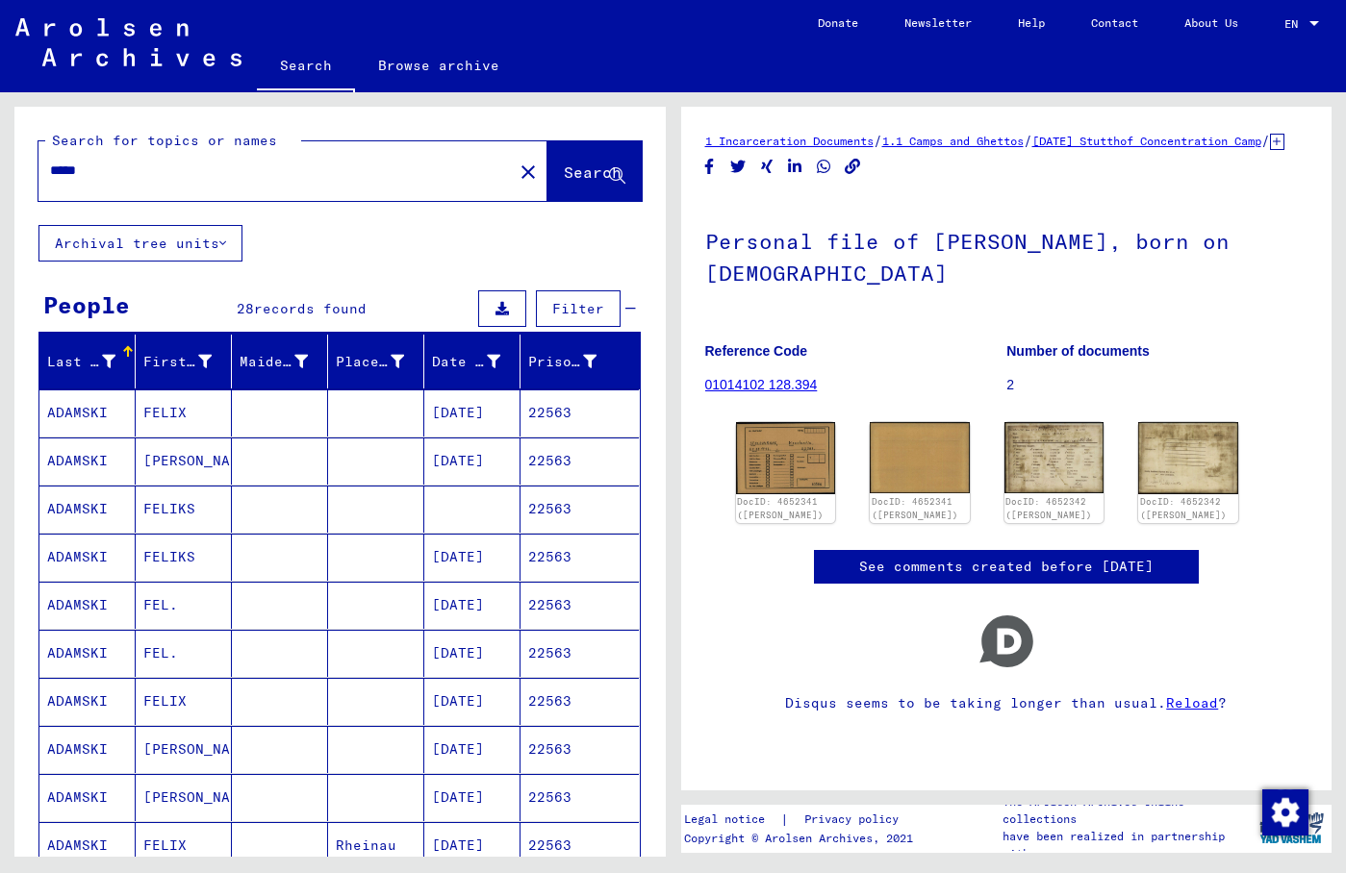
drag, startPoint x: 127, startPoint y: 171, endPoint x: 11, endPoint y: 172, distance: 116.4
click at [50, 172] on input "*****" at bounding box center [275, 171] width 451 height 20
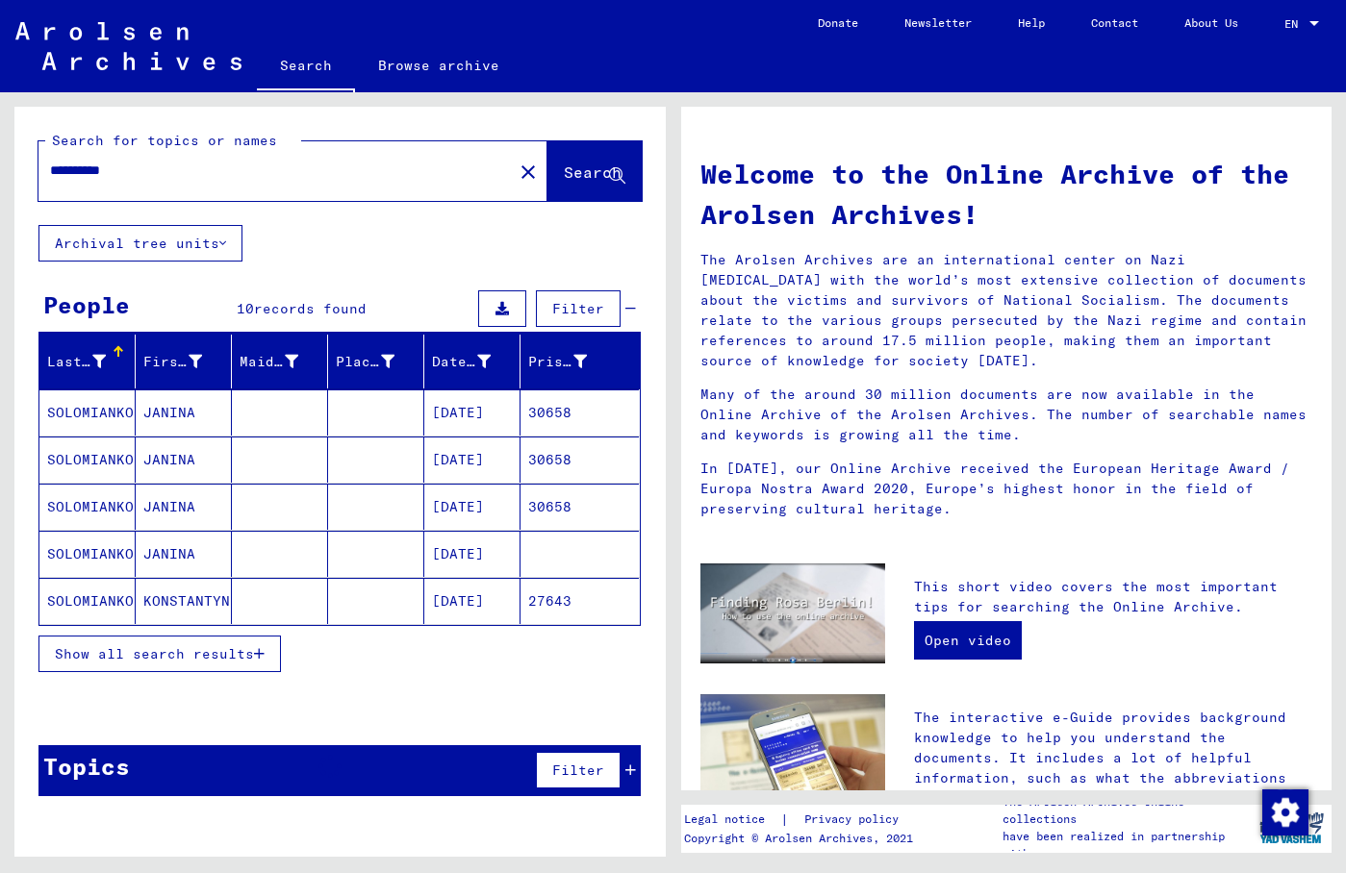
click at [184, 609] on mat-cell "KONSTANTYN" at bounding box center [184, 601] width 96 height 46
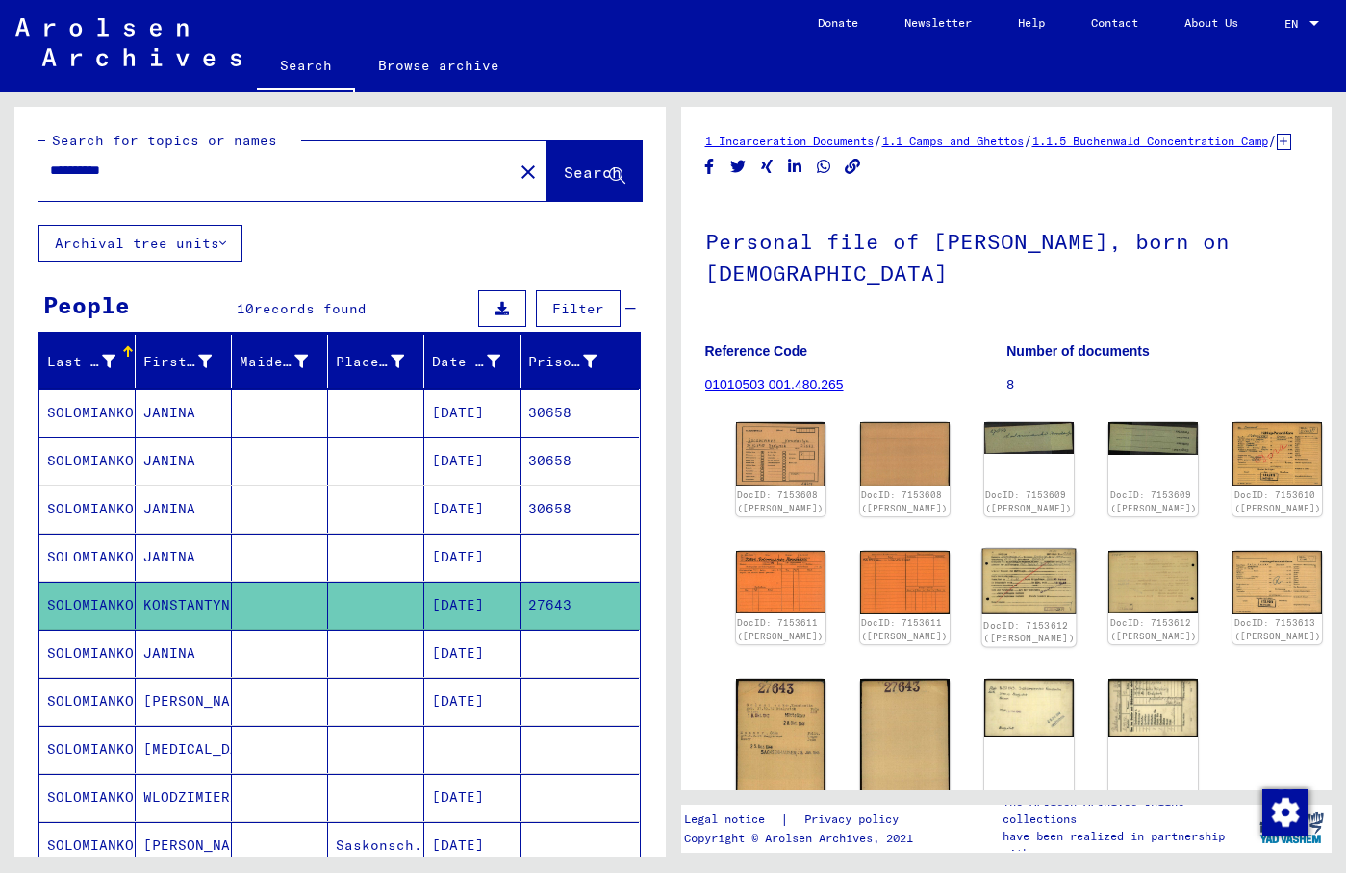
click at [982, 595] on img at bounding box center [1029, 581] width 94 height 66
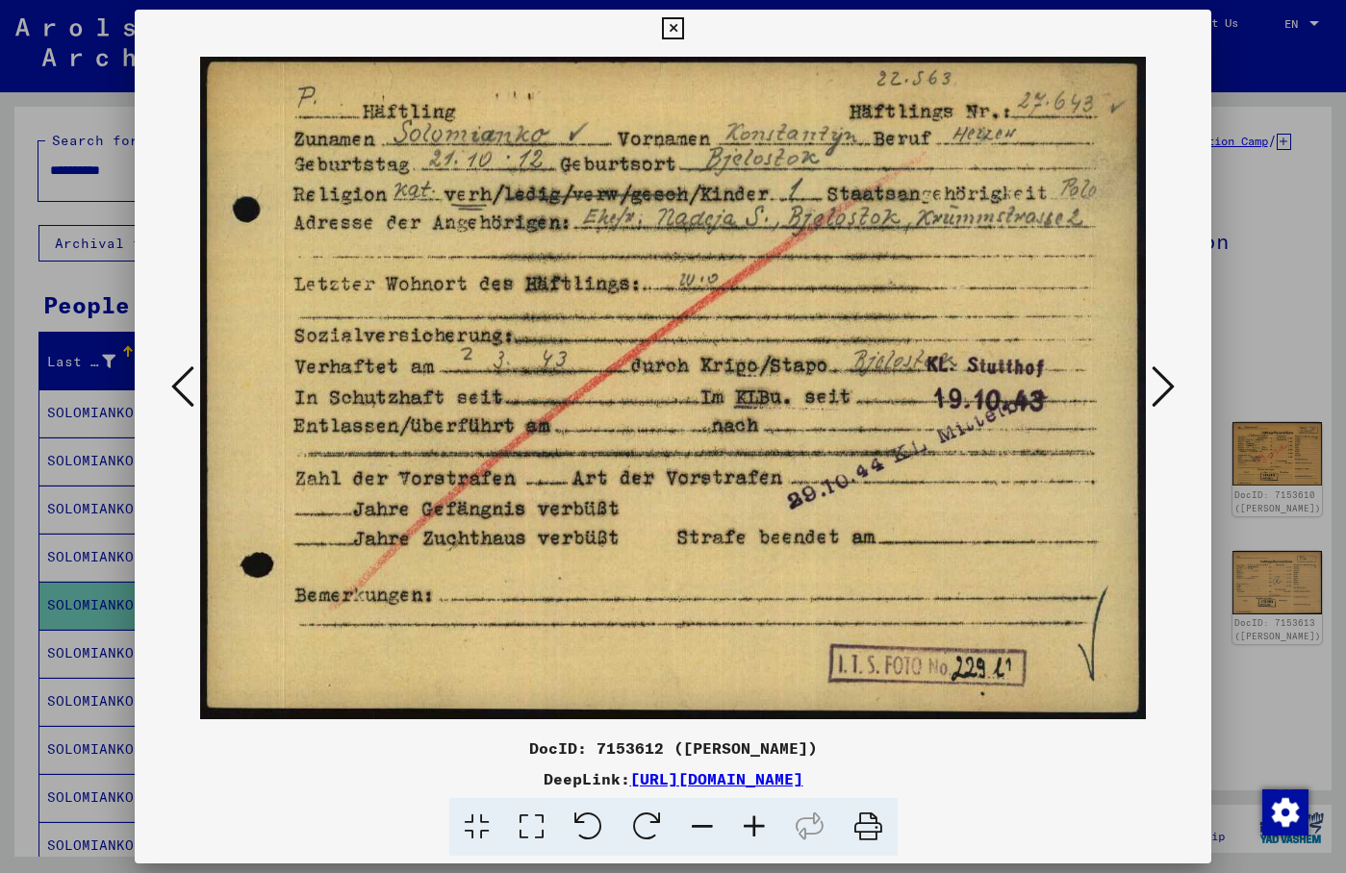
click at [684, 26] on icon at bounding box center [673, 28] width 22 height 23
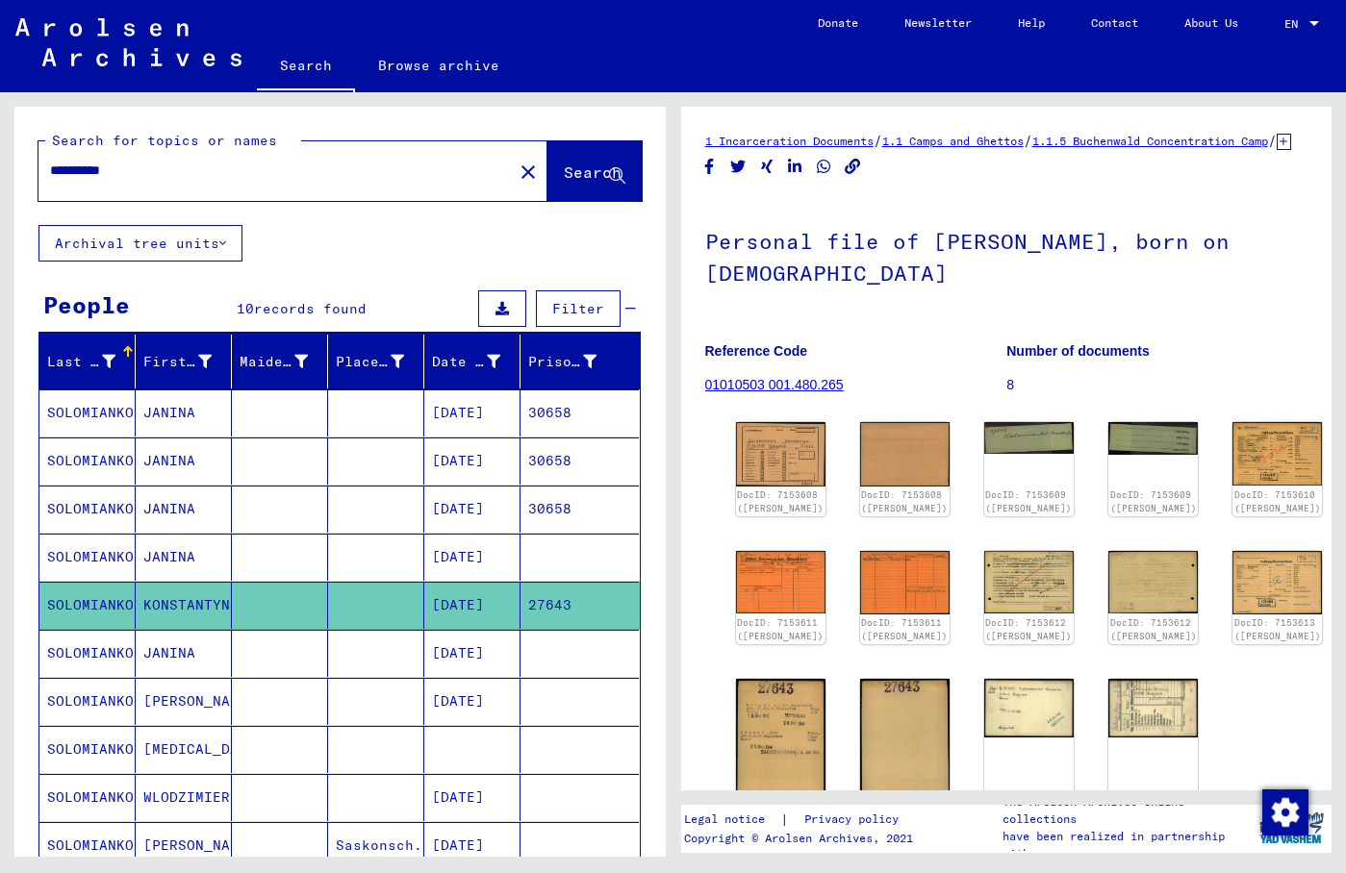
drag, startPoint x: 142, startPoint y: 167, endPoint x: -33, endPoint y: 165, distance: 175.1
click at [50, 165] on input "**********" at bounding box center [275, 171] width 451 height 20
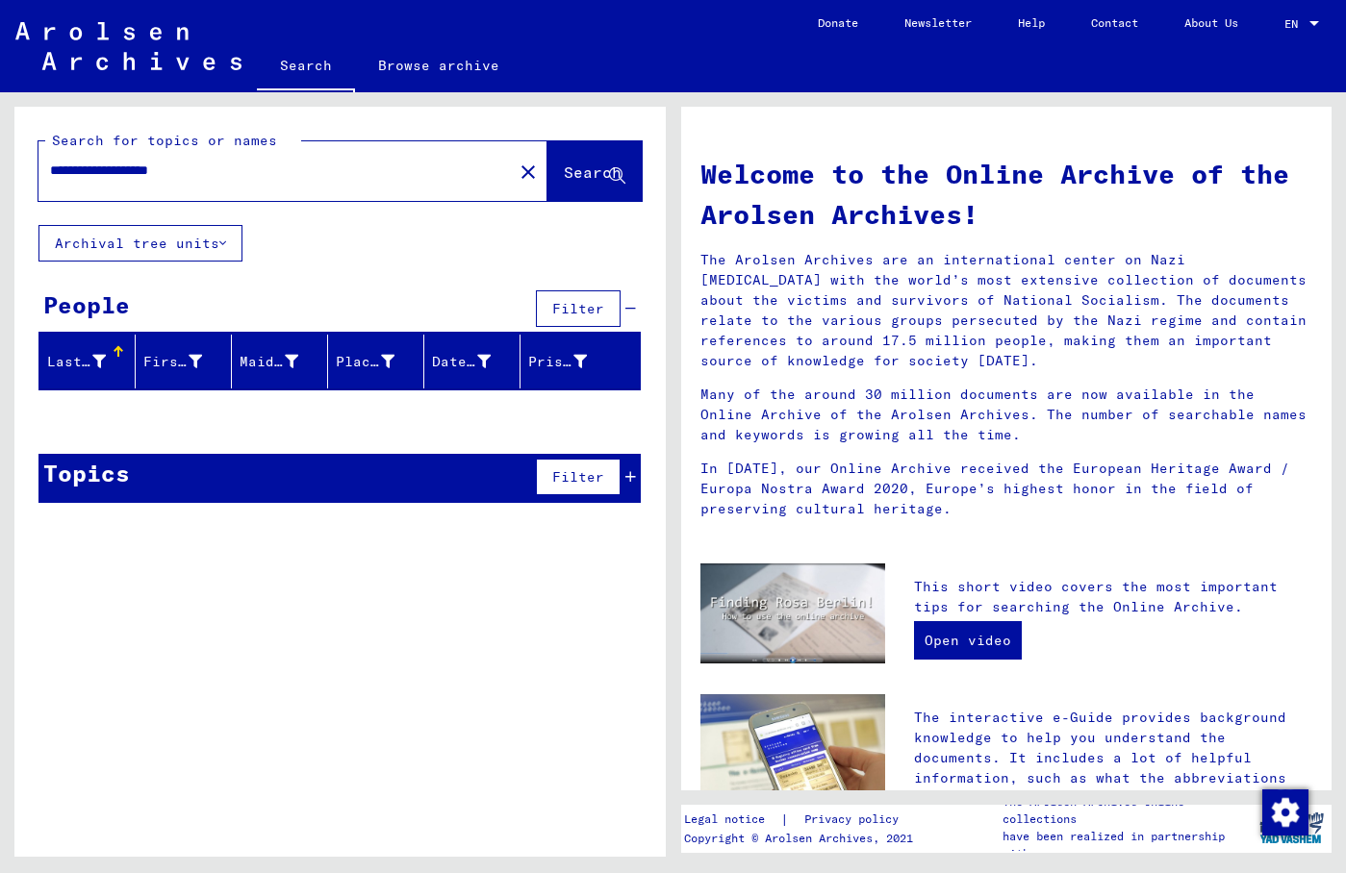
type input "**********"
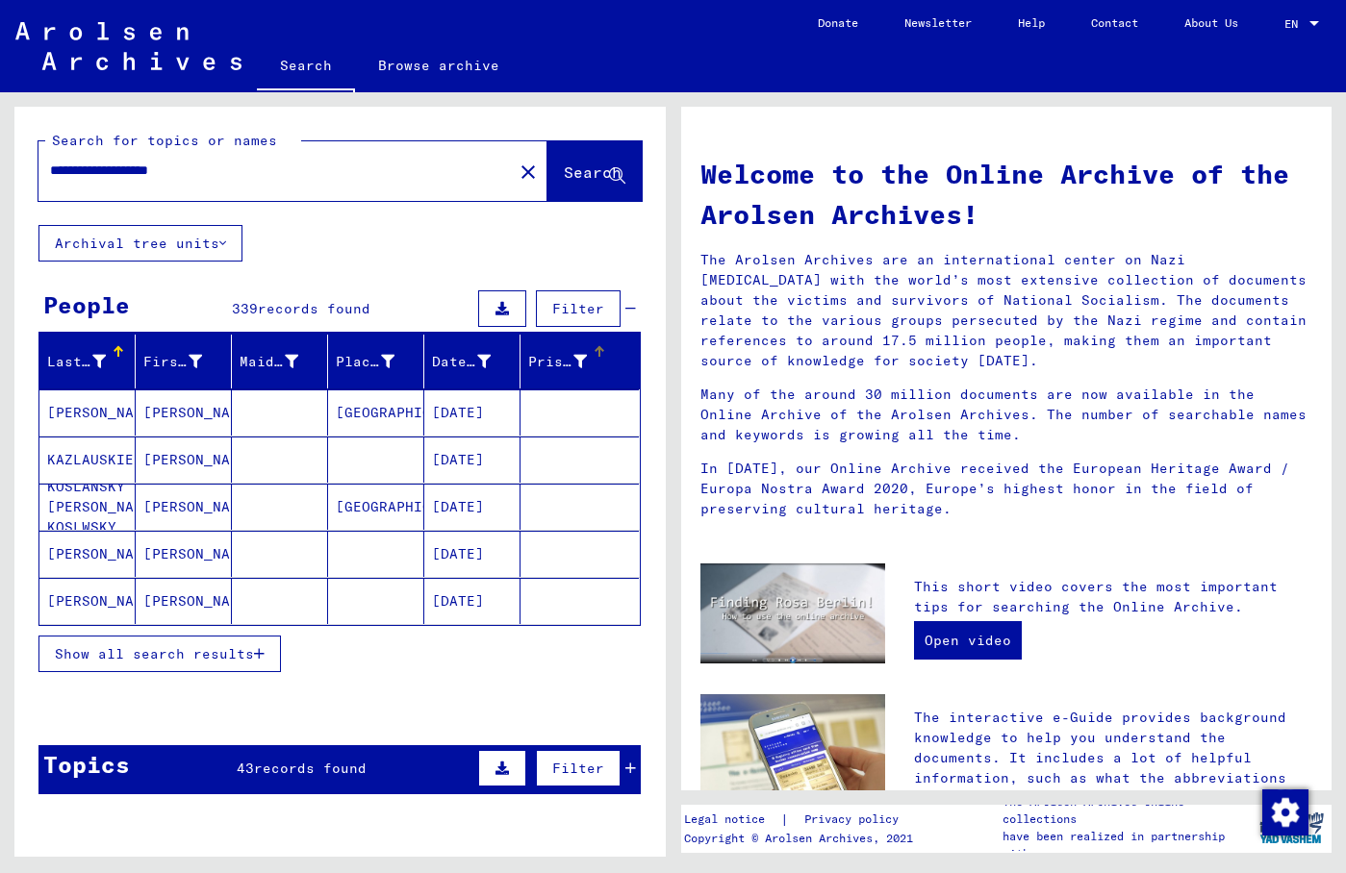
click at [559, 358] on div "Prisoner #" at bounding box center [557, 362] width 59 height 20
click at [224, 653] on span "Show all search results" at bounding box center [154, 654] width 199 height 17
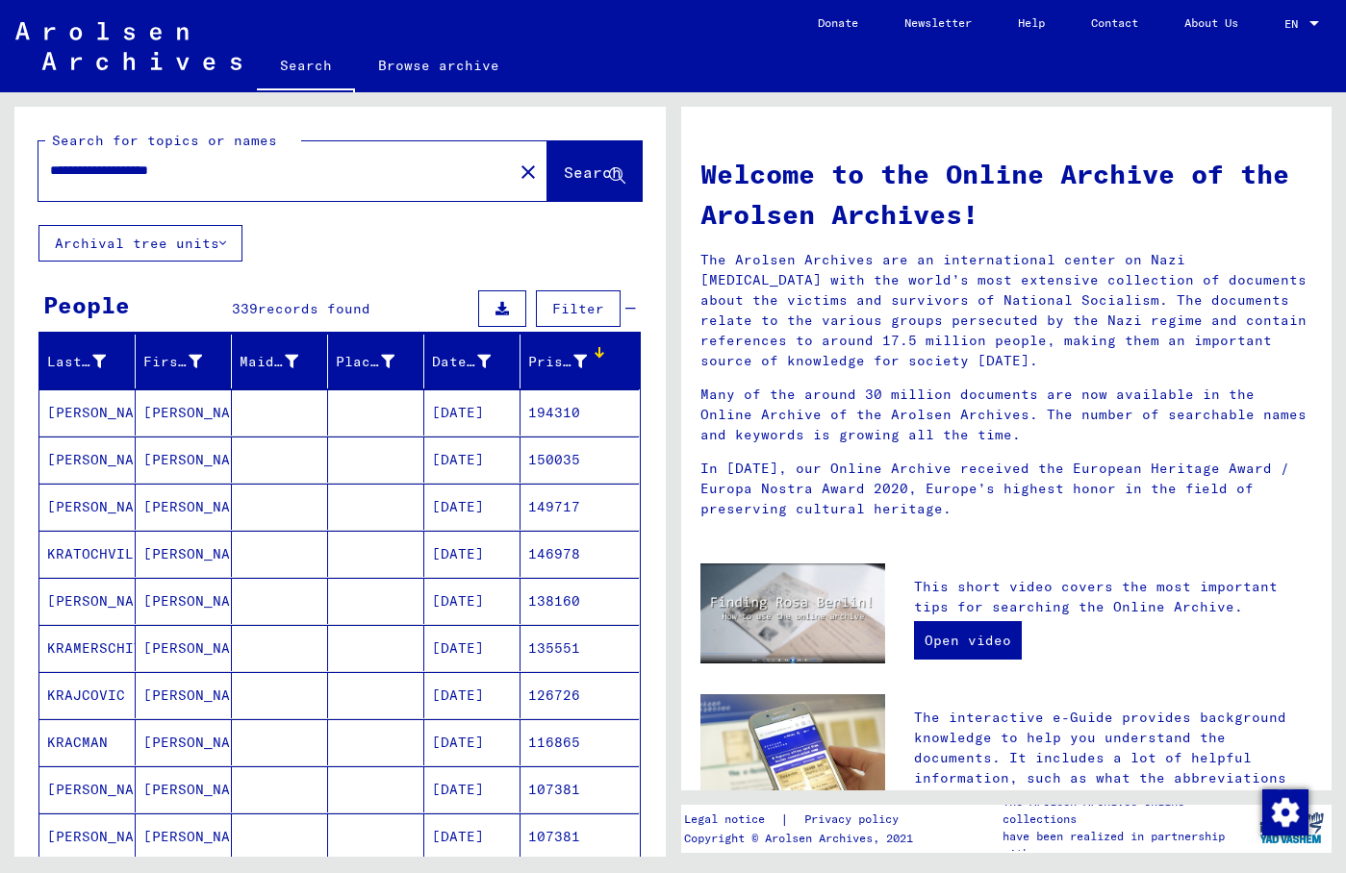
scroll to position [416, 0]
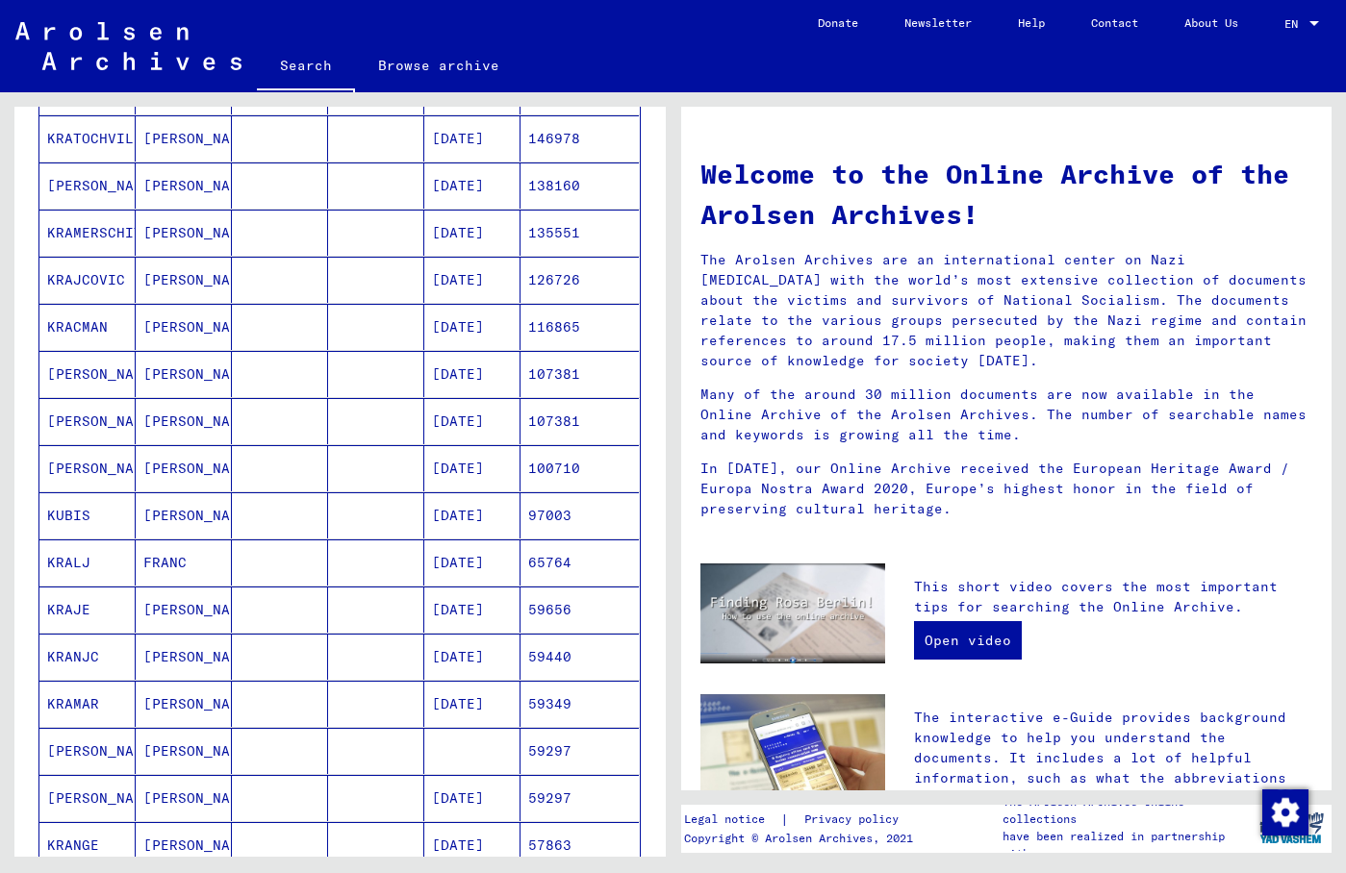
click at [206, 564] on mat-cell "FRANC" at bounding box center [184, 563] width 96 height 46
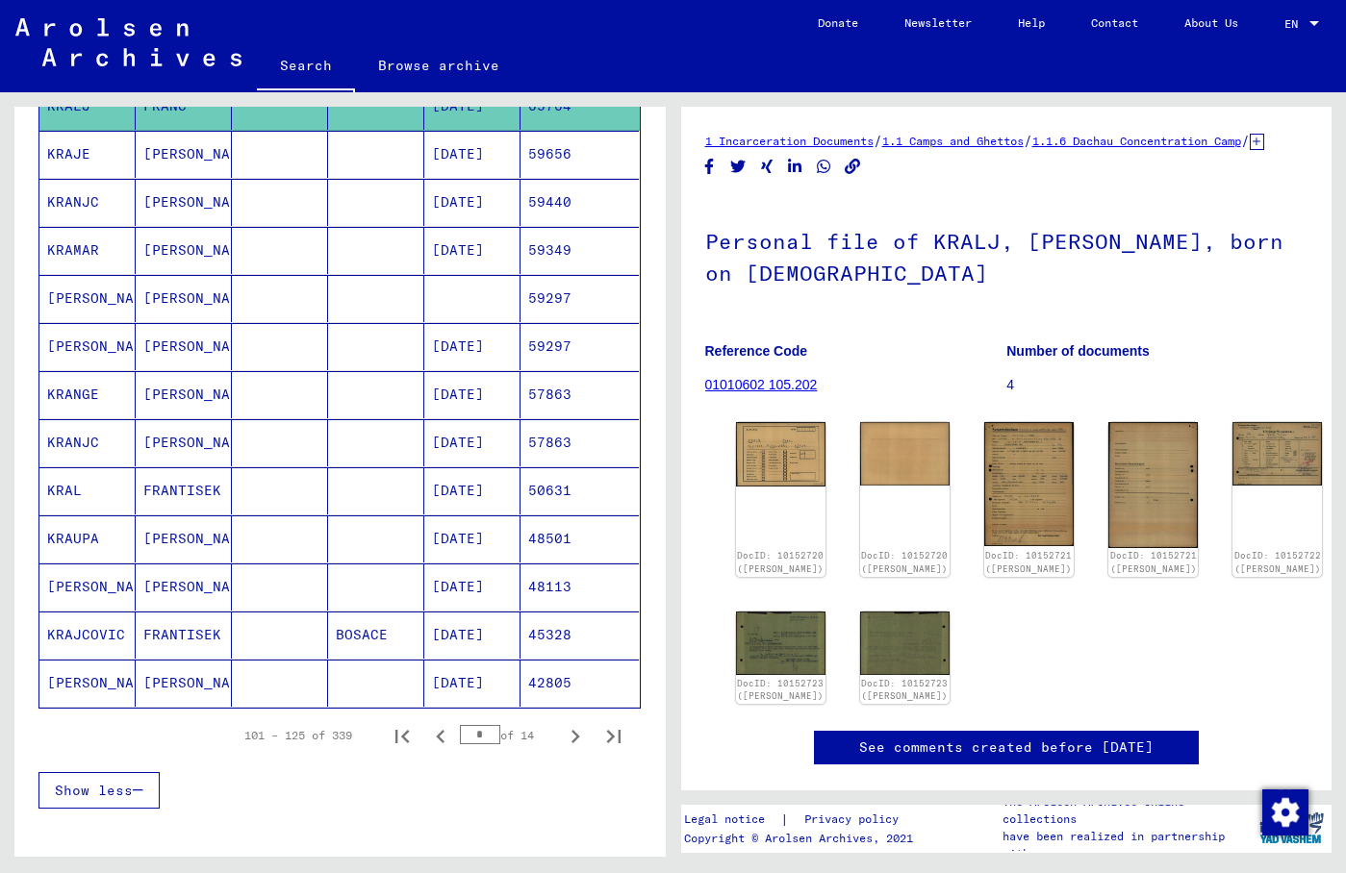
scroll to position [937, 0]
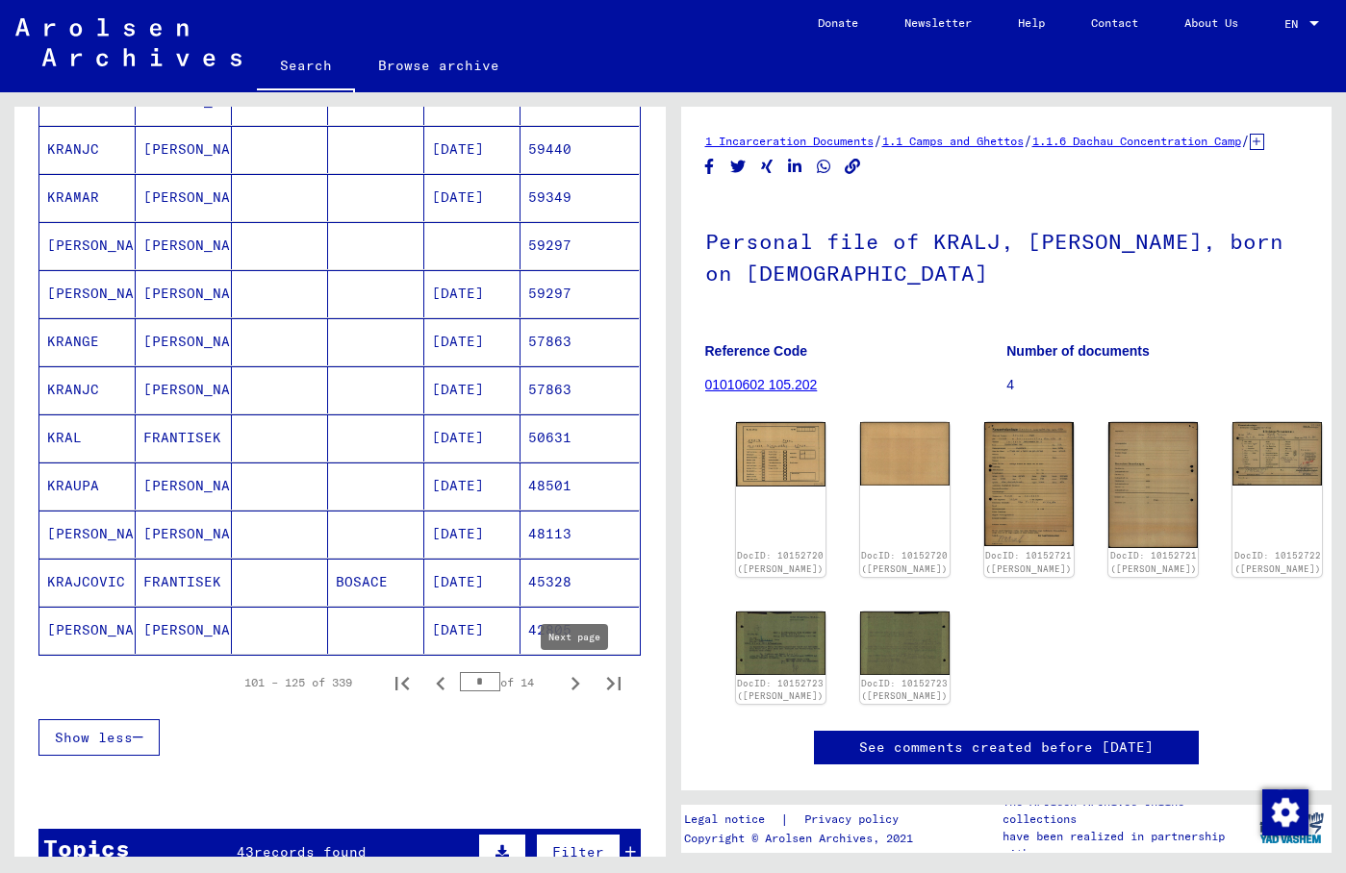
click at [570, 683] on icon "Next page" at bounding box center [575, 684] width 27 height 27
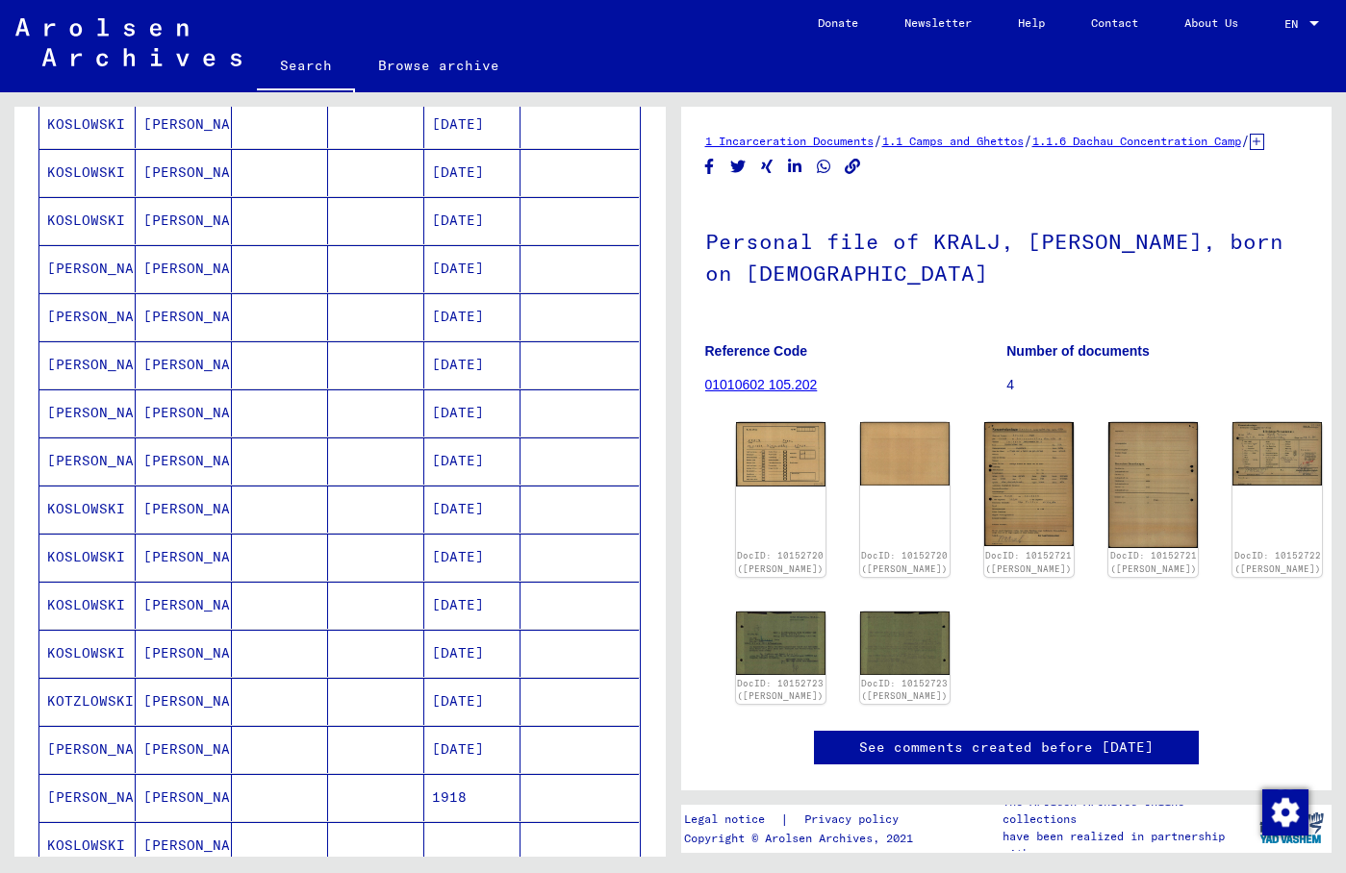
scroll to position [1145, 0]
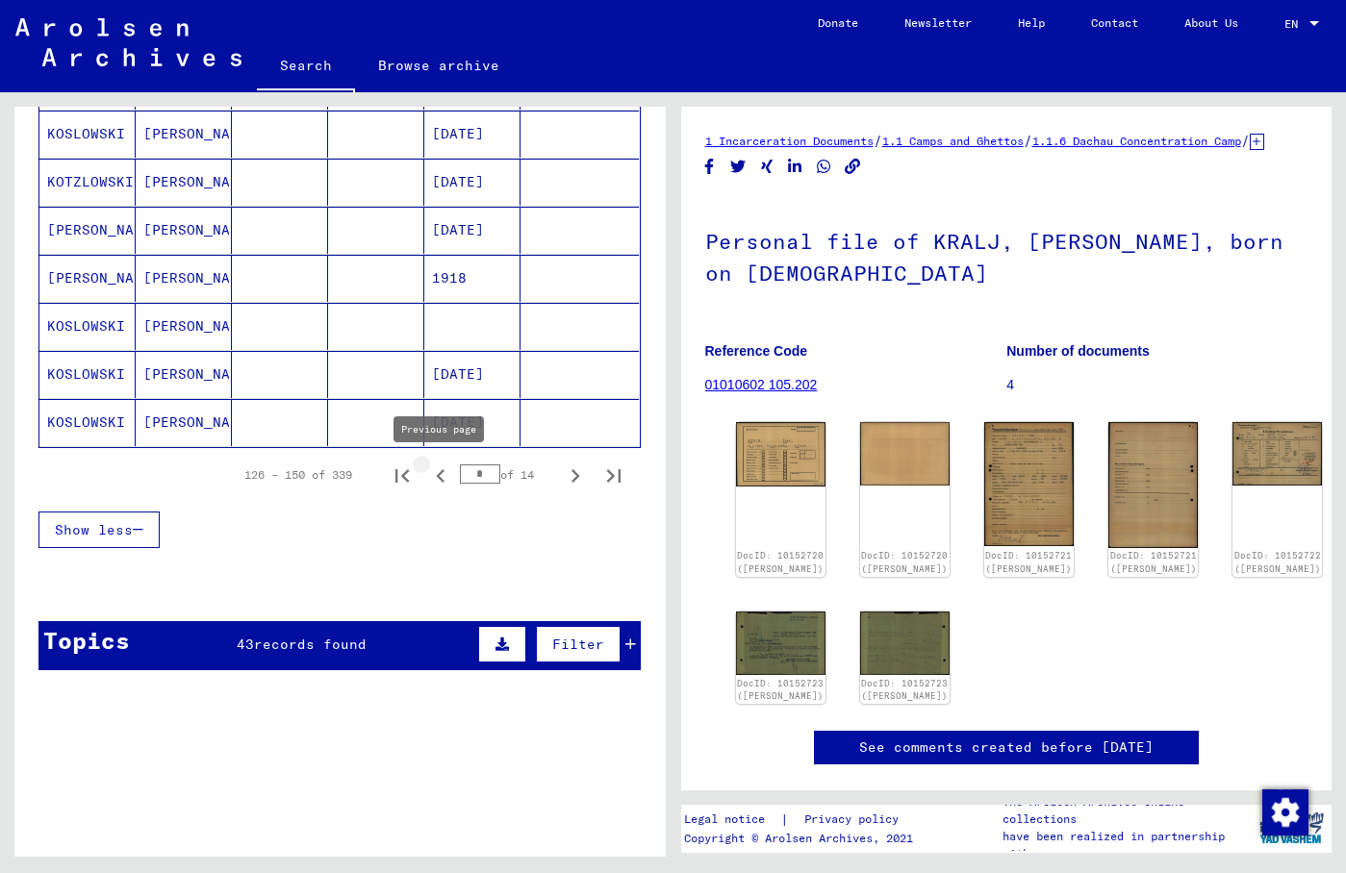
click at [444, 480] on icon "Previous page" at bounding box center [440, 476] width 27 height 27
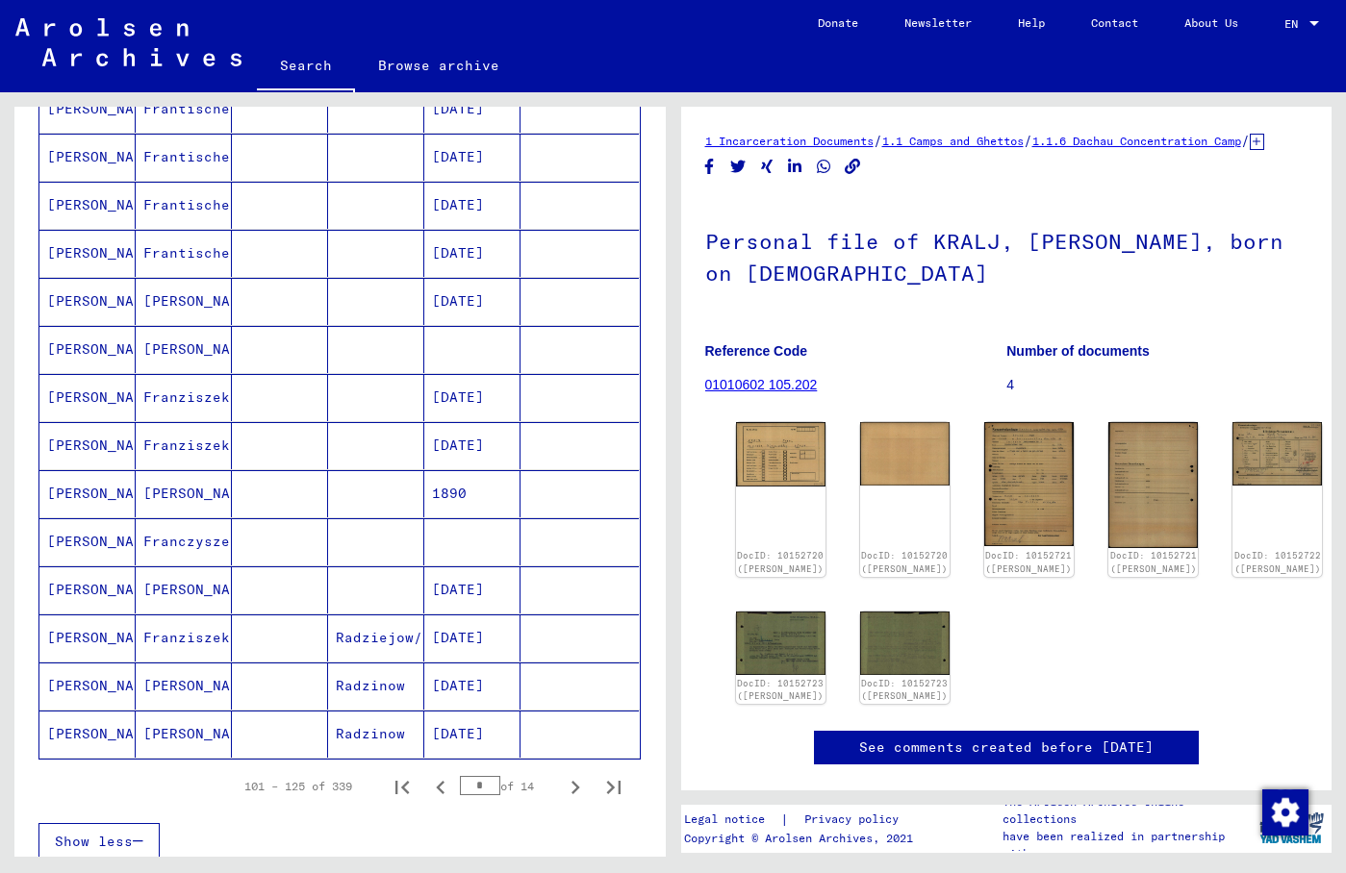
scroll to position [1353, 0]
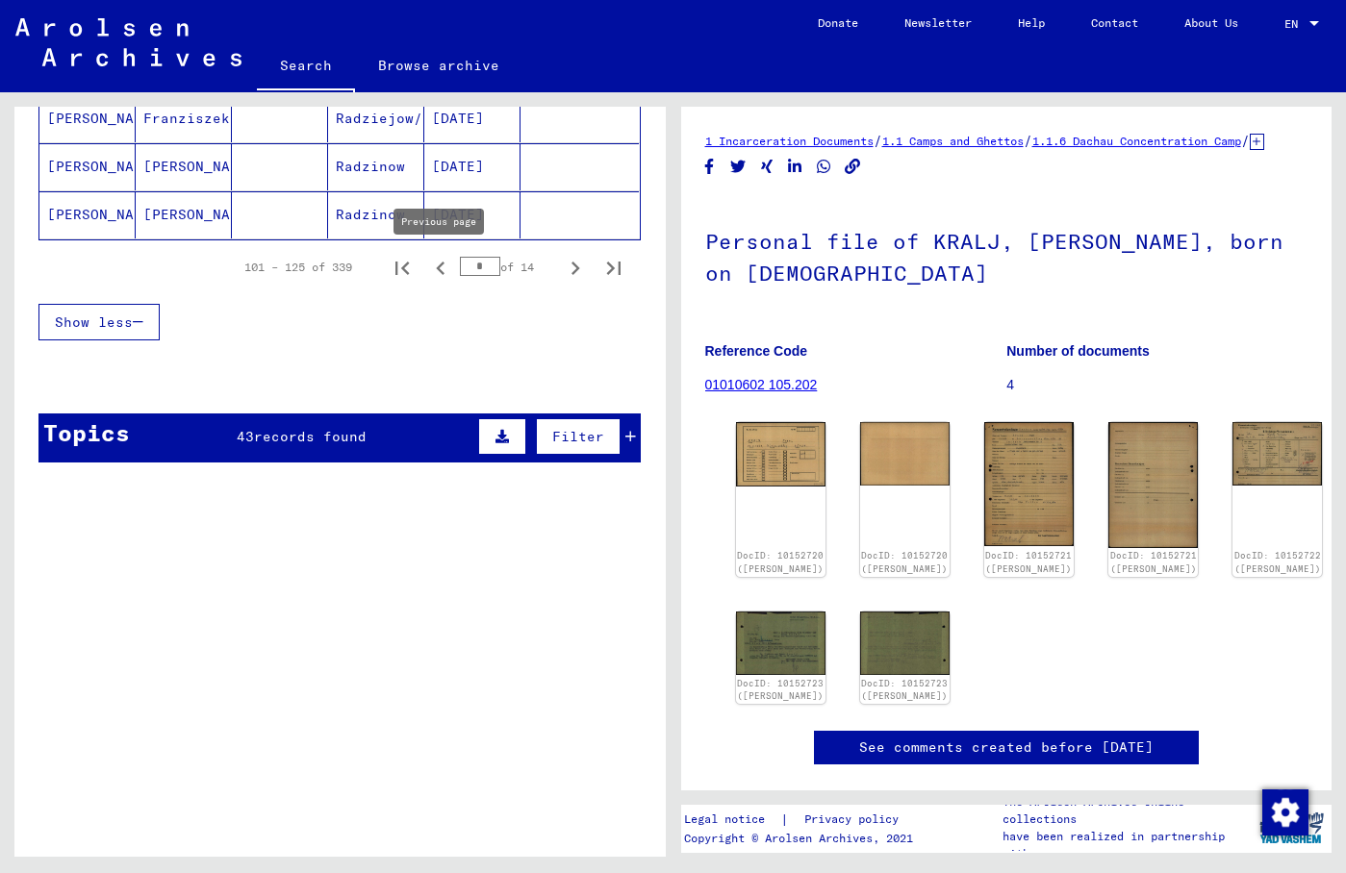
click at [434, 273] on icon "Previous page" at bounding box center [440, 268] width 27 height 27
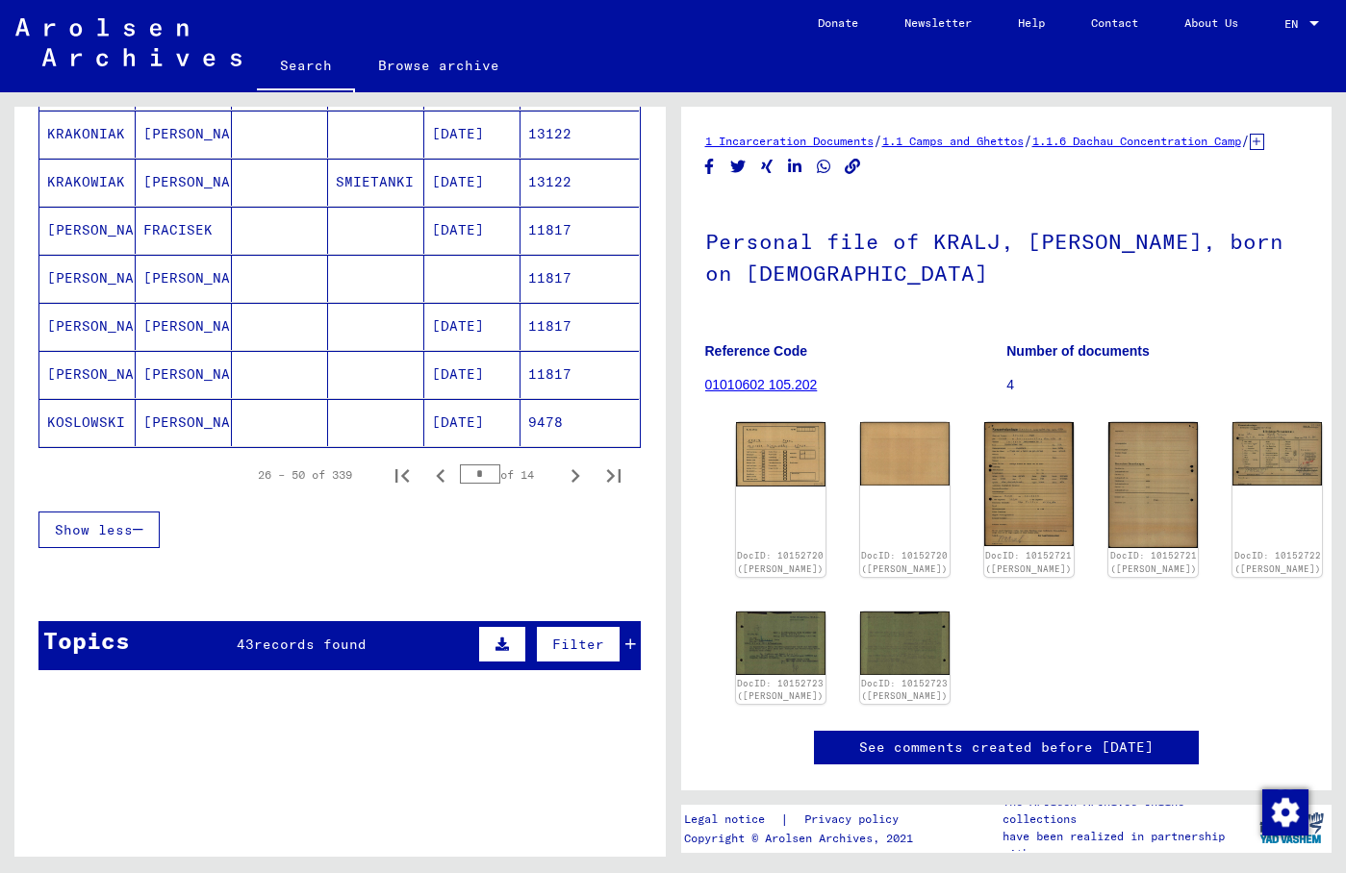
click at [121, 361] on mat-cell "[PERSON_NAME]" at bounding box center [87, 374] width 96 height 47
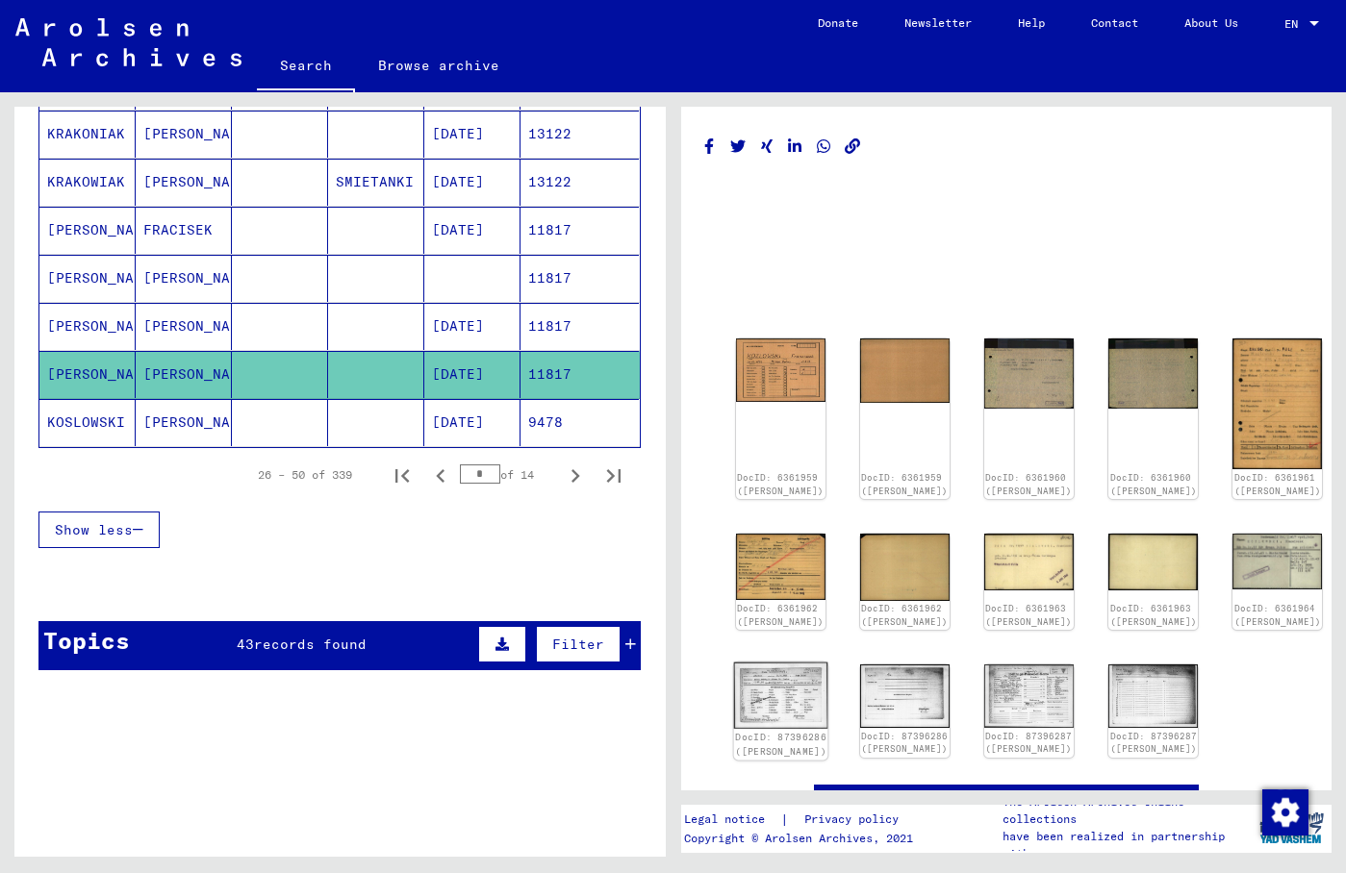
click at [759, 687] on img at bounding box center [780, 695] width 94 height 66
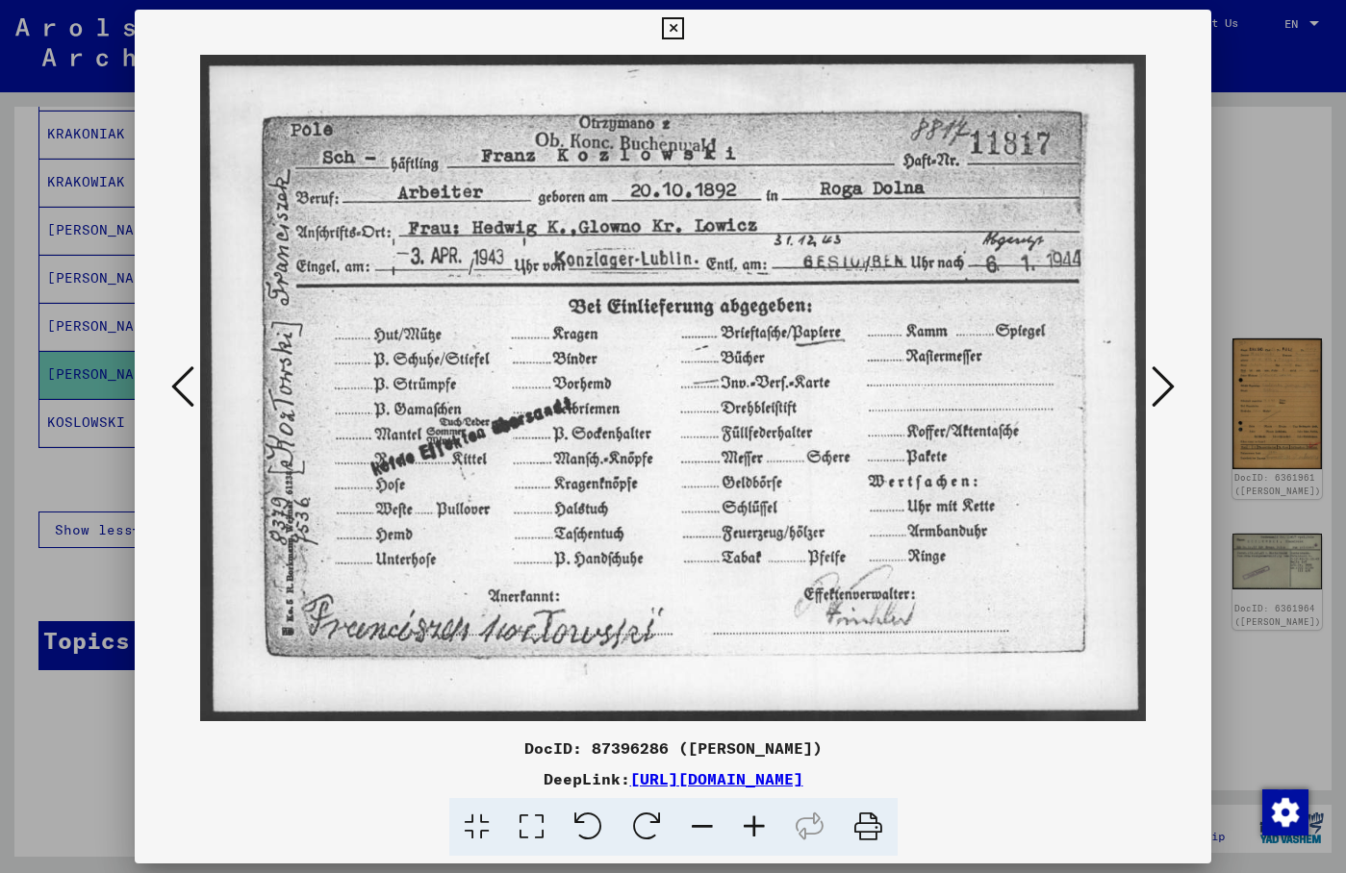
click at [684, 36] on icon at bounding box center [673, 28] width 22 height 23
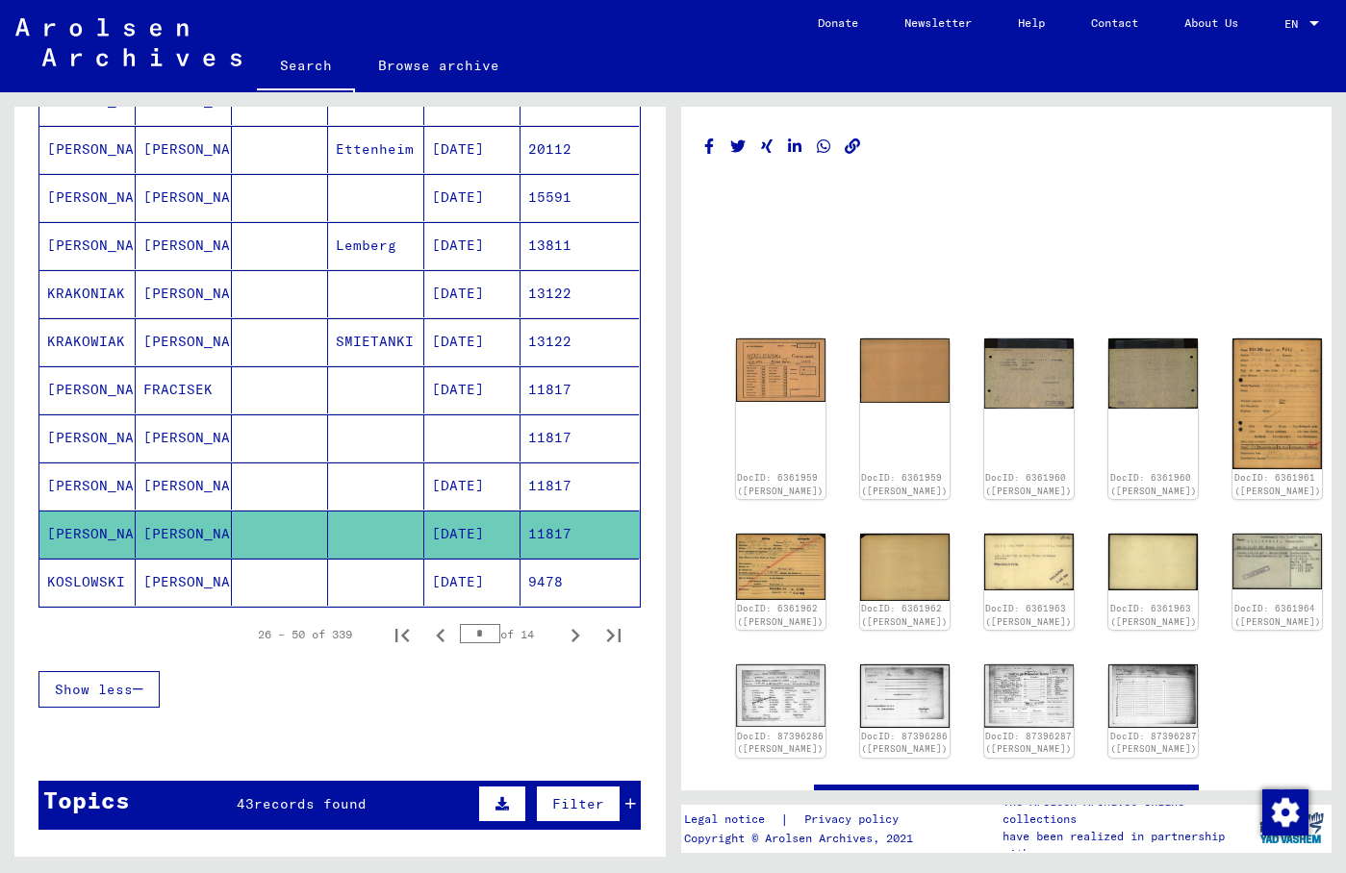
scroll to position [833, 0]
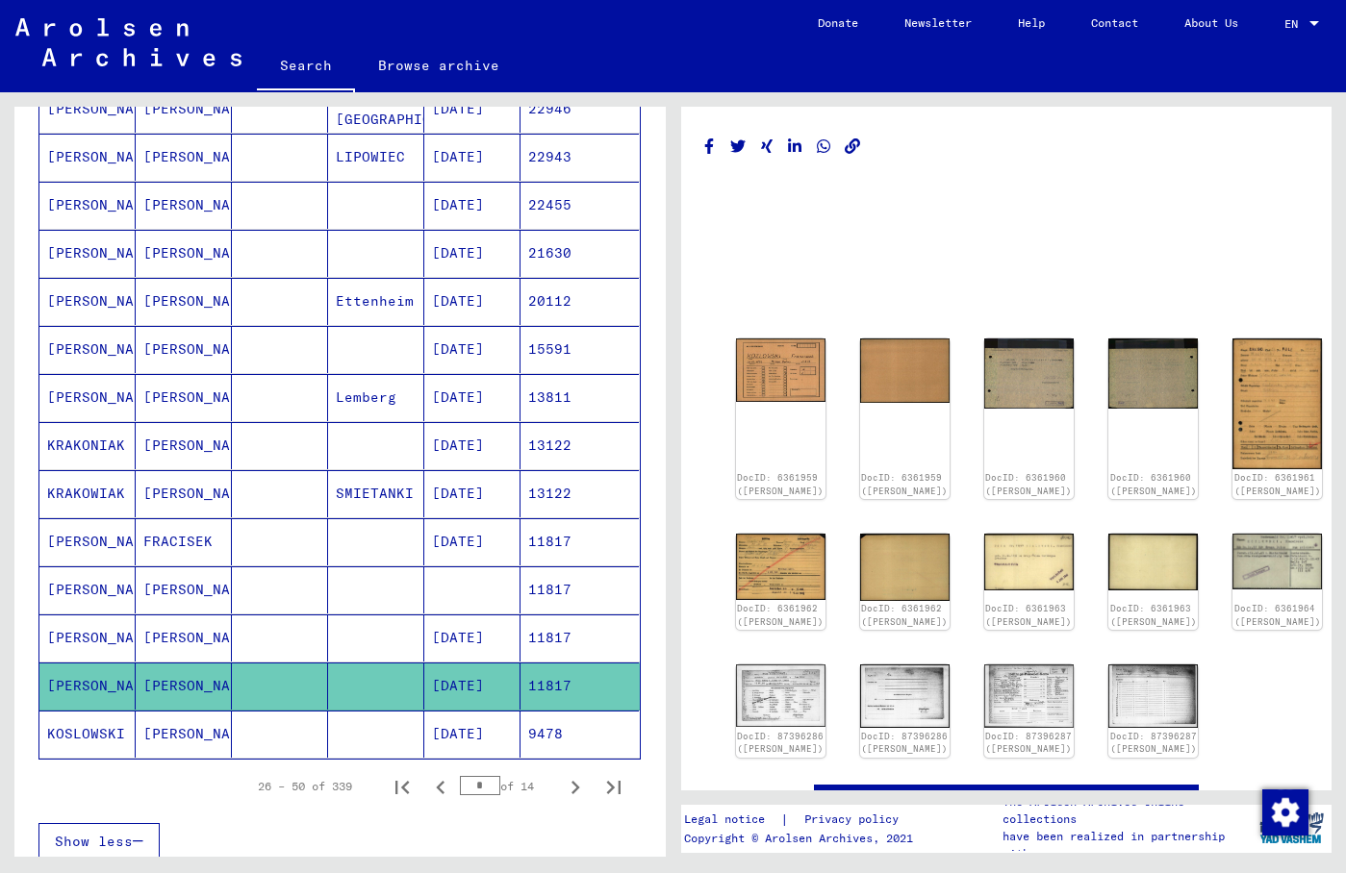
click at [413, 167] on mat-cell "LIPOWIEC" at bounding box center [376, 157] width 96 height 47
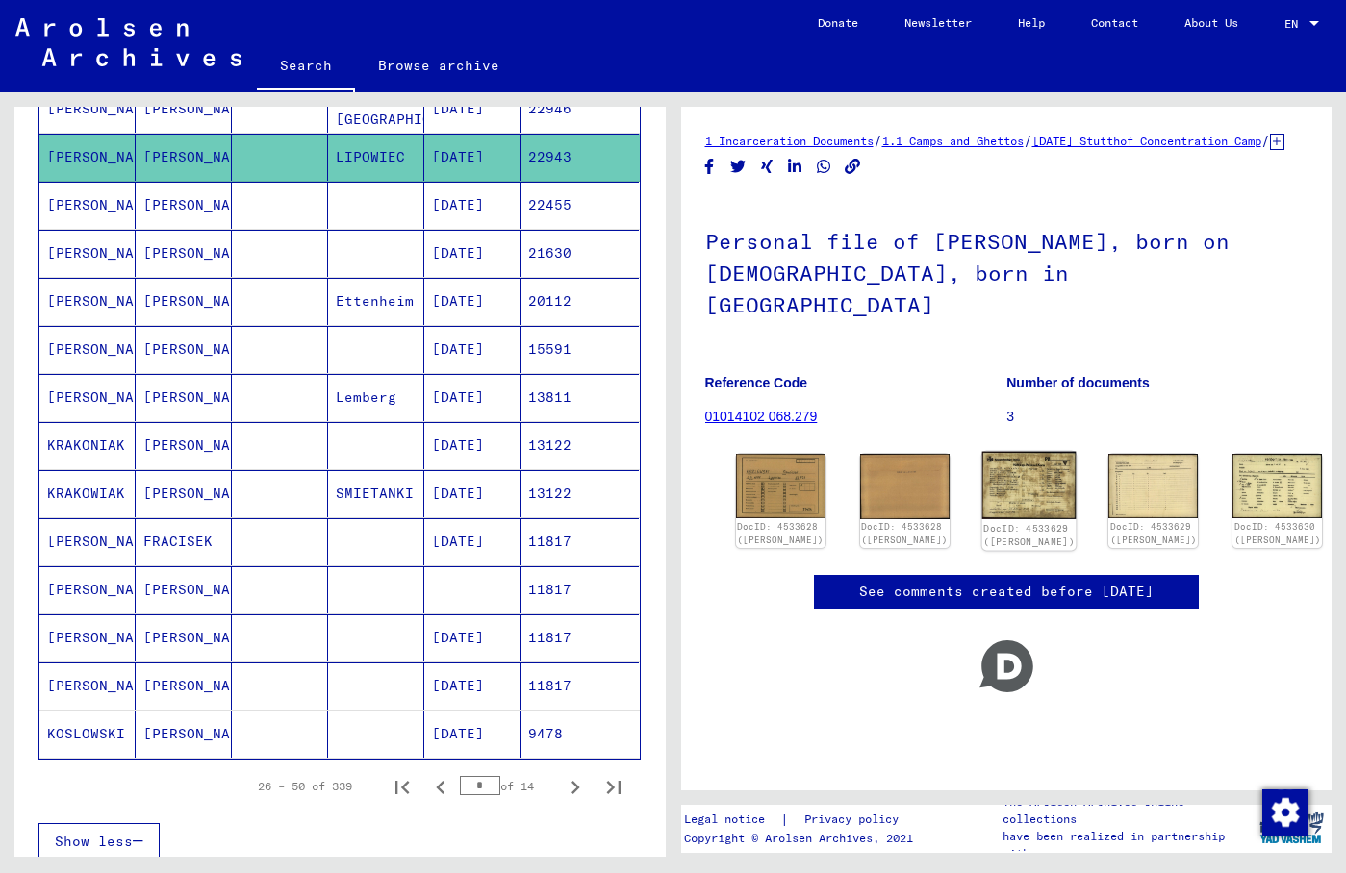
click at [982, 452] on img at bounding box center [1029, 486] width 94 height 68
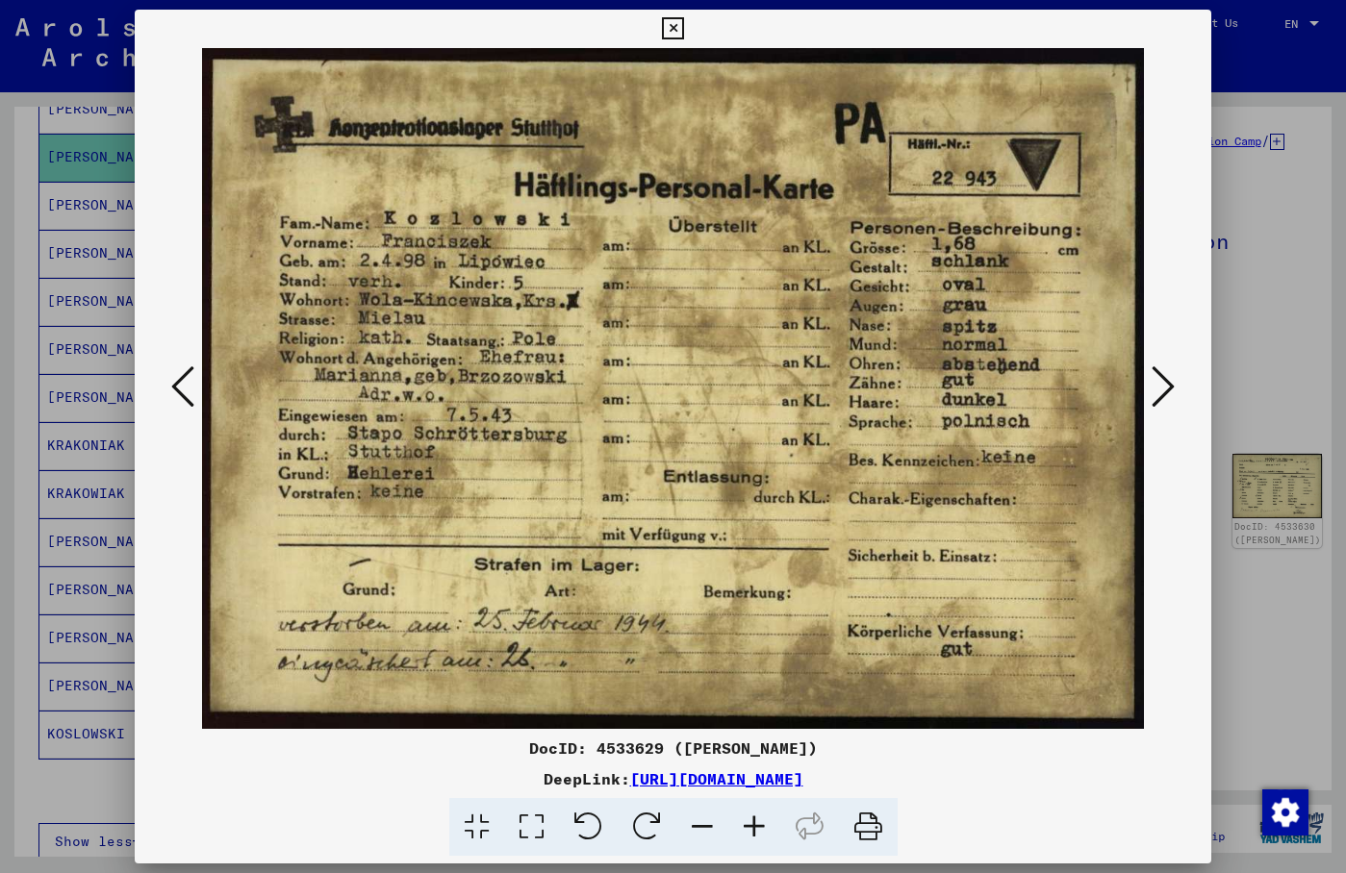
click at [684, 31] on icon at bounding box center [673, 28] width 22 height 23
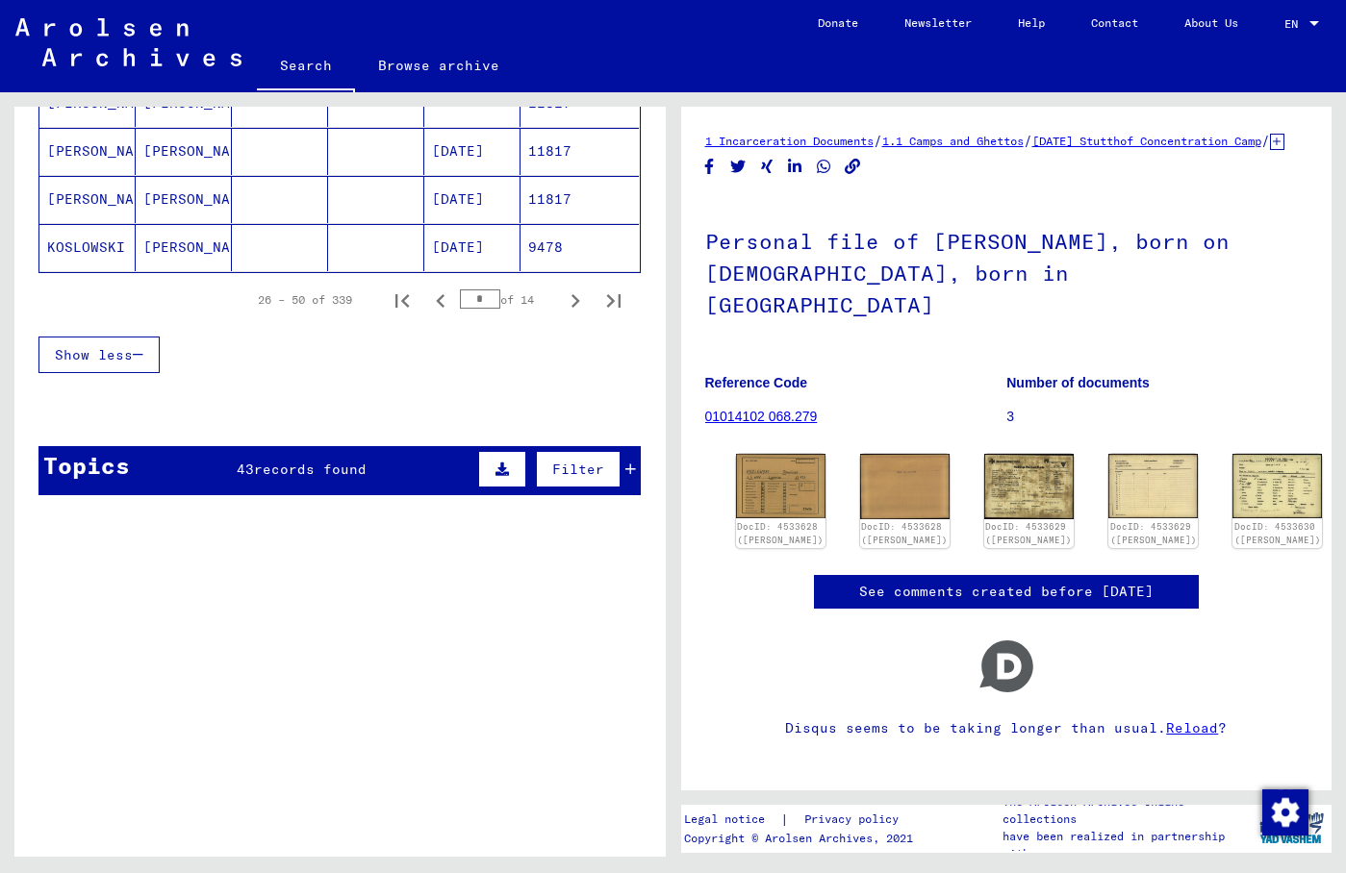
scroll to position [1456, 0]
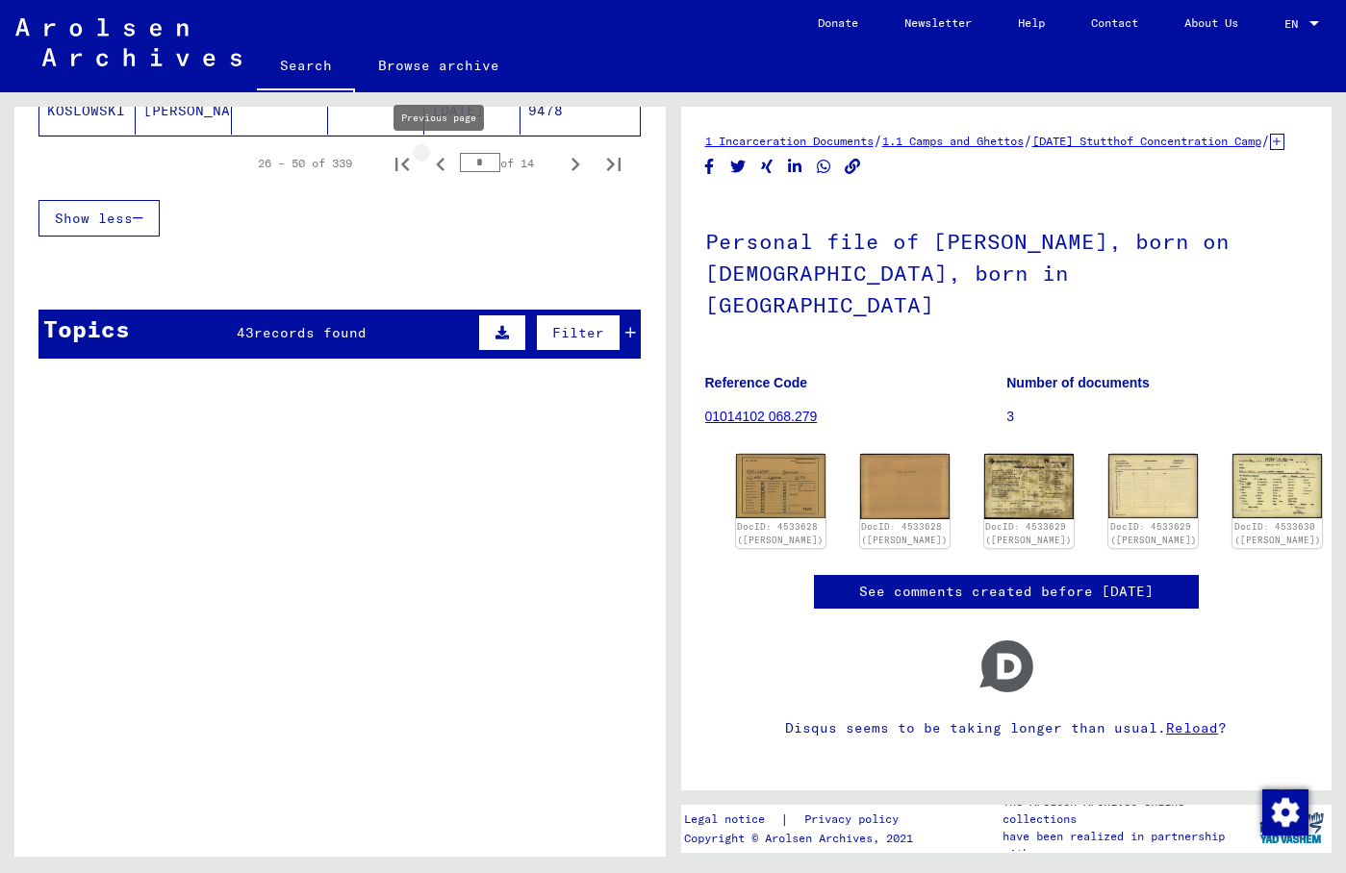
click at [437, 166] on icon "Previous page" at bounding box center [440, 164] width 27 height 27
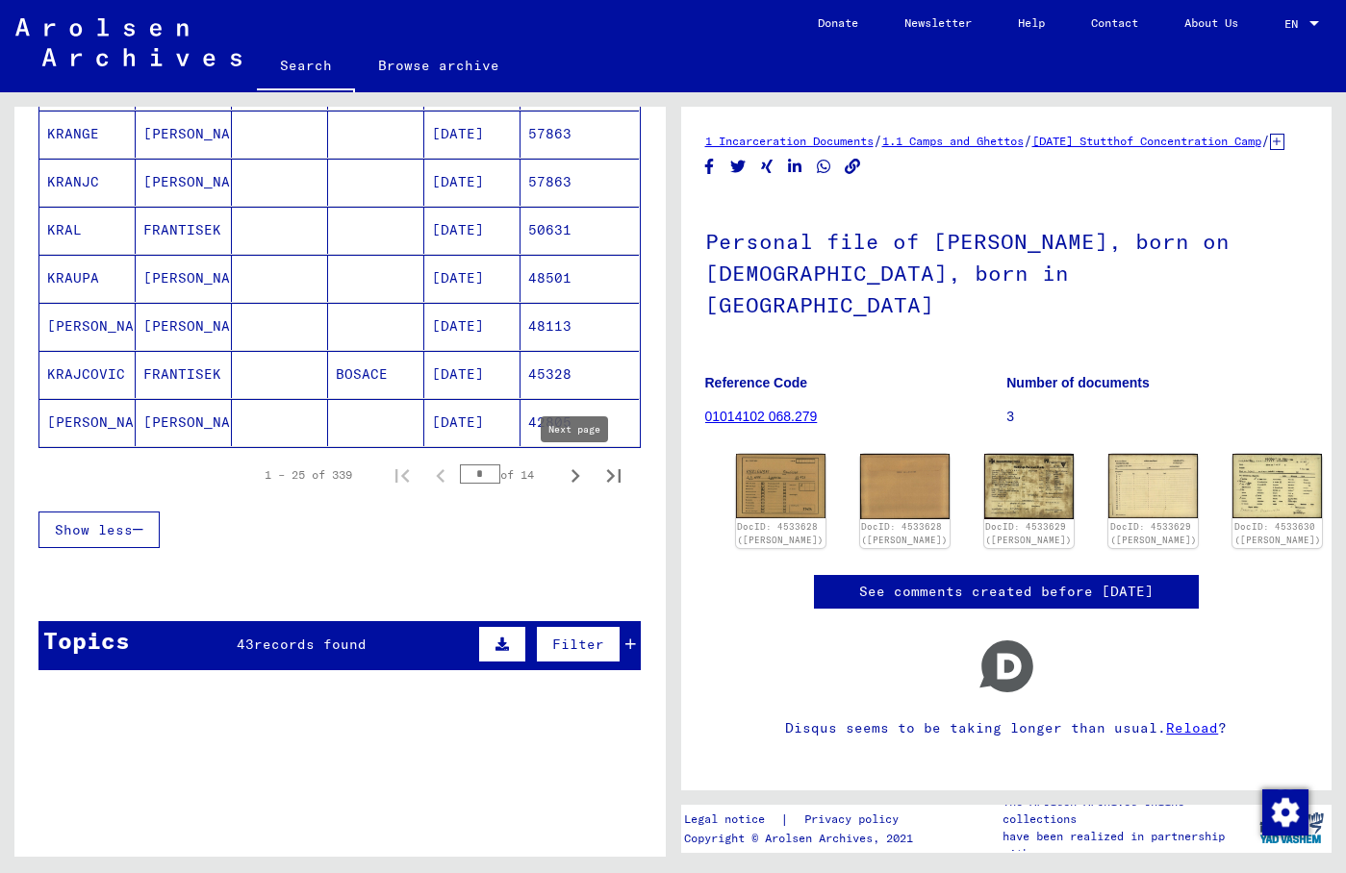
click at [570, 472] on icon "Next page" at bounding box center [575, 476] width 27 height 27
type input "*"
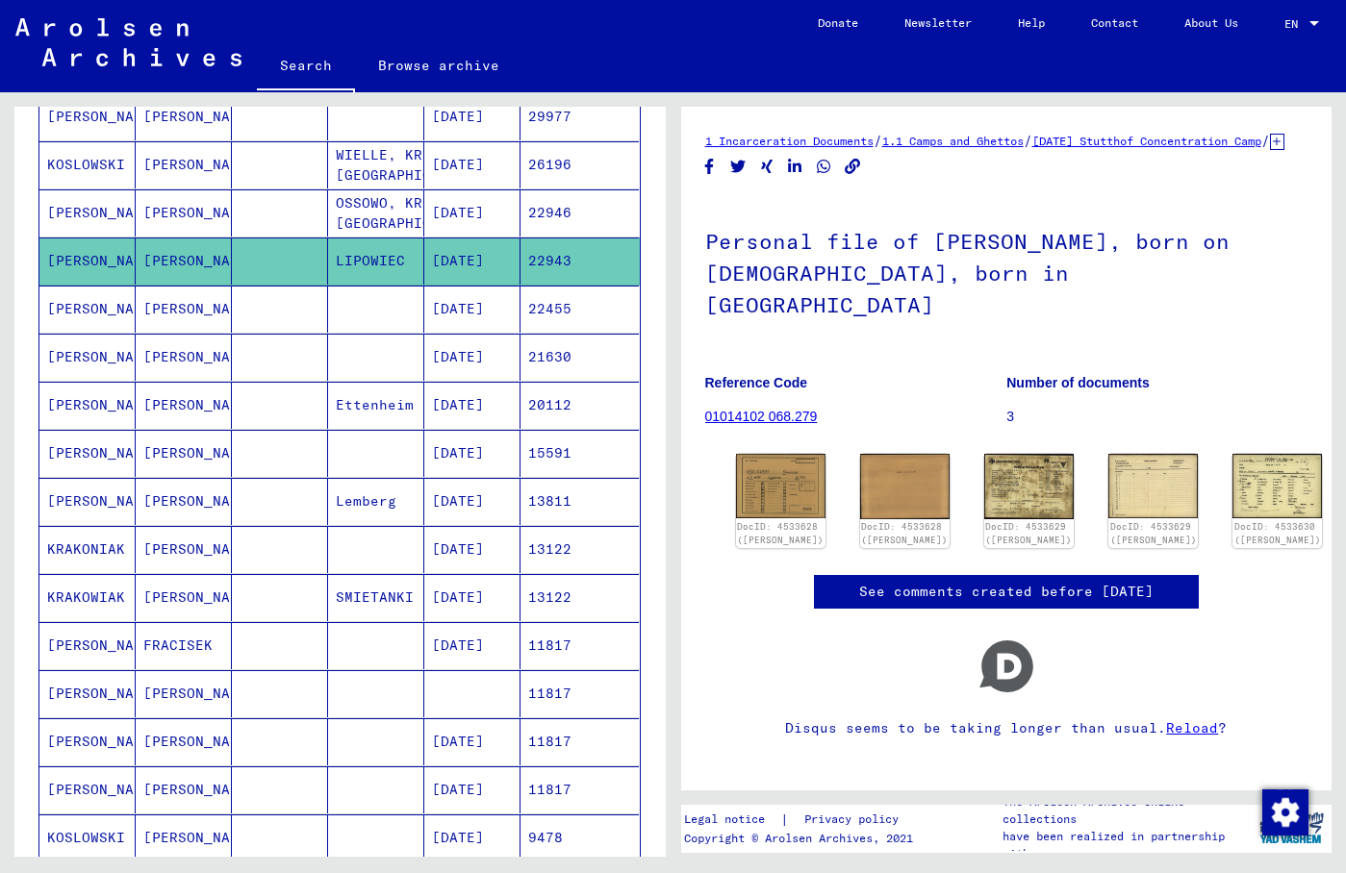
scroll to position [418, 0]
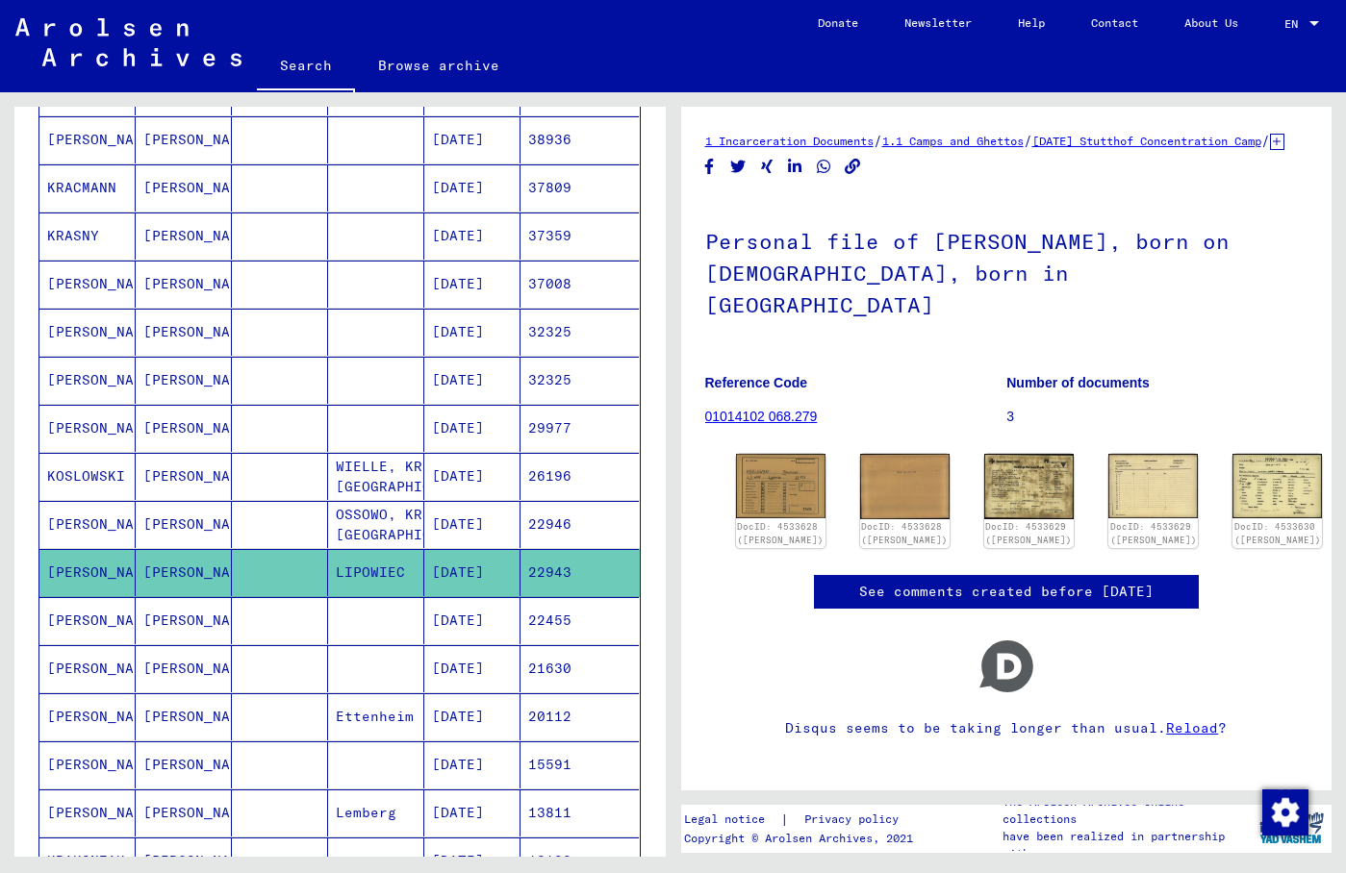
click at [390, 384] on mat-cell at bounding box center [376, 380] width 96 height 47
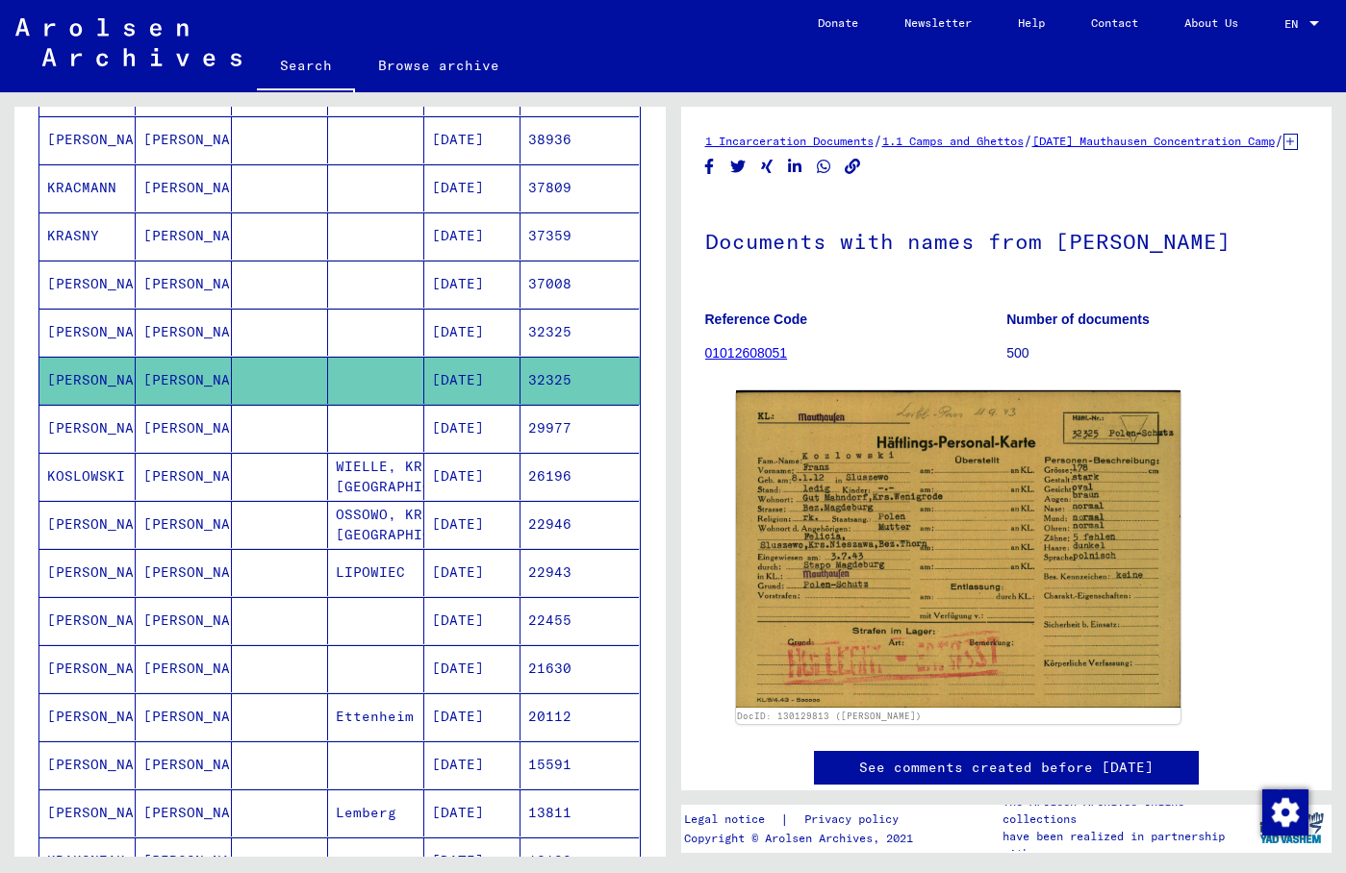
click at [373, 341] on mat-cell at bounding box center [376, 332] width 96 height 47
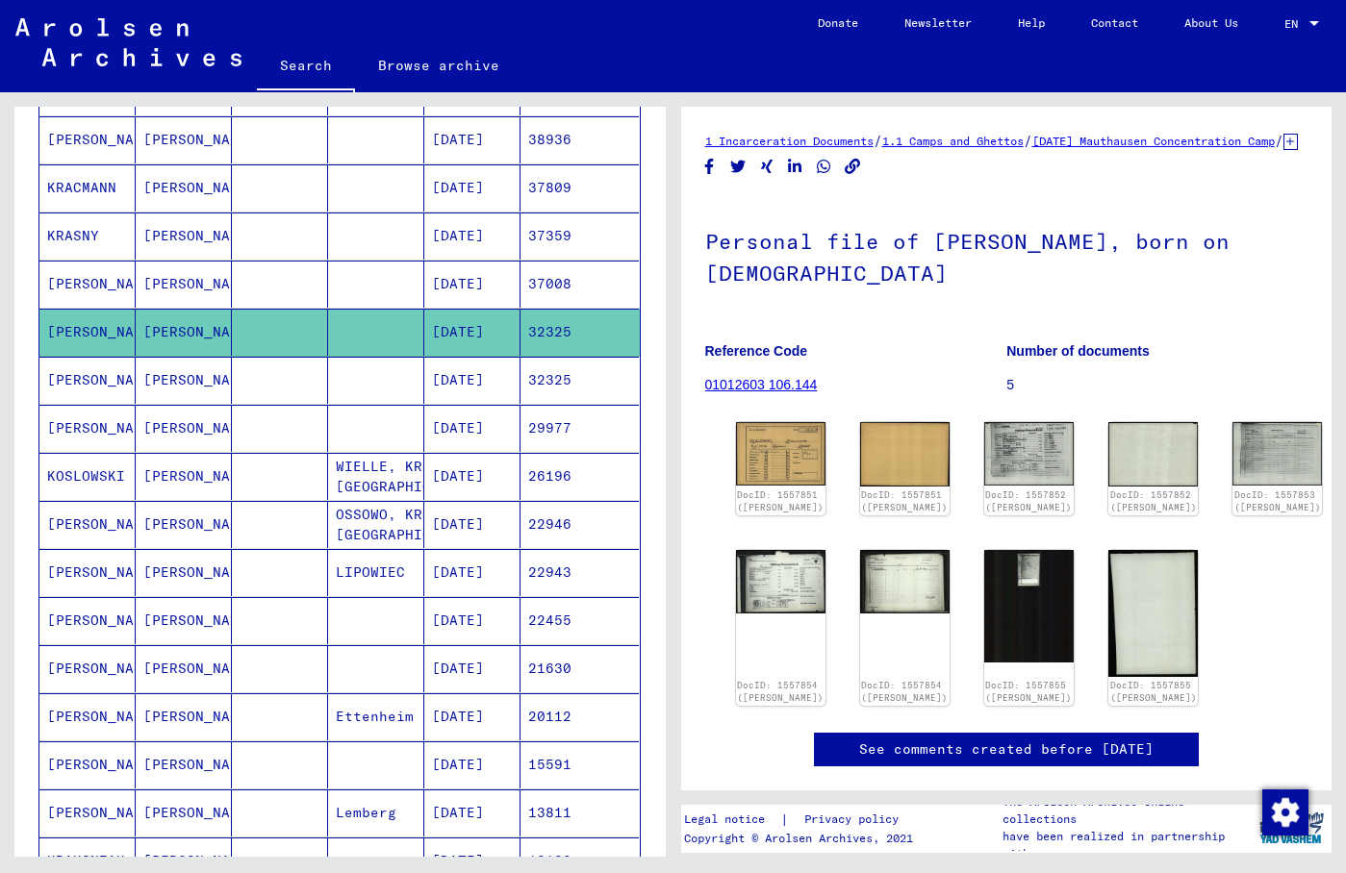
click at [315, 441] on mat-cell at bounding box center [280, 428] width 96 height 47
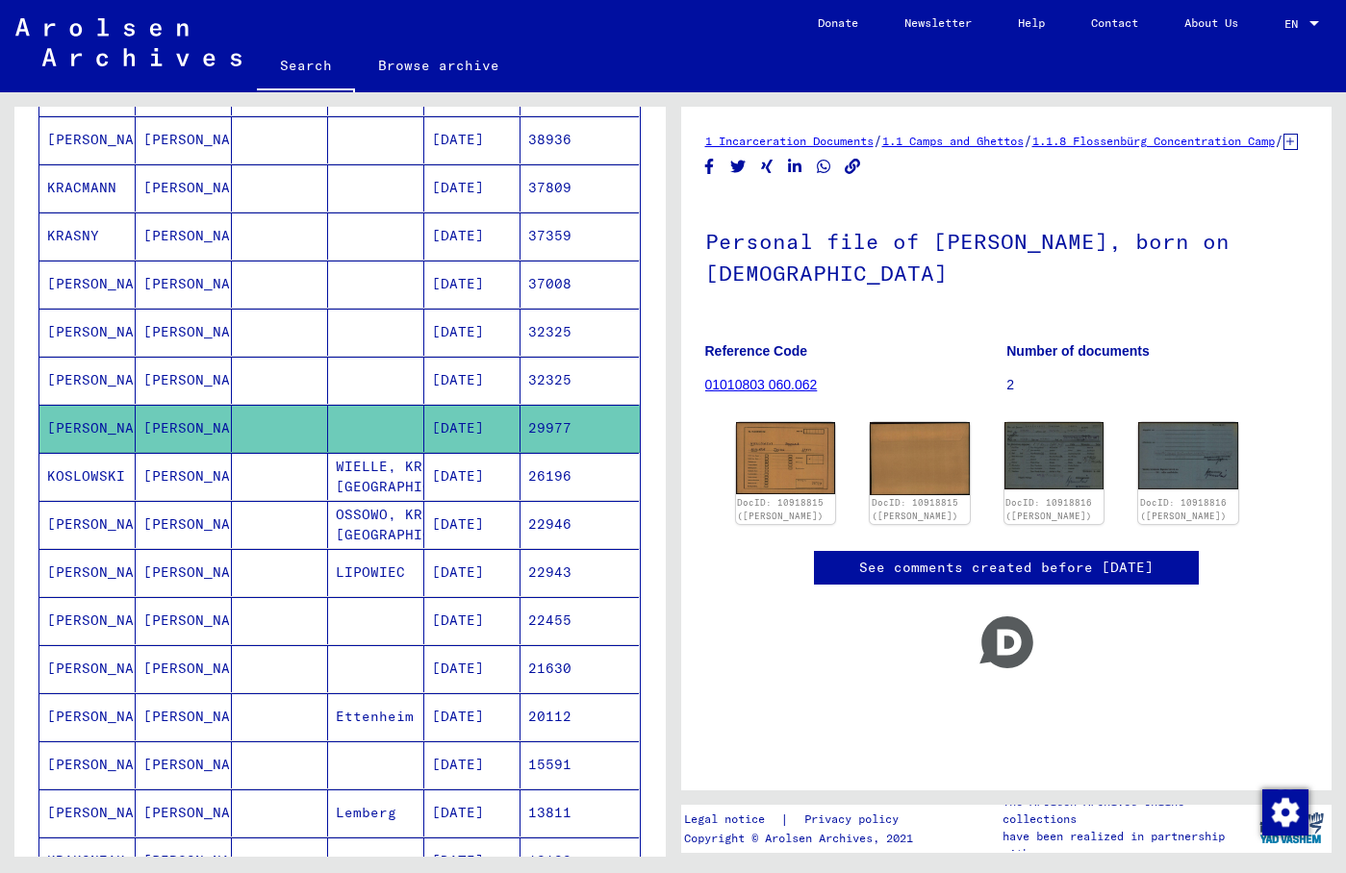
click at [309, 476] on mat-cell at bounding box center [280, 476] width 96 height 47
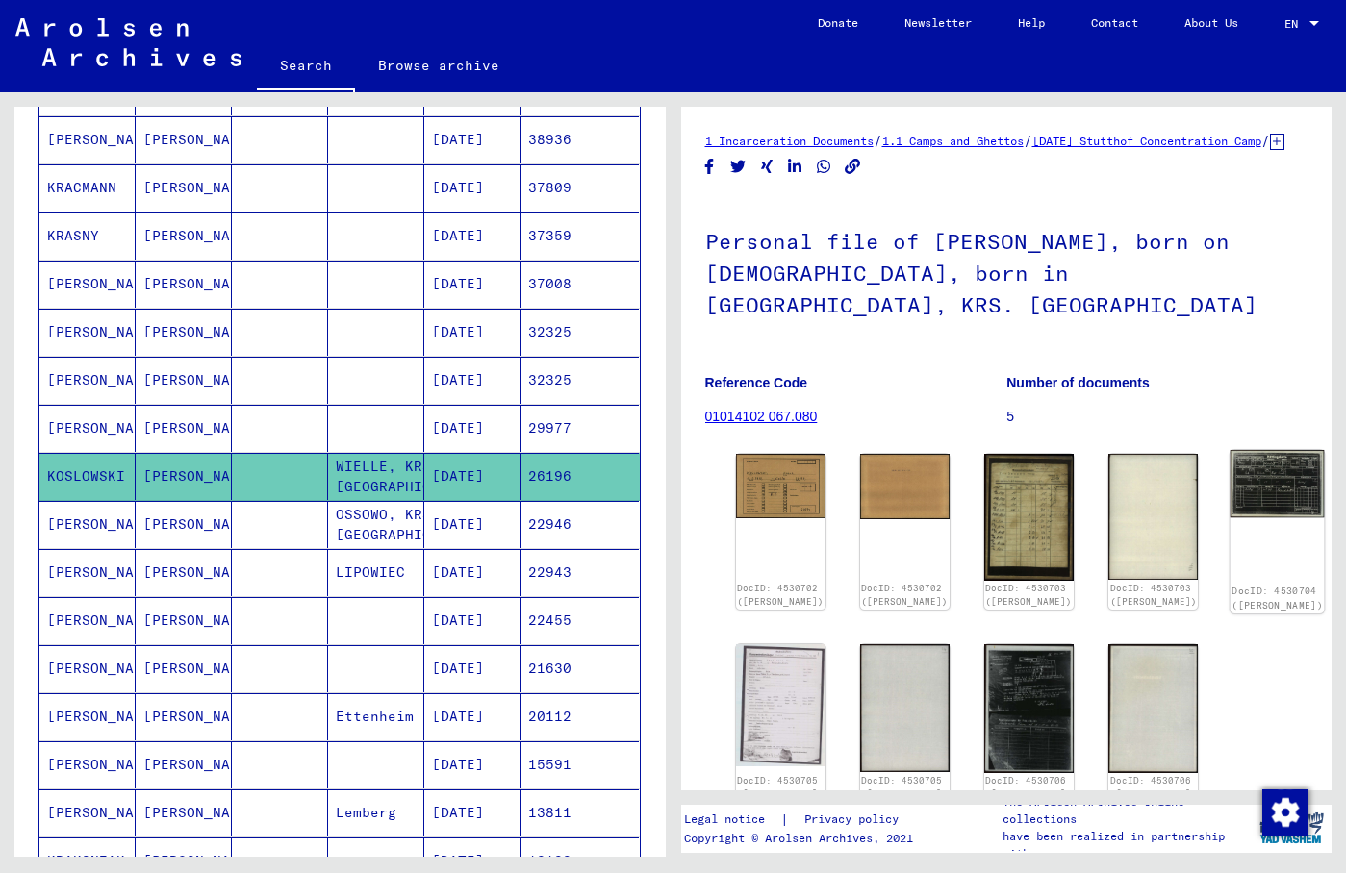
click at [1230, 459] on img at bounding box center [1277, 483] width 94 height 67
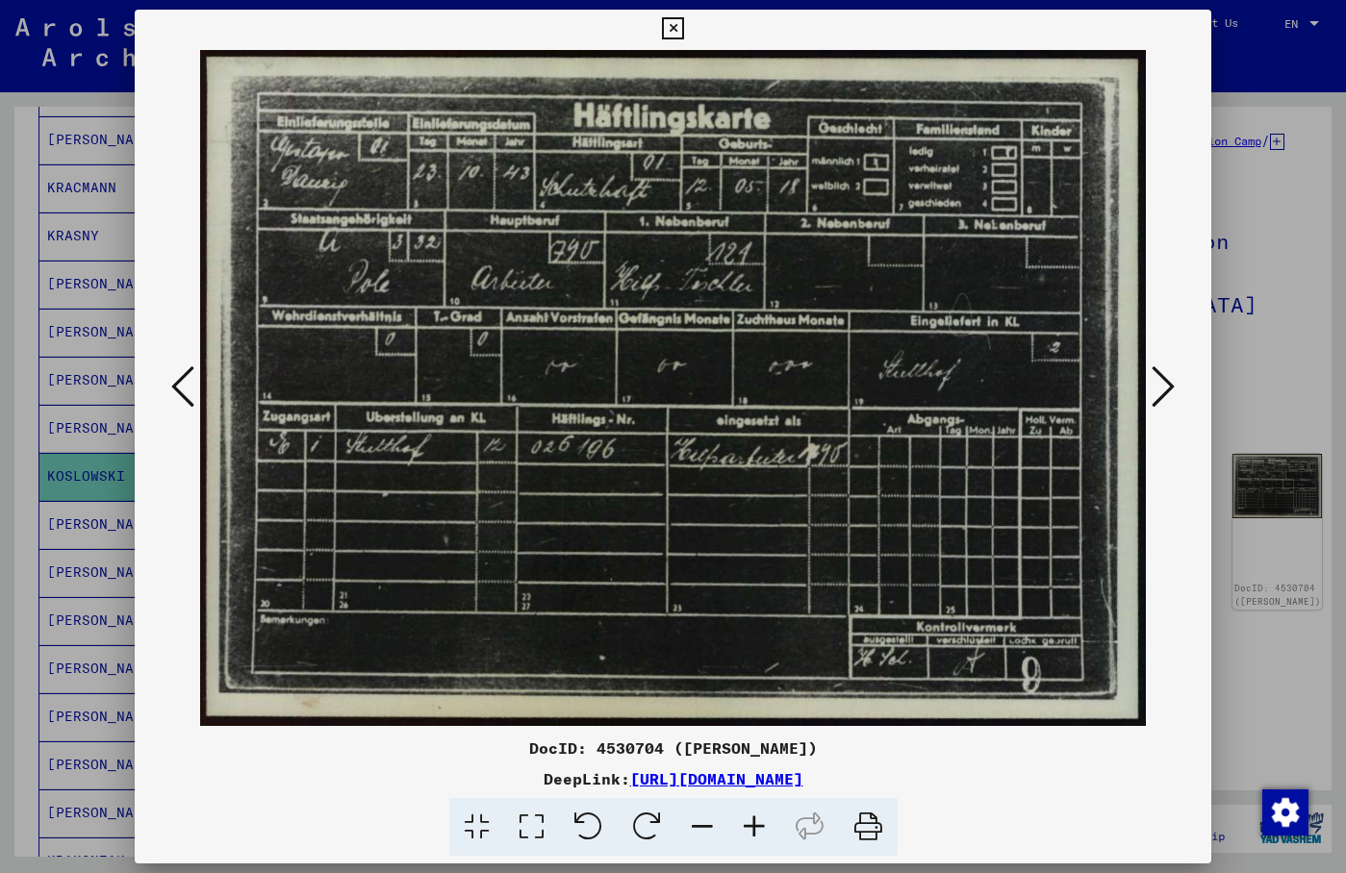
click at [684, 25] on icon at bounding box center [673, 28] width 22 height 23
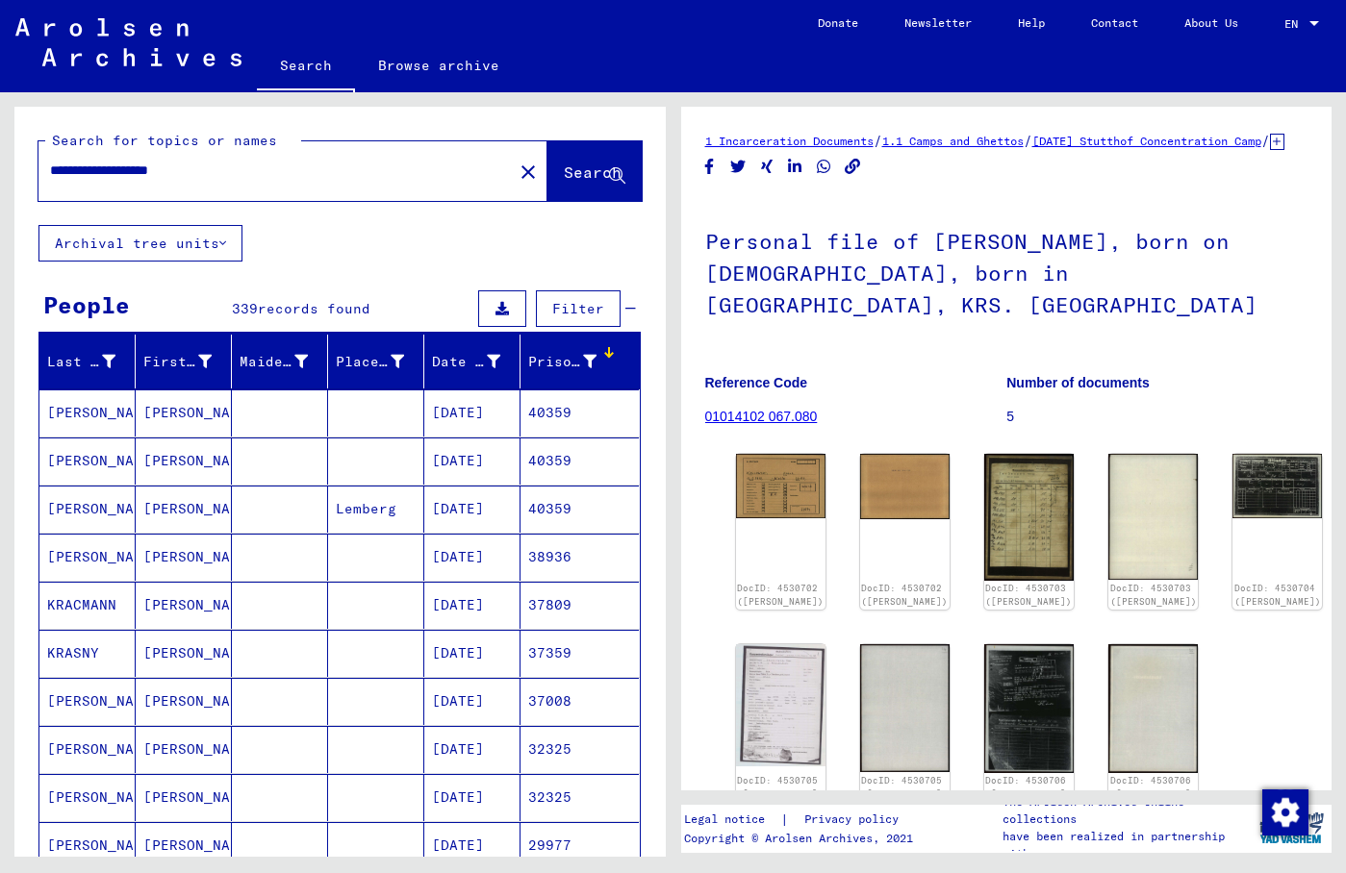
drag, startPoint x: 256, startPoint y: 168, endPoint x: -32, endPoint y: 169, distance: 287.6
click at [50, 169] on input "**********" at bounding box center [275, 171] width 451 height 20
paste input "text"
type input "*****"
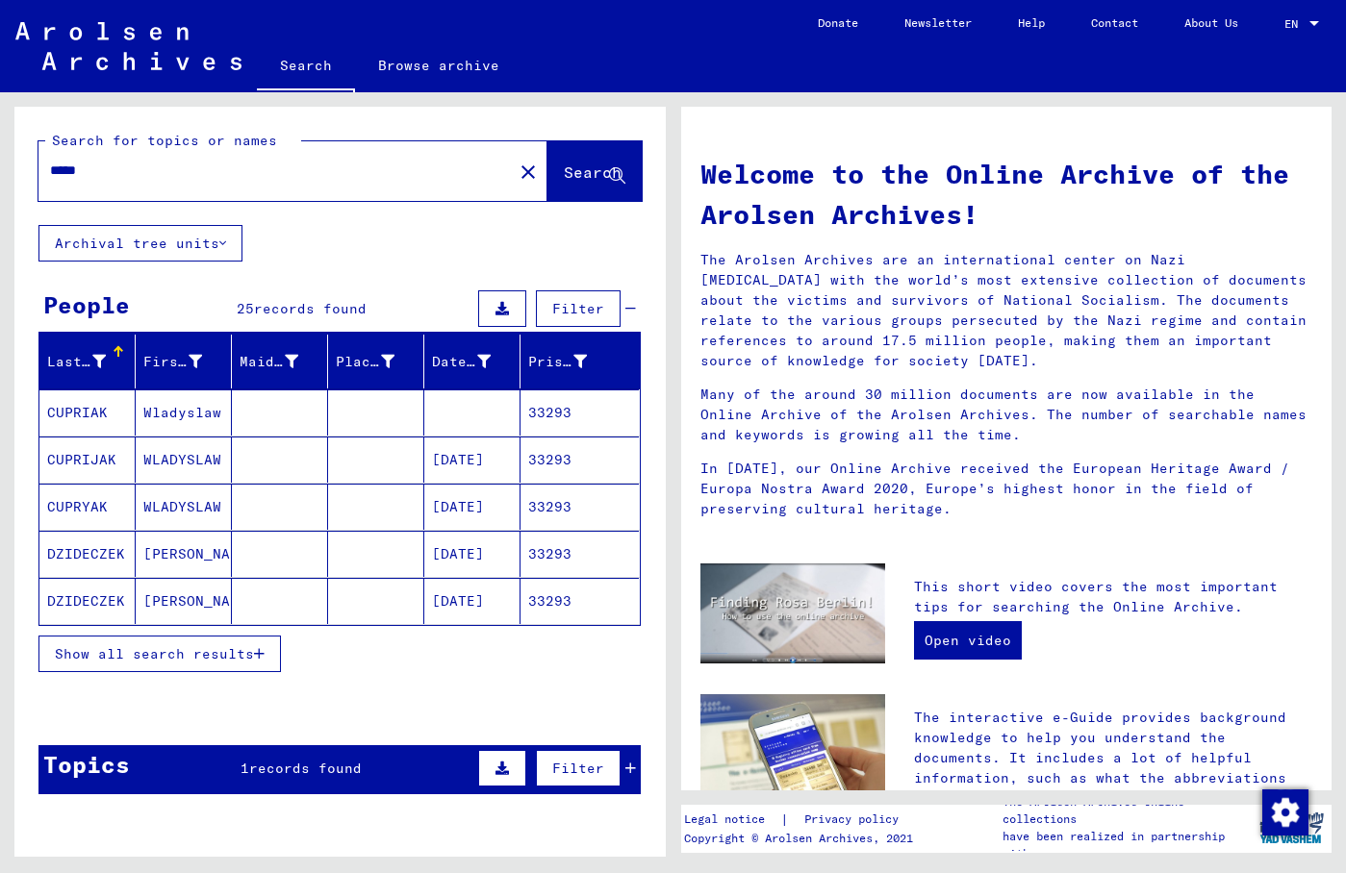
click at [192, 661] on span "Show all search results" at bounding box center [154, 654] width 199 height 17
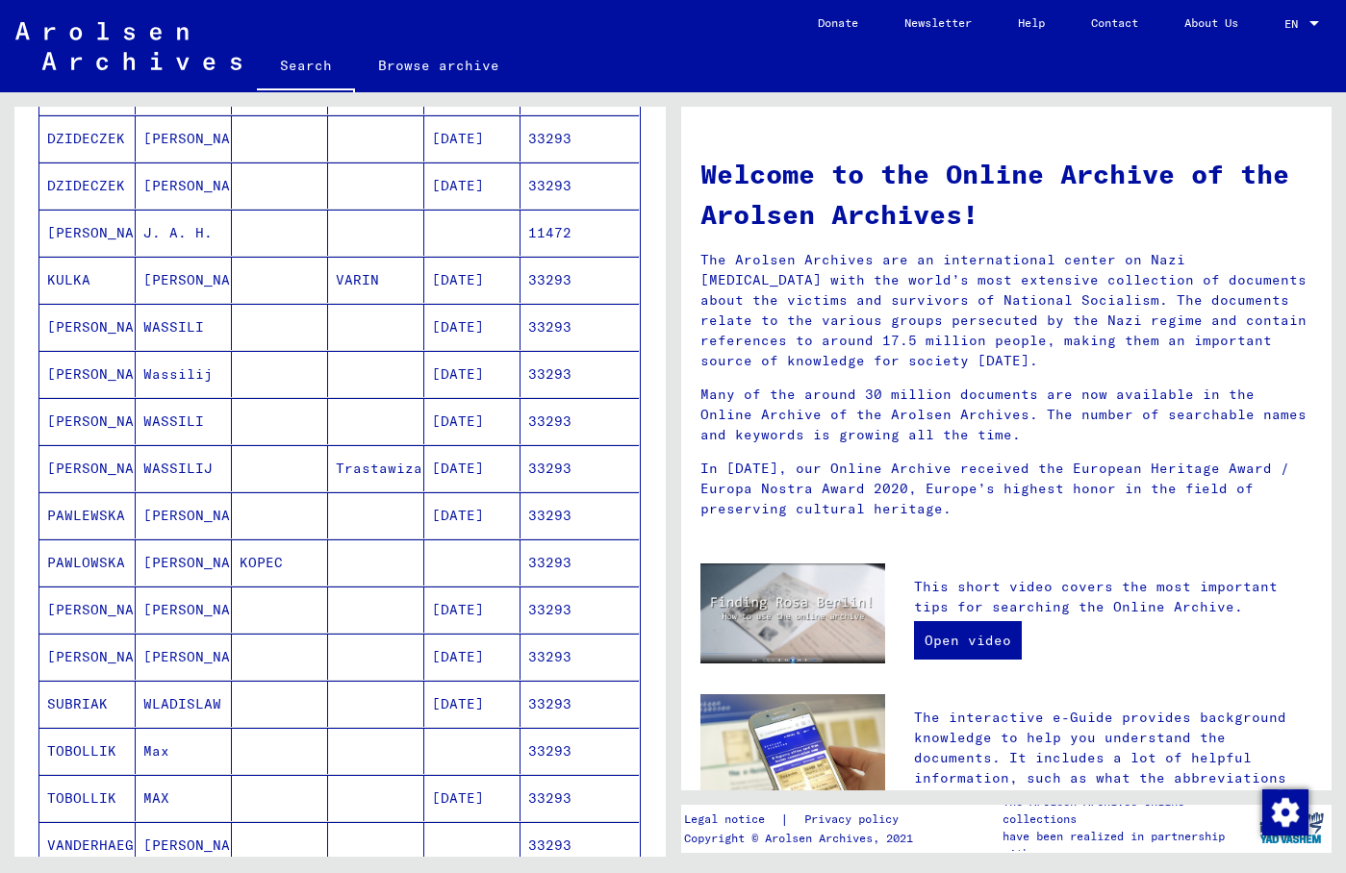
scroll to position [831, 0]
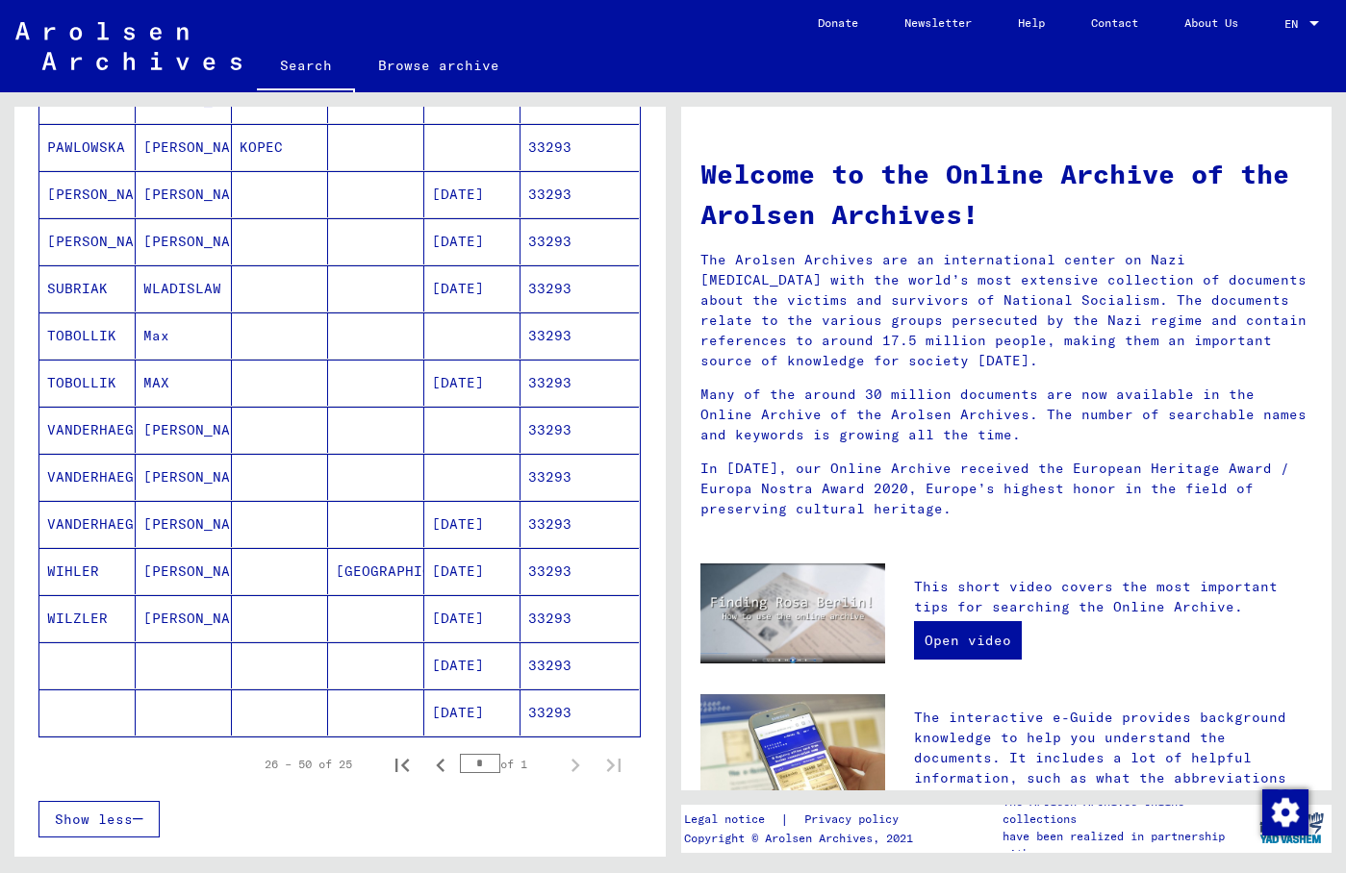
click at [192, 660] on mat-cell at bounding box center [184, 666] width 96 height 46
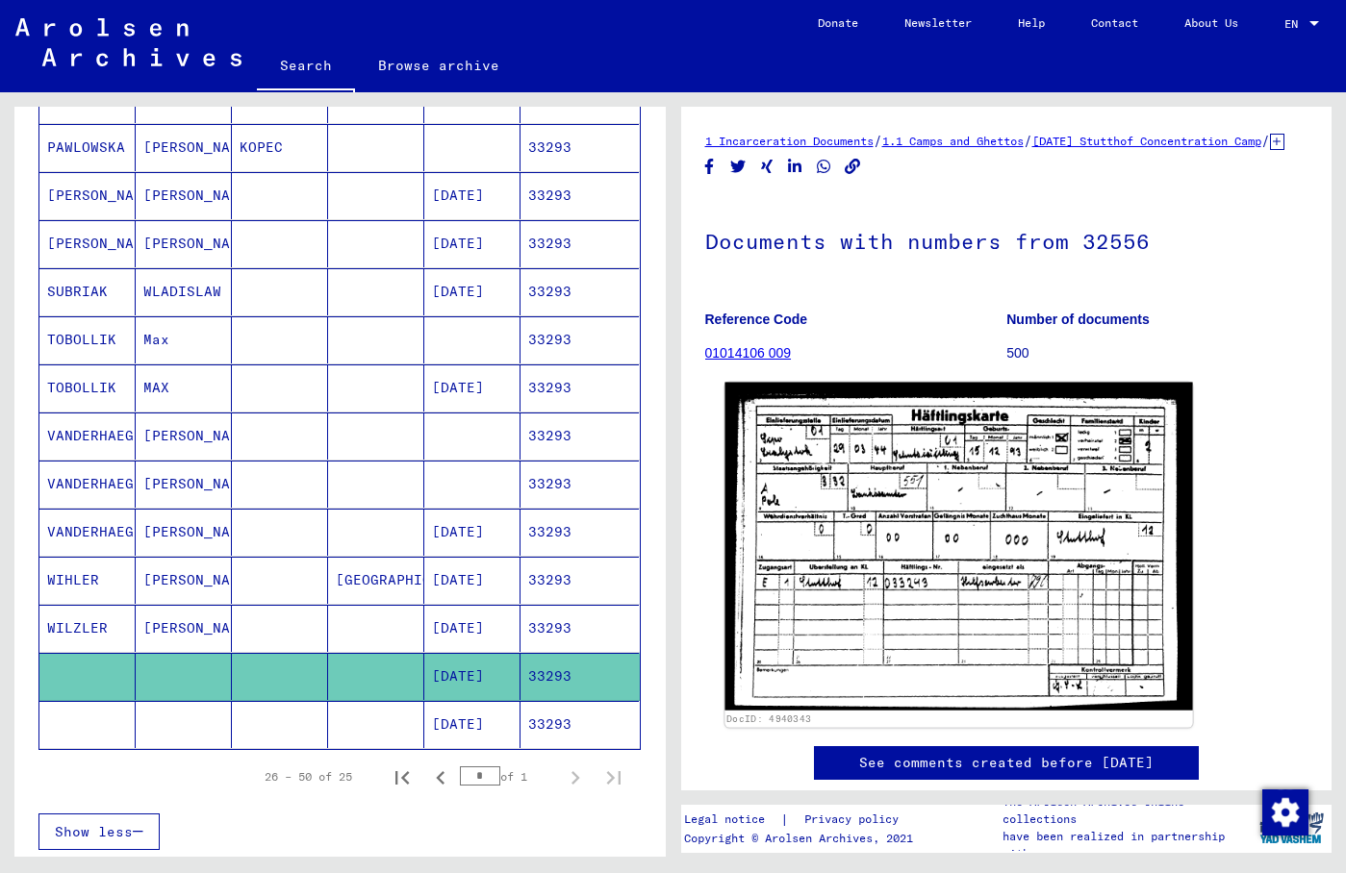
click at [897, 533] on img at bounding box center [958, 547] width 468 height 328
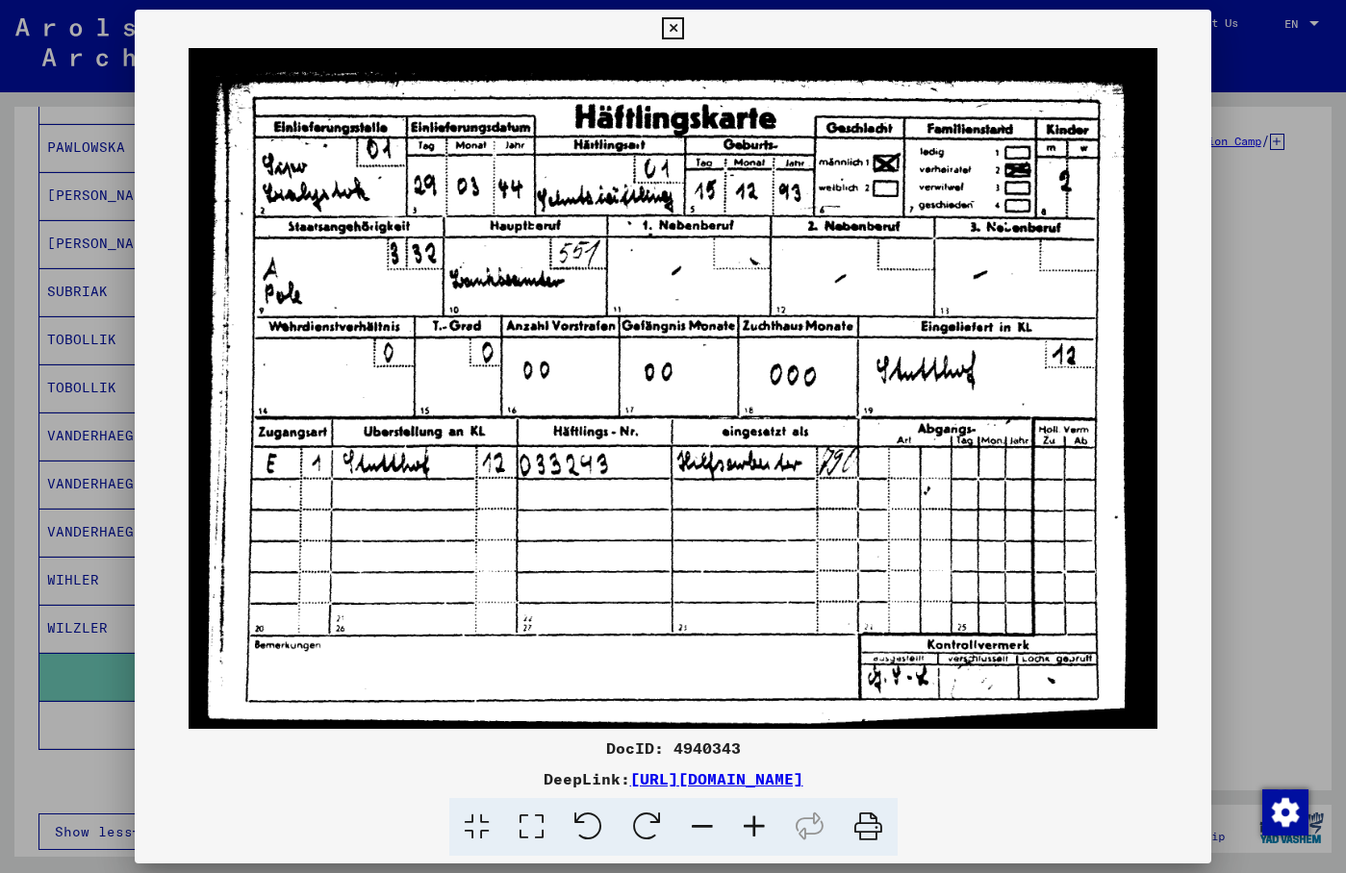
click at [1189, 234] on img at bounding box center [673, 388] width 1076 height 681
click at [684, 36] on icon at bounding box center [673, 28] width 22 height 23
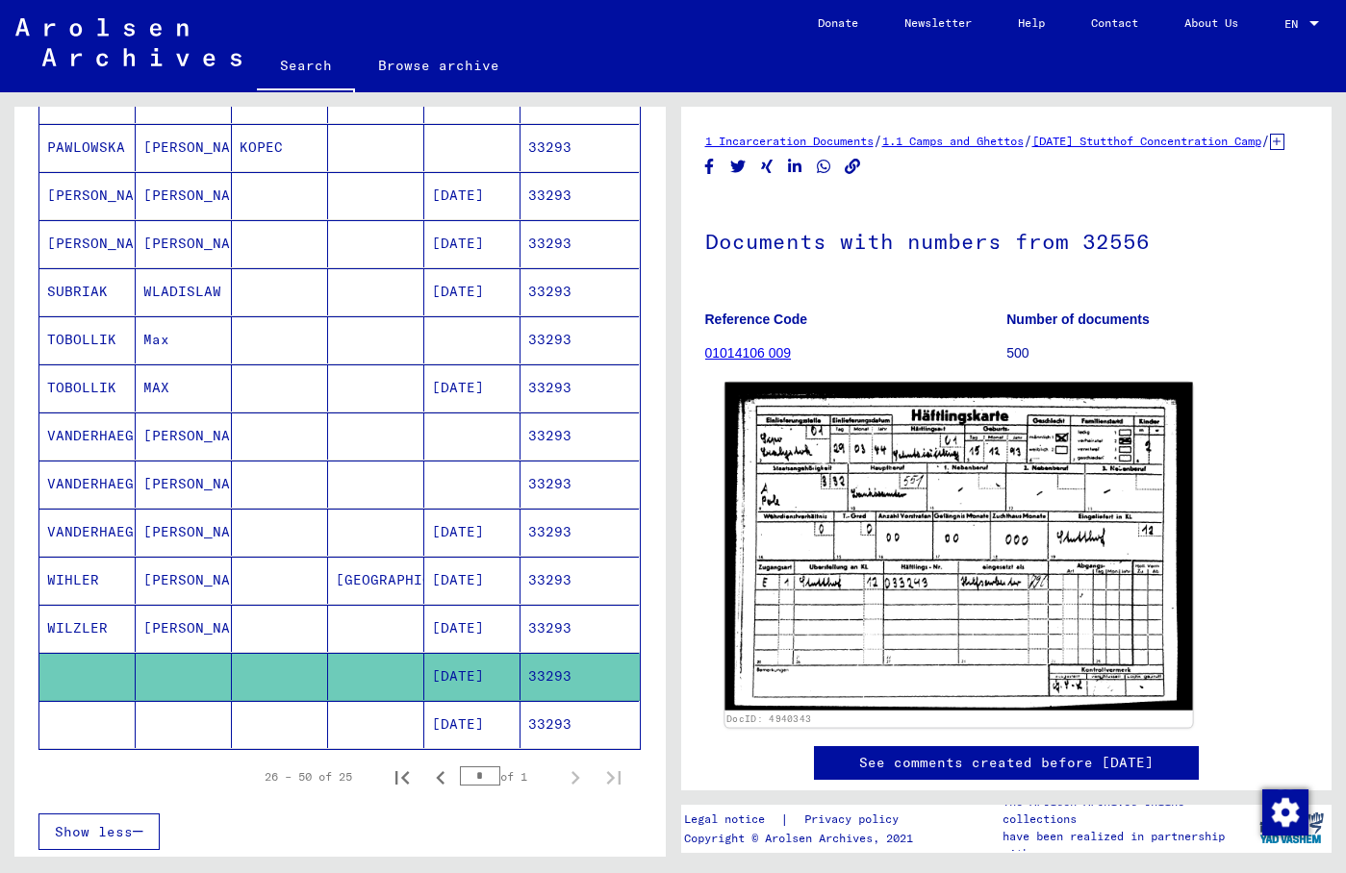
click at [889, 523] on img at bounding box center [958, 547] width 468 height 328
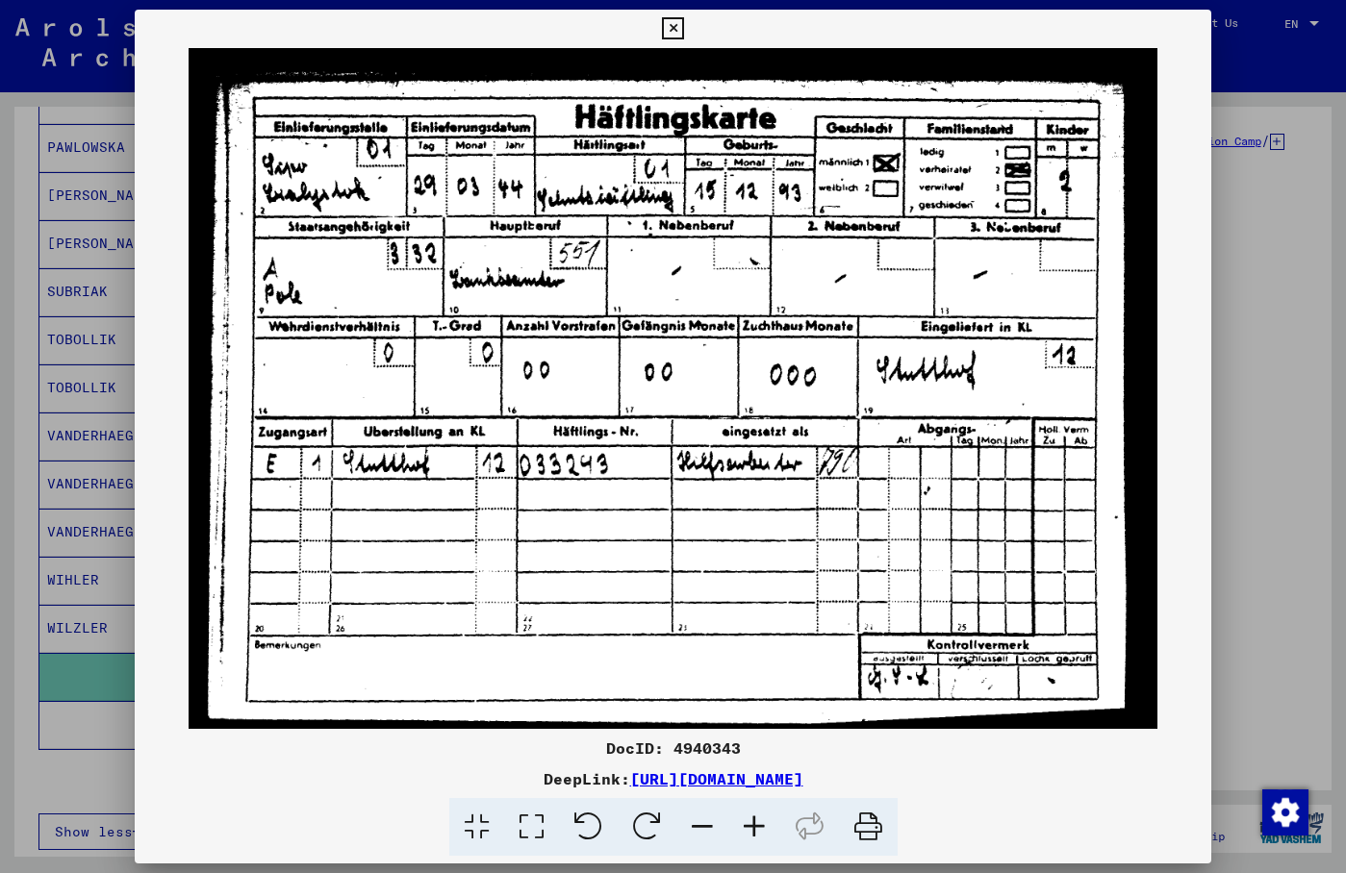
drag, startPoint x: 1022, startPoint y: 771, endPoint x: 431, endPoint y: 778, distance: 590.7
click at [431, 778] on div "DeepLink: [URL][DOMAIN_NAME]" at bounding box center [673, 779] width 1076 height 23
copy div "[URL][DOMAIN_NAME]"
click at [837, 283] on img at bounding box center [673, 388] width 1076 height 681
